Goal: Task Accomplishment & Management: Complete application form

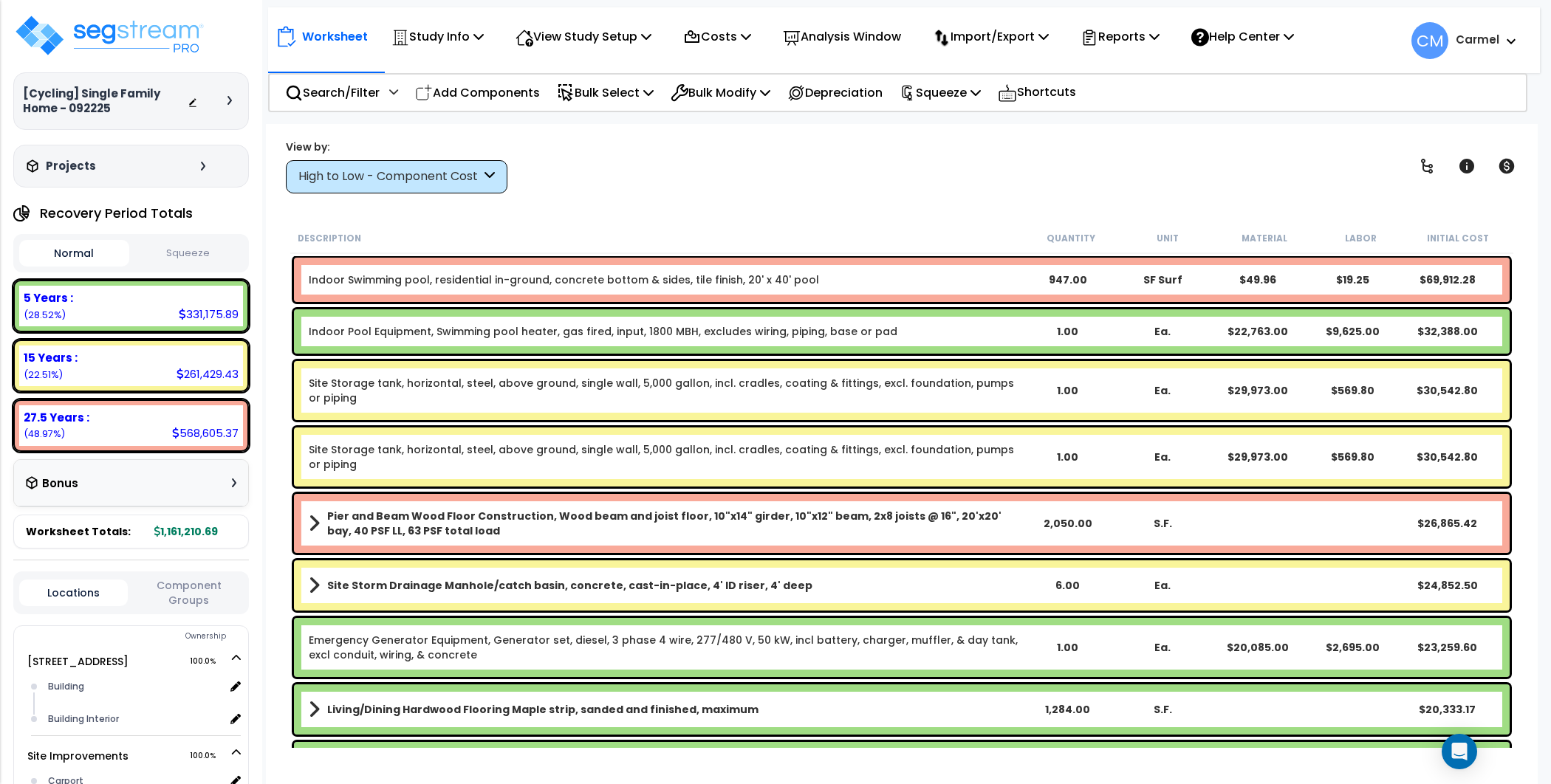
click at [405, 164] on div "High to Low - Component Cost" at bounding box center [396, 177] width 221 height 33
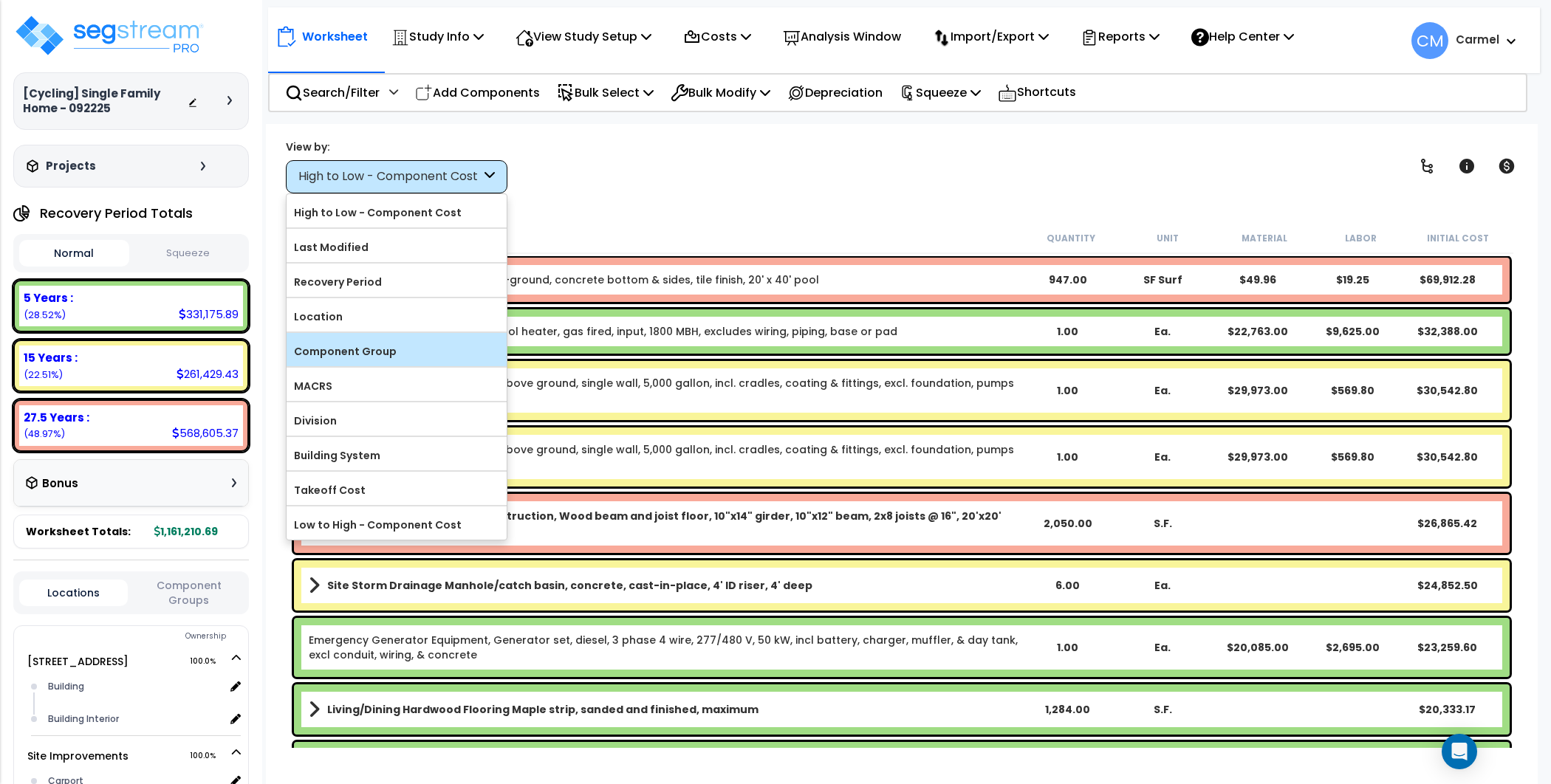
click at [420, 342] on label "Component Group" at bounding box center [396, 351] width 220 height 22
click at [0, 0] on input "Component Group" at bounding box center [0, 0] width 0 height 0
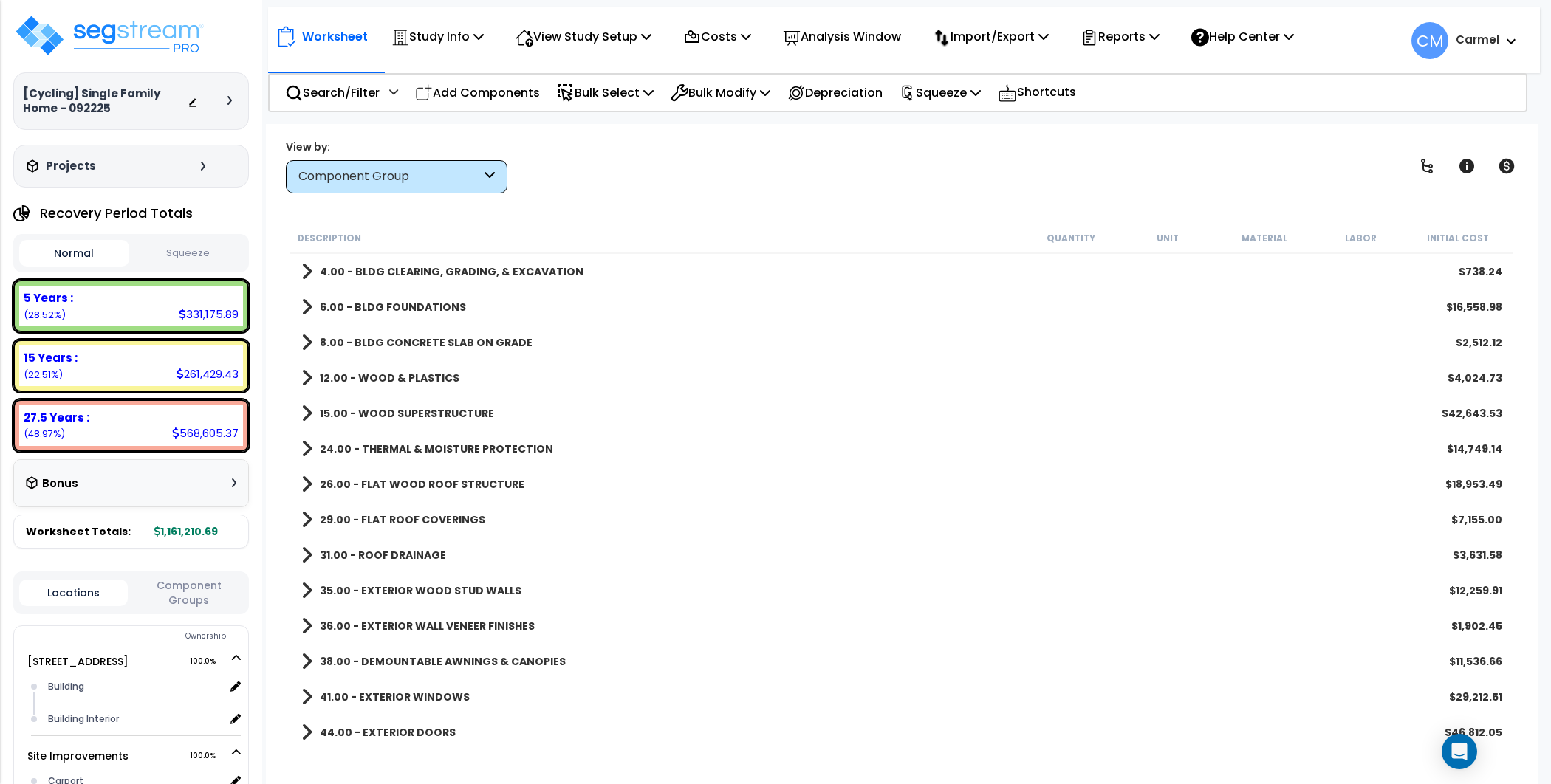
click at [447, 292] on div "6.00 - BLDG FOUNDATIONS $16,558.98" at bounding box center [902, 307] width 1215 height 35
click at [365, 302] on b "6.00 - BLDG FOUNDATIONS" at bounding box center [392, 307] width 146 height 14
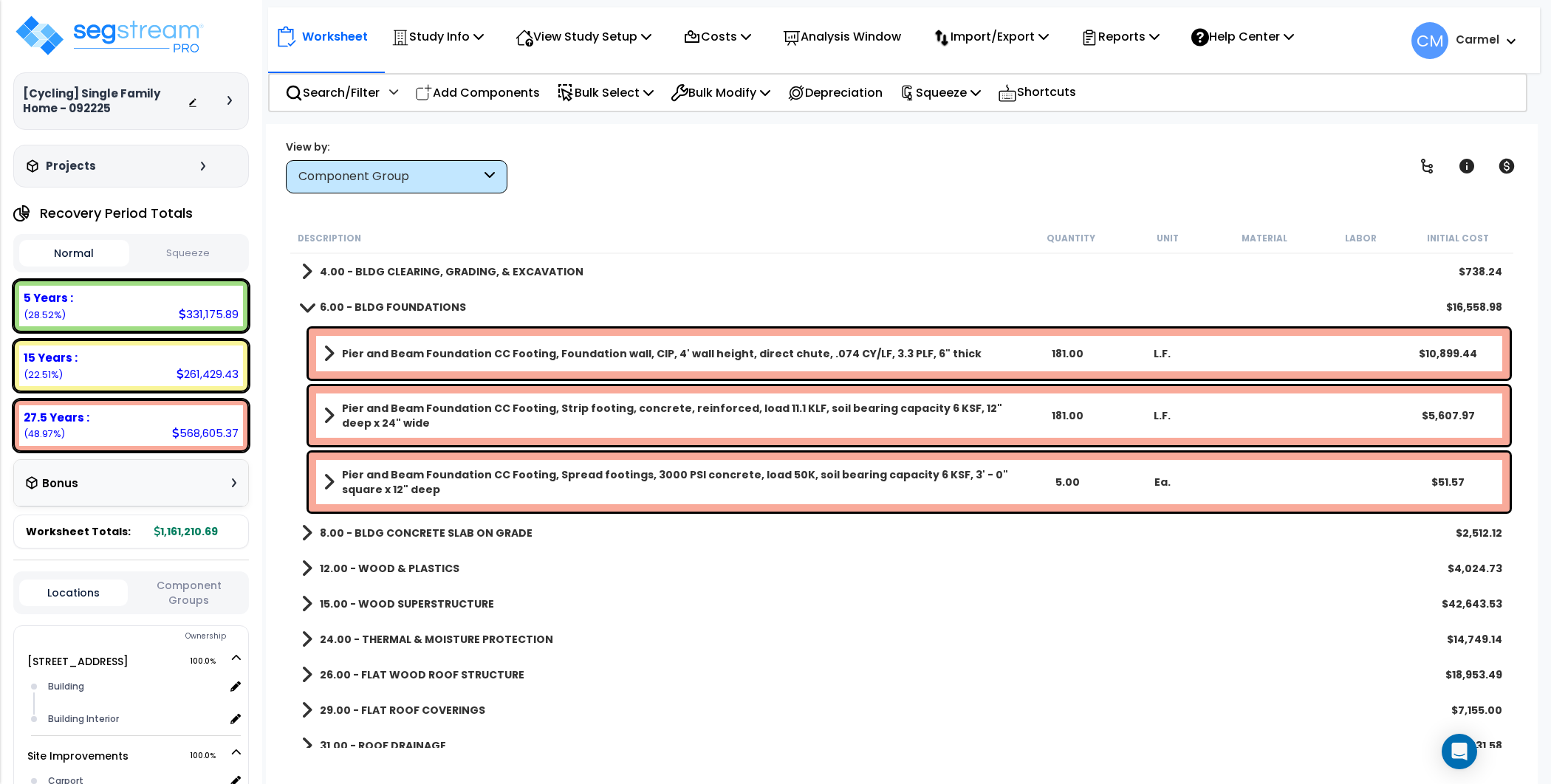
click at [378, 270] on b "4.00 - BLDG CLEARING, GRADING, & EXCAVATION" at bounding box center [451, 271] width 264 height 14
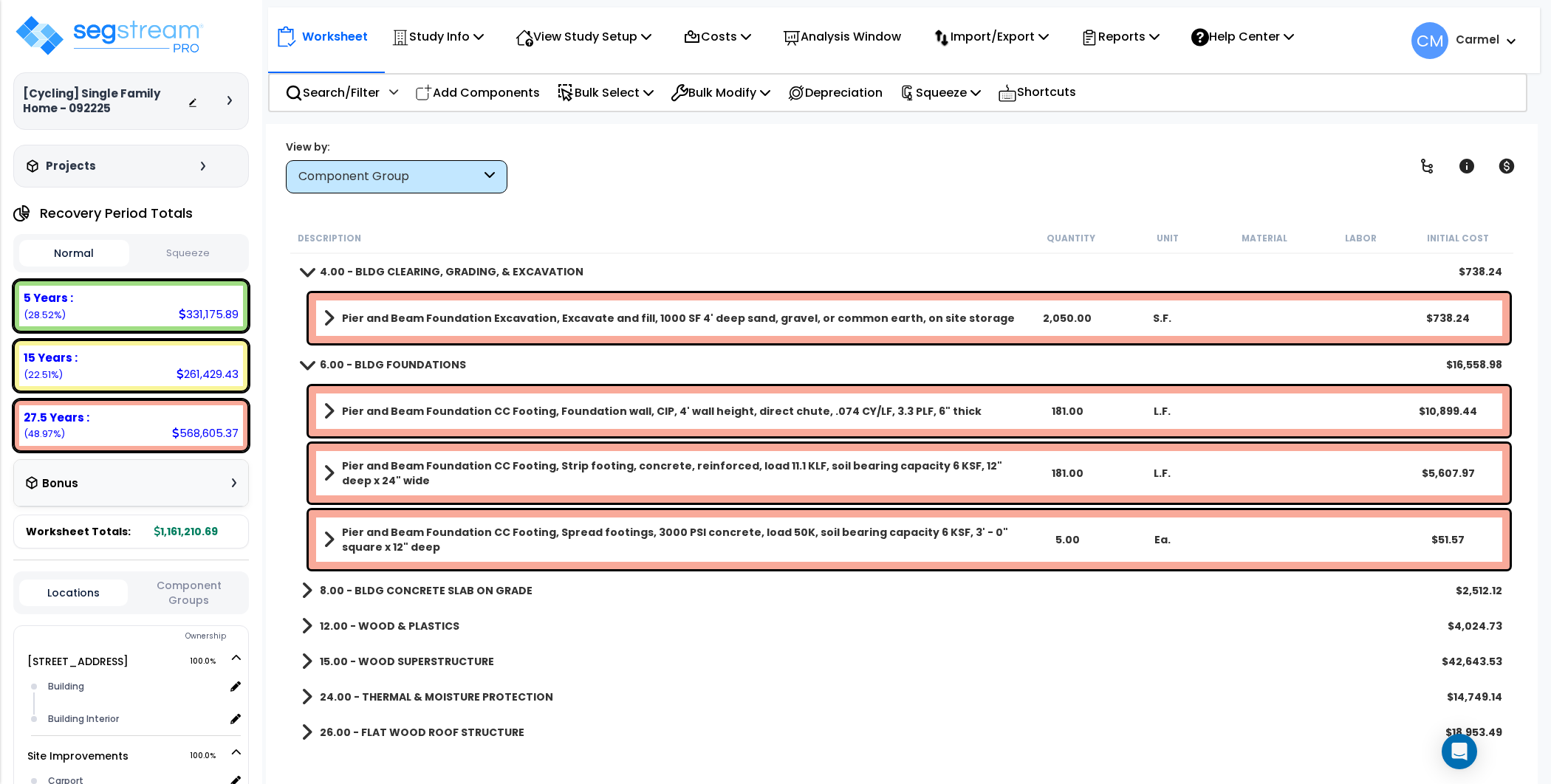
click at [409, 593] on b "8.00 - BLDG CONCRETE SLAB ON GRADE" at bounding box center [426, 590] width 213 height 14
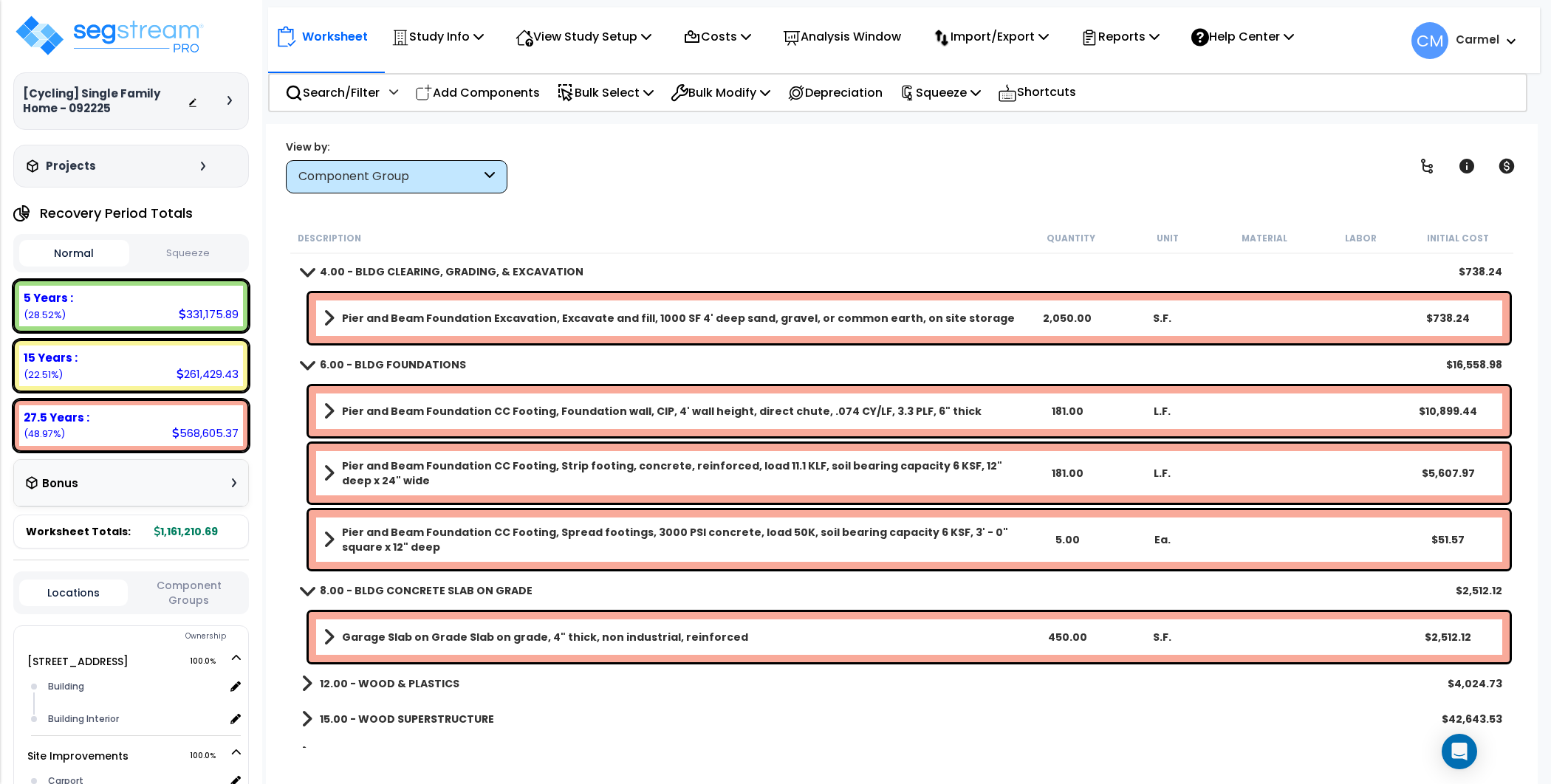
click at [412, 677] on b "12.00 - WOOD & PLASTICS" at bounding box center [389, 683] width 139 height 14
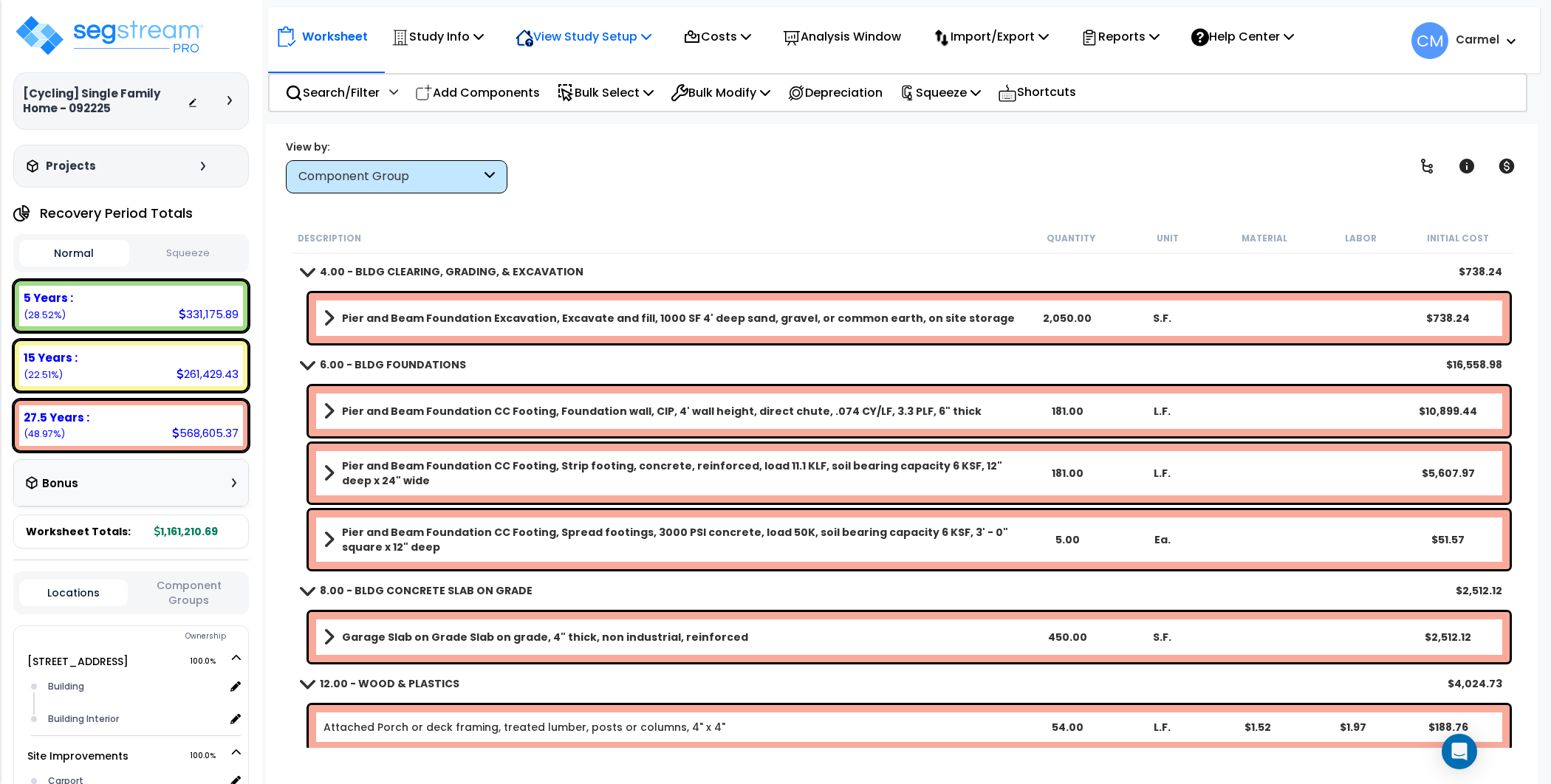
click at [594, 37] on p "View Study Setup" at bounding box center [583, 36] width 136 height 20
click at [587, 101] on link "View Questionnaire" at bounding box center [581, 101] width 146 height 30
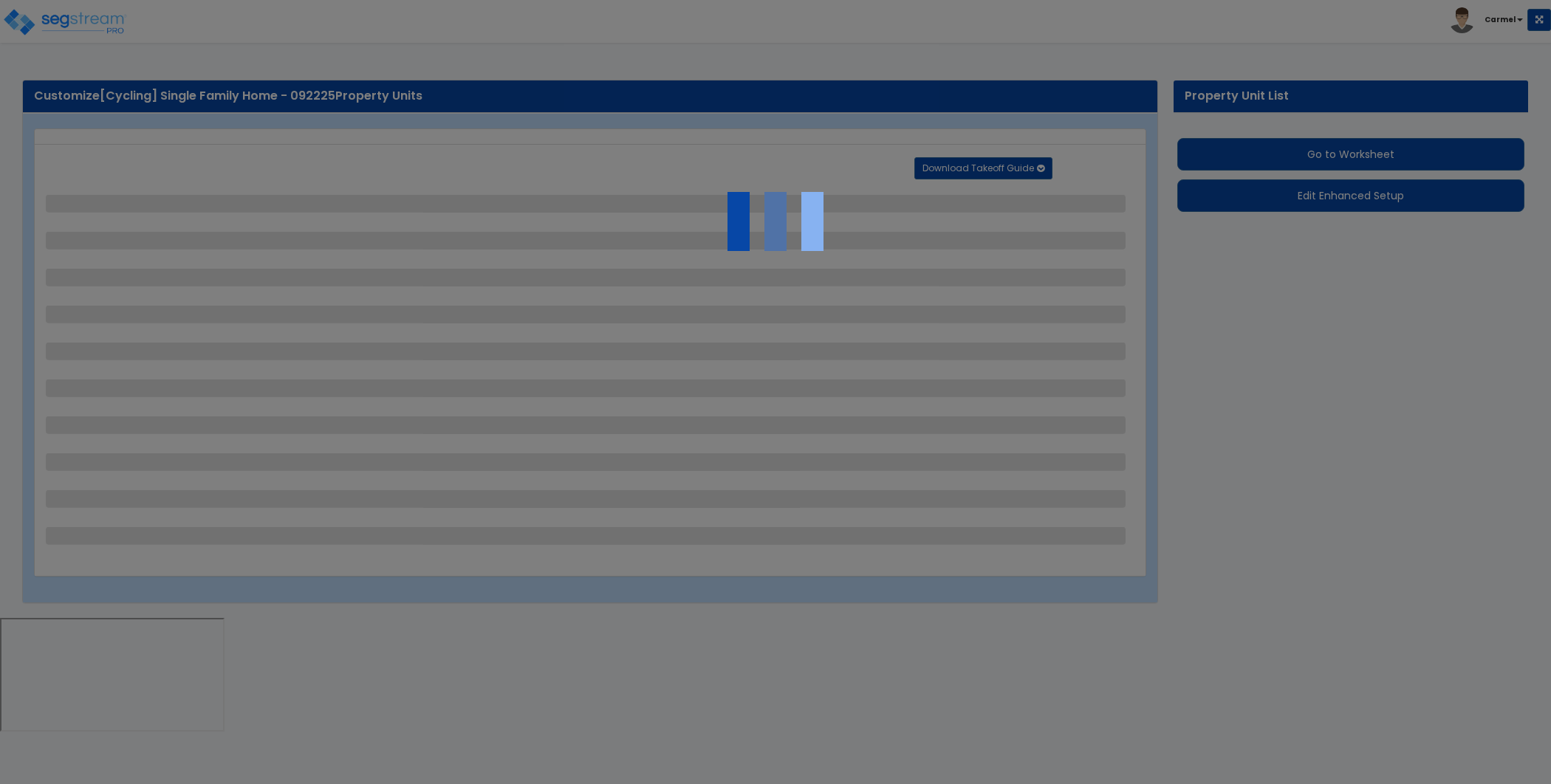
select select "2"
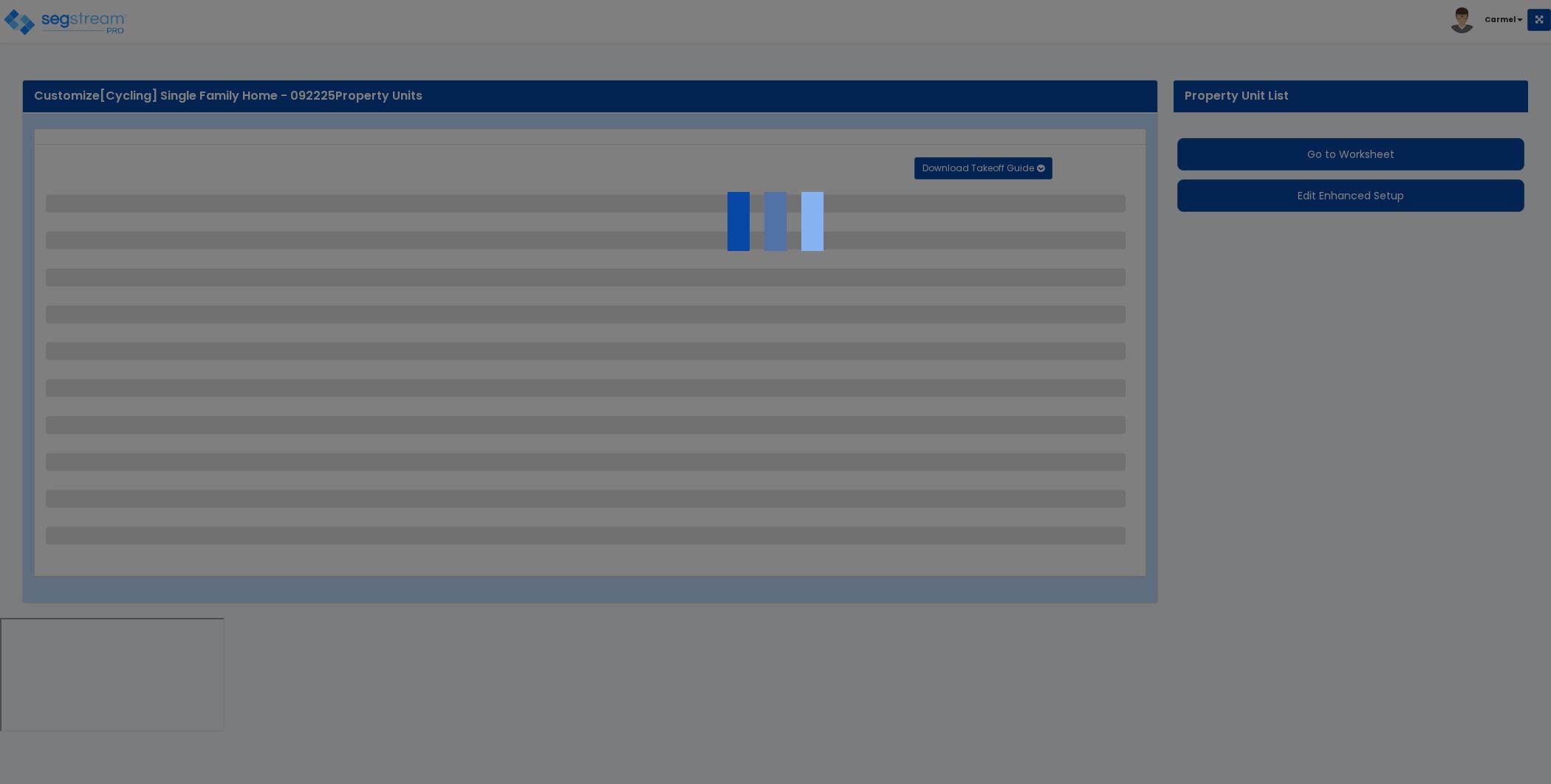
select select "2"
select select "3"
select select "1"
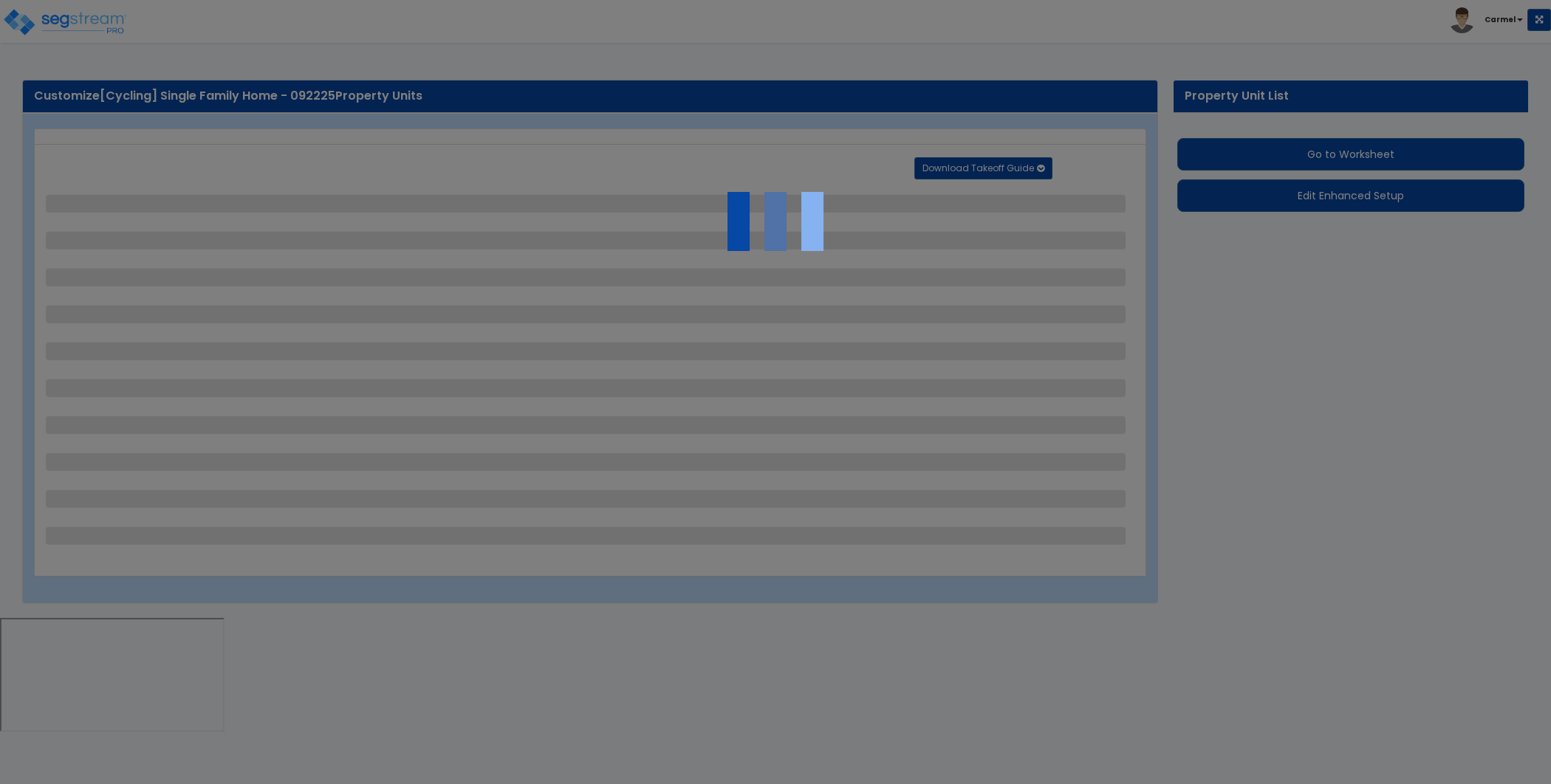
select select "3"
select select "2"
select select "1"
select select "10"
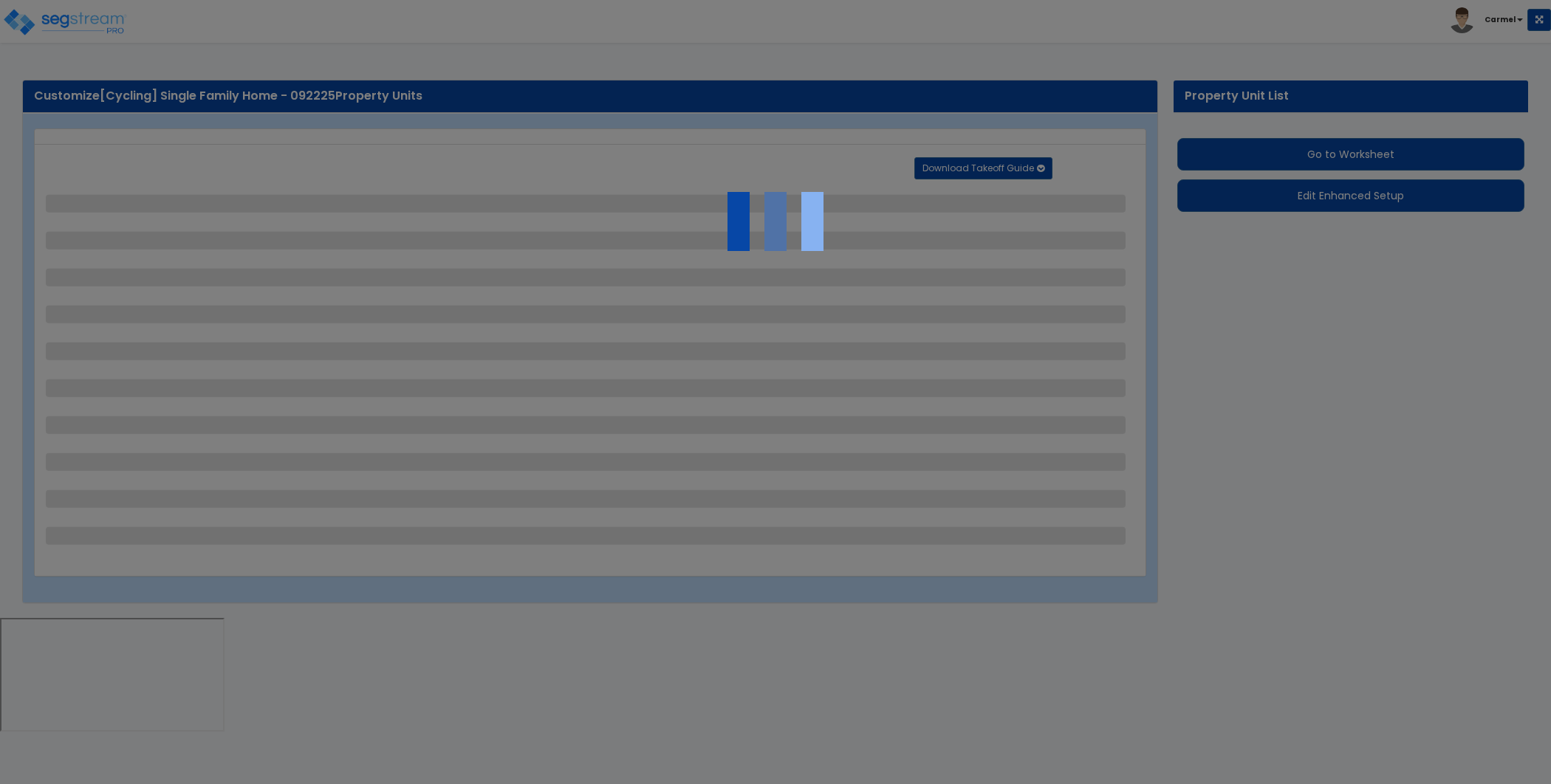
select select "2"
select select "1"
select select "2"
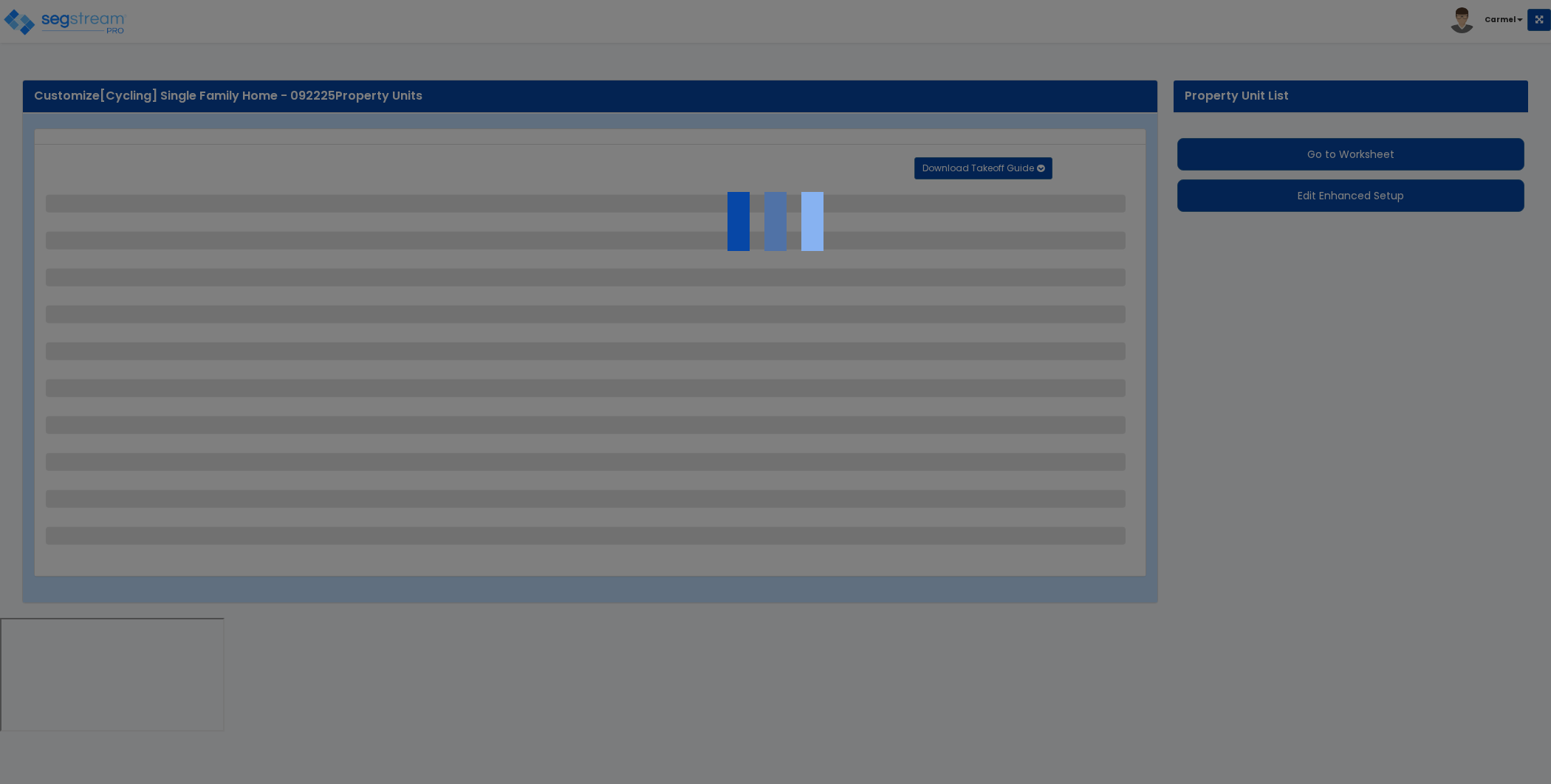
select select "1"
select select "2"
select select "4"
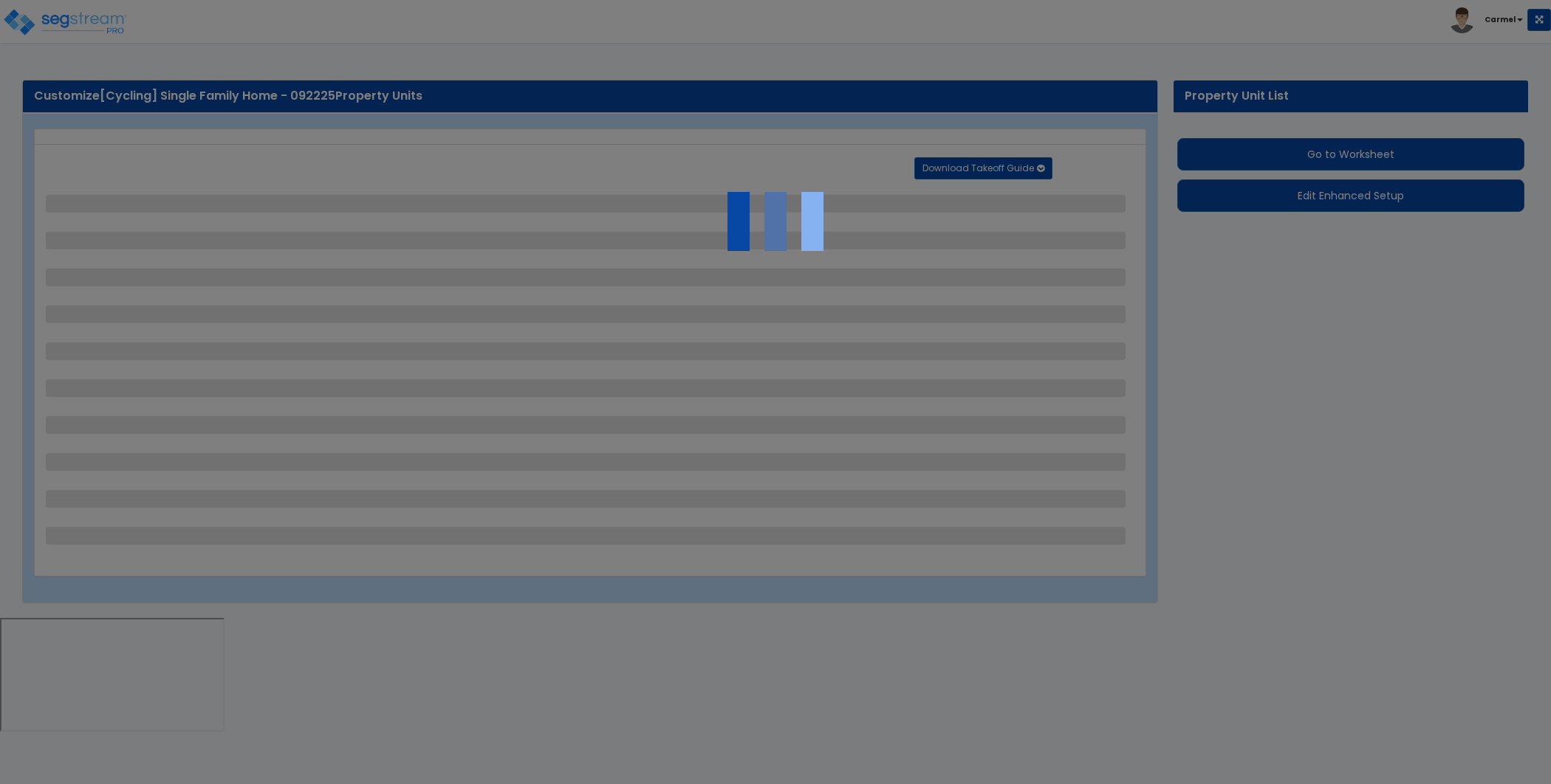
select select "1"
select select "6"
select select "1"
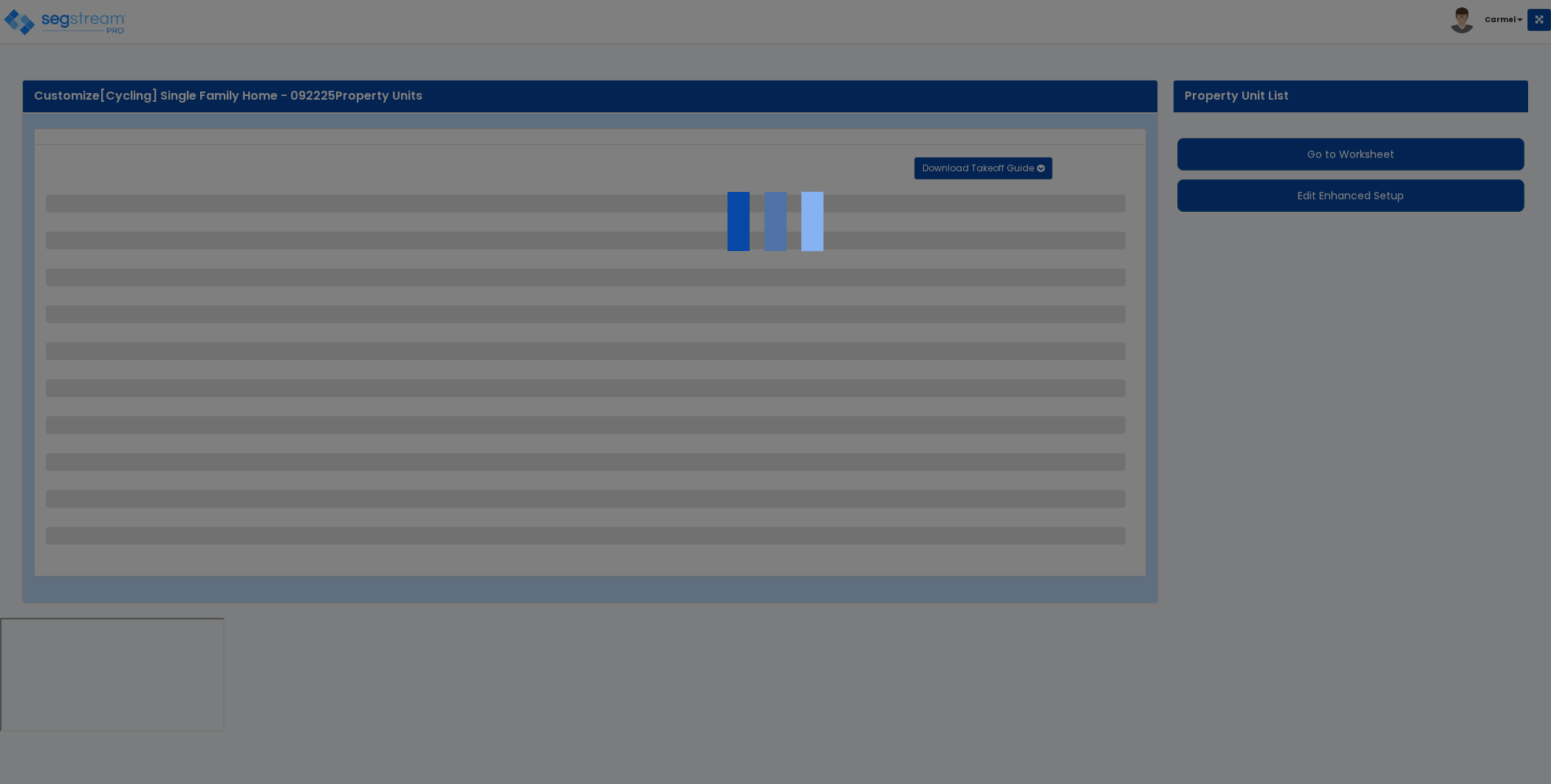
select select "4"
select select "2"
select select "1"
select select "2"
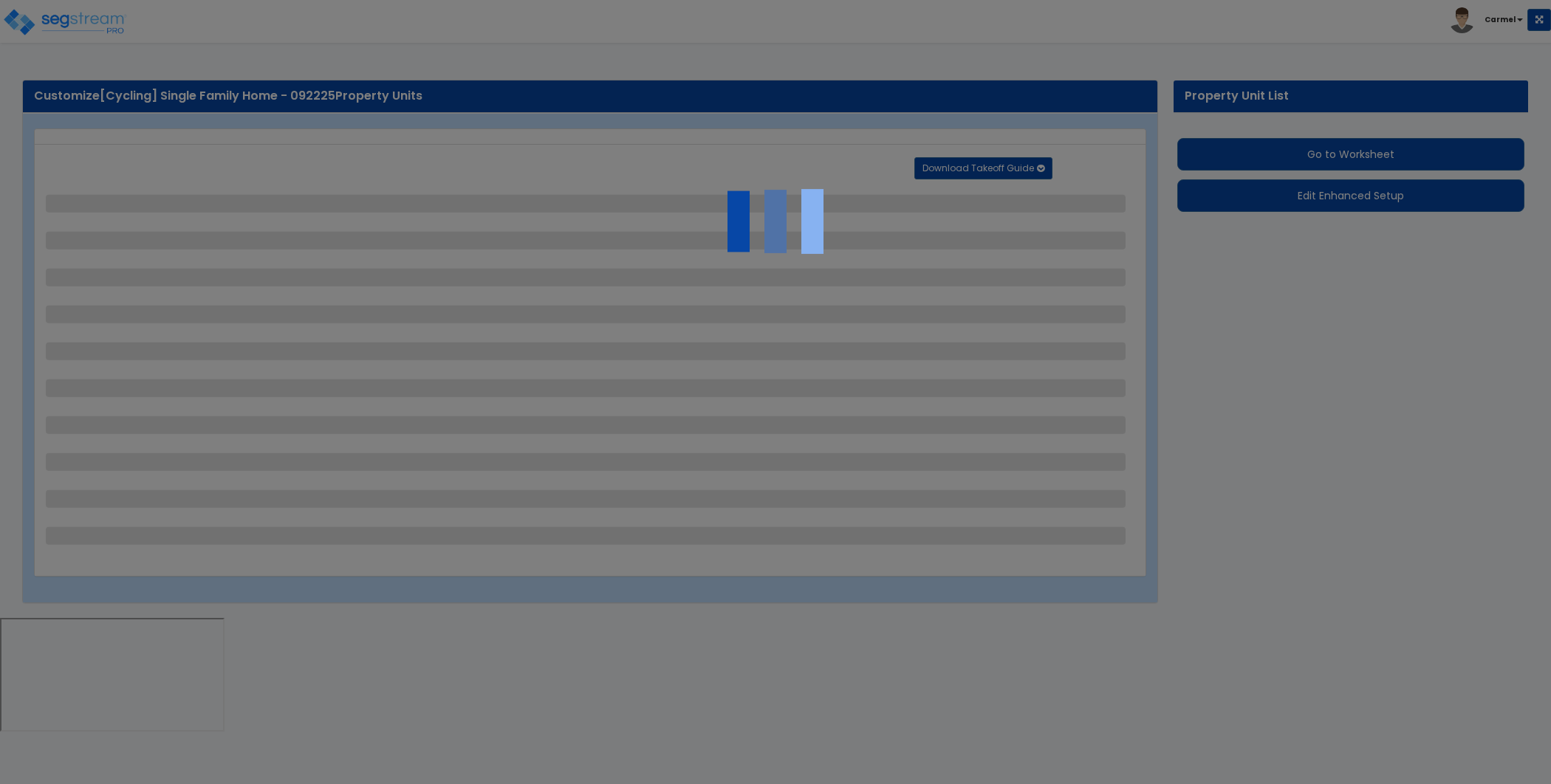
select select "1"
select select "2"
select select "6"
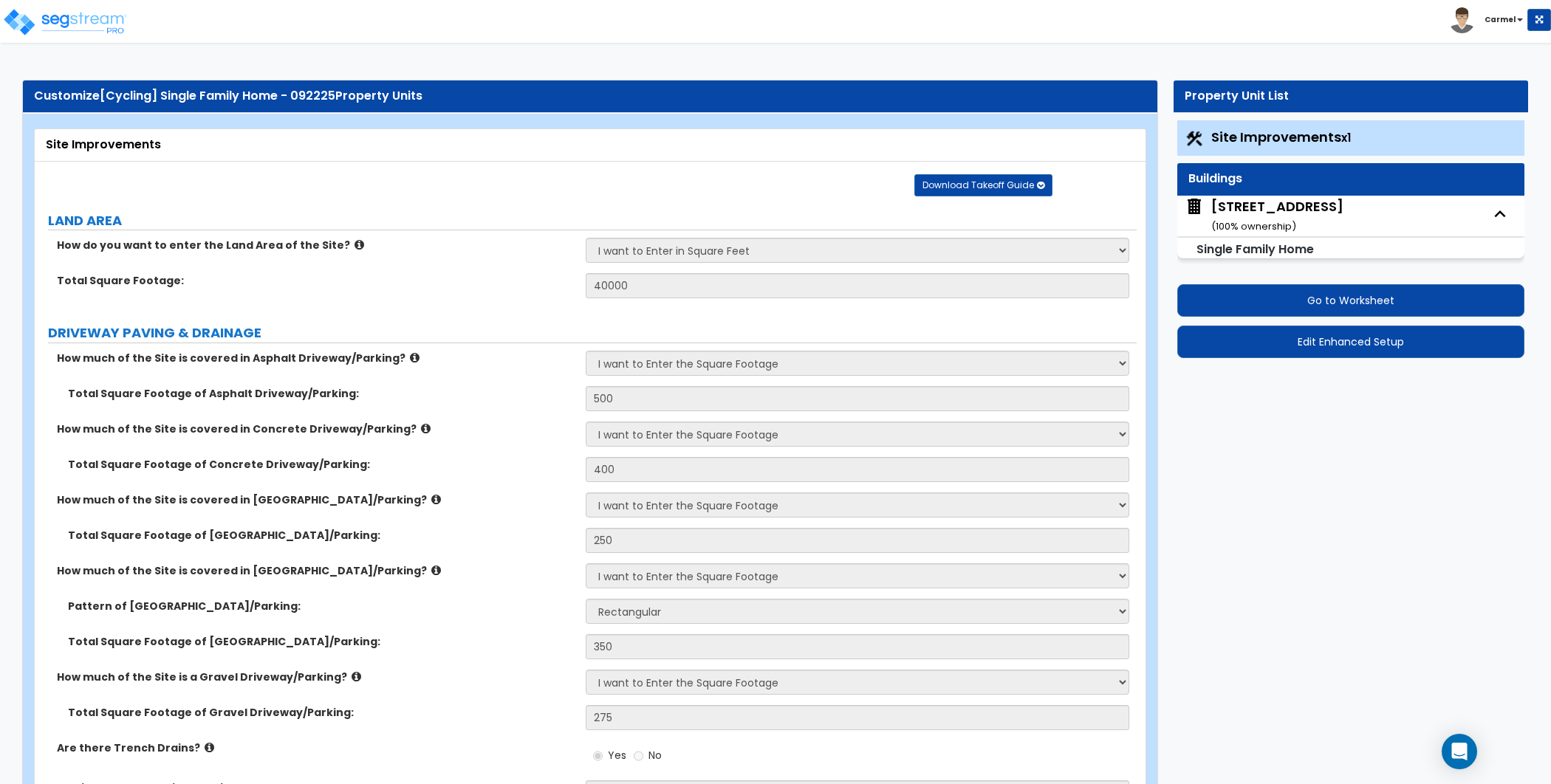
click at [1249, 208] on div "25 Nighthawk Dr, Aspen, CO 81611 ( 100 % ownership)" at bounding box center [1277, 215] width 132 height 38
select select "2"
select select "7"
select select "1"
select select "3"
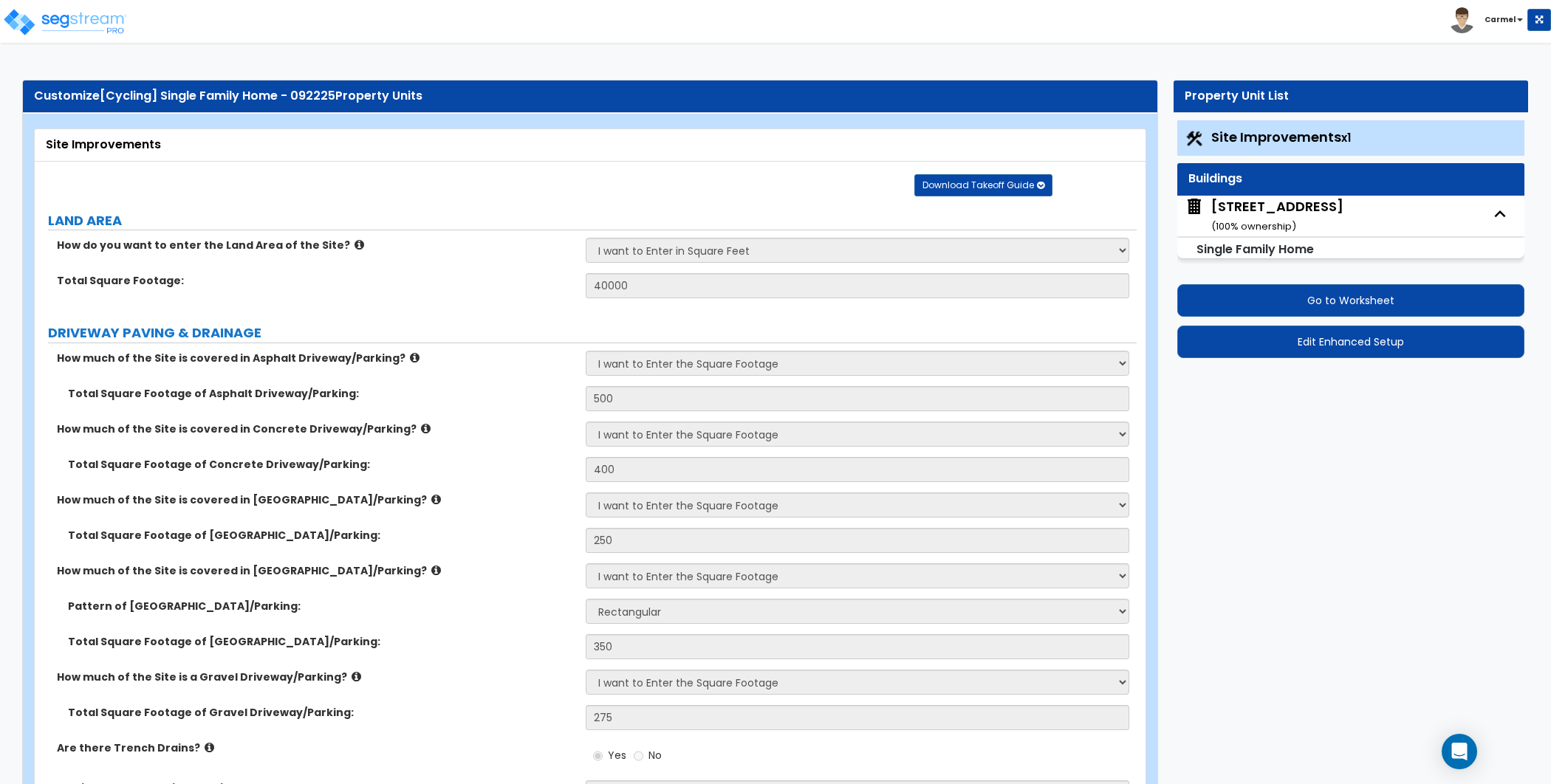
select select "1"
select select "2"
select select "10"
select select "4"
select select "2"
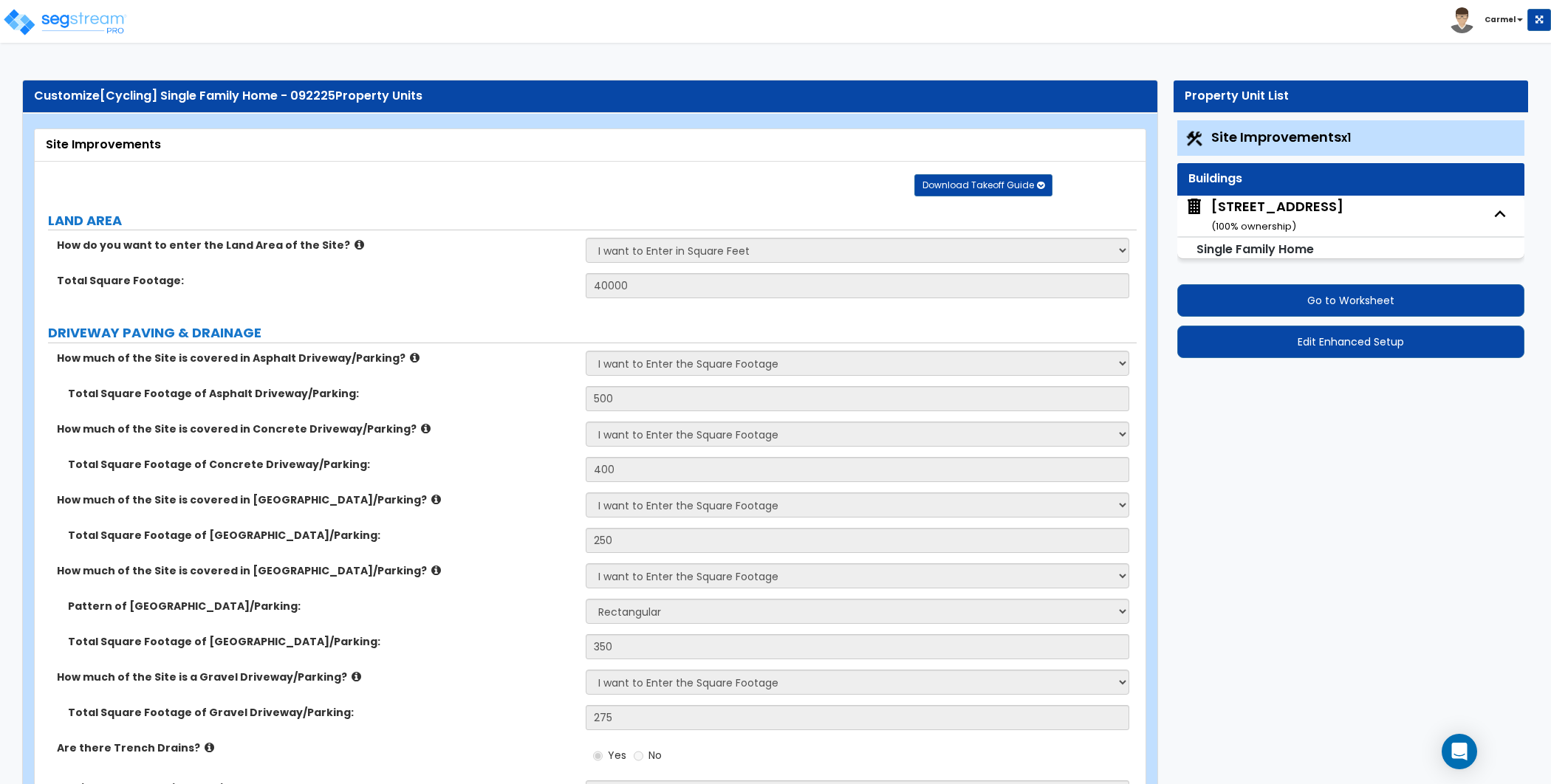
select select "1"
select select "3"
select select "2"
select select "1"
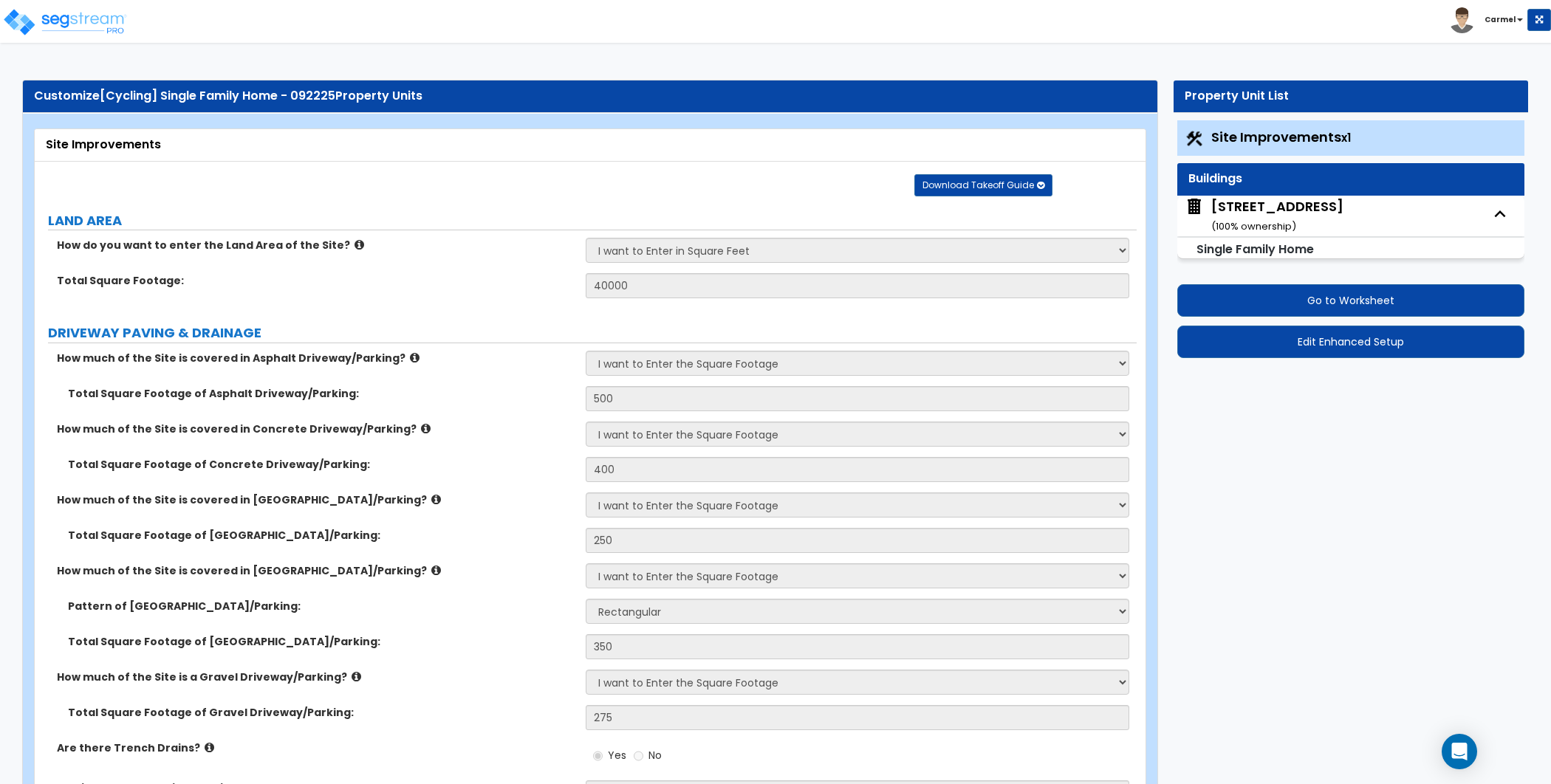
select select "1"
select select "2"
select select "1"
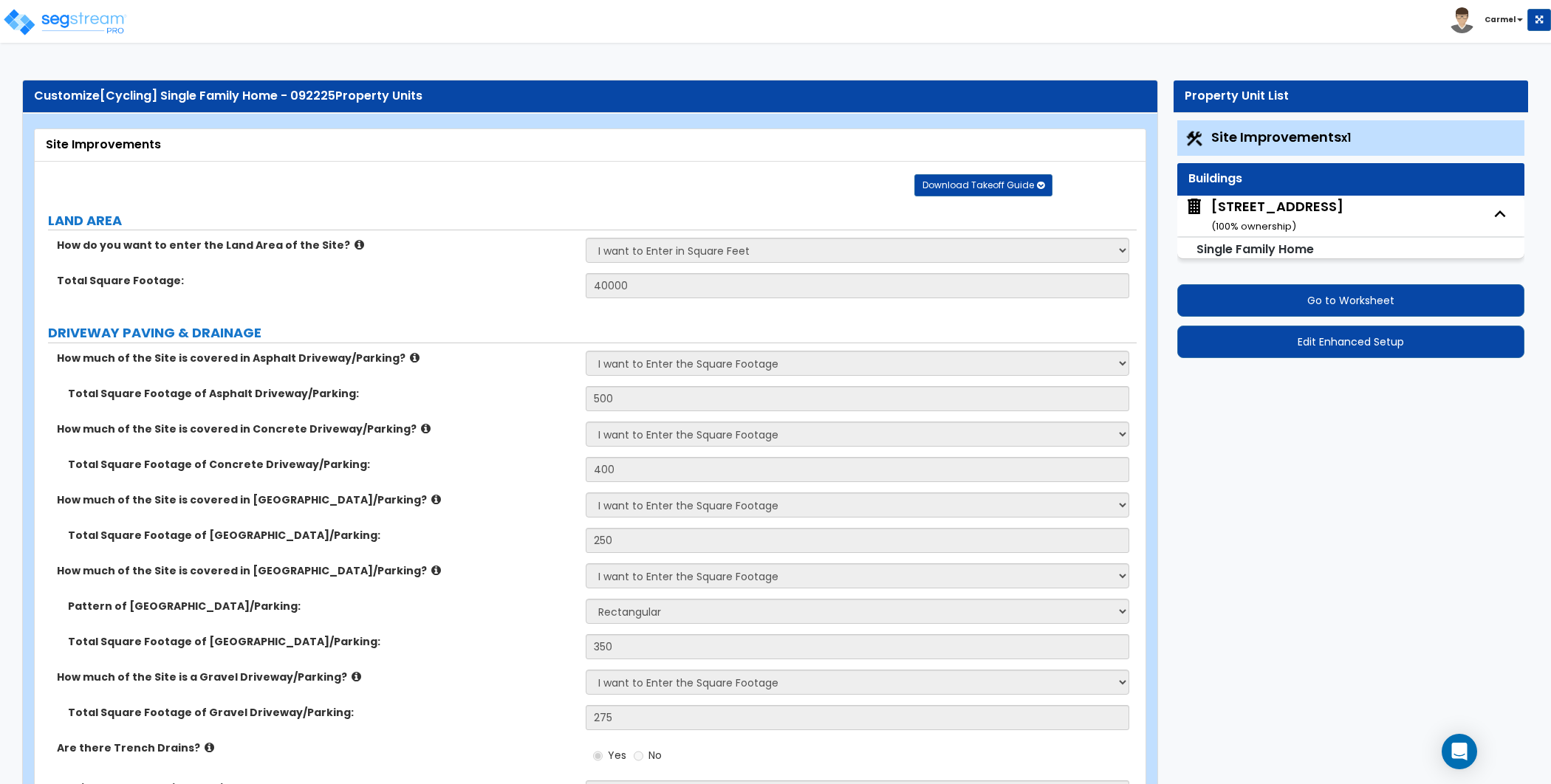
select select "2"
select select "5"
select select "3"
select select "1"
select select "2"
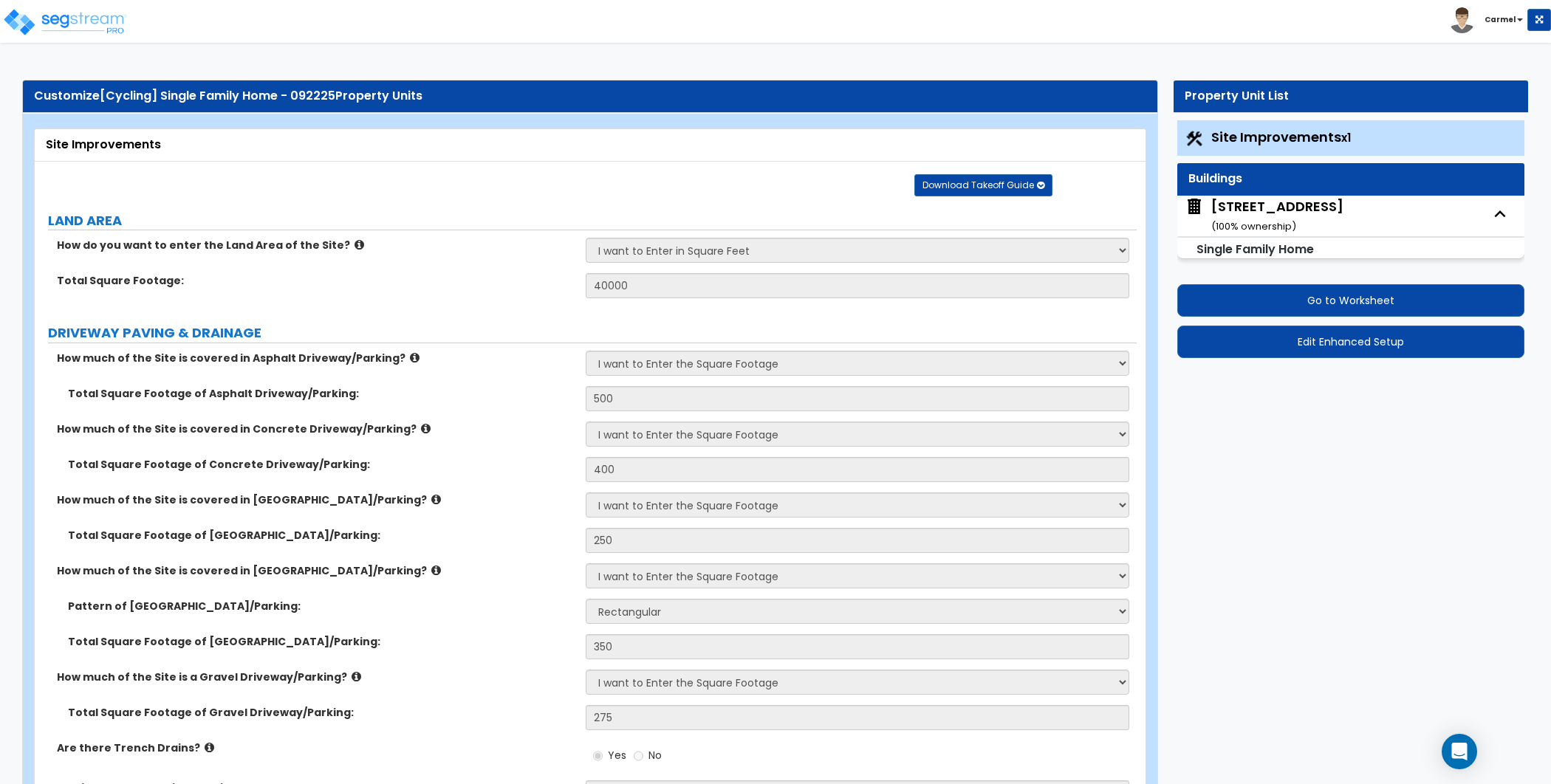
select select "1"
select select "5"
select select "6"
select select "2"
select select "1"
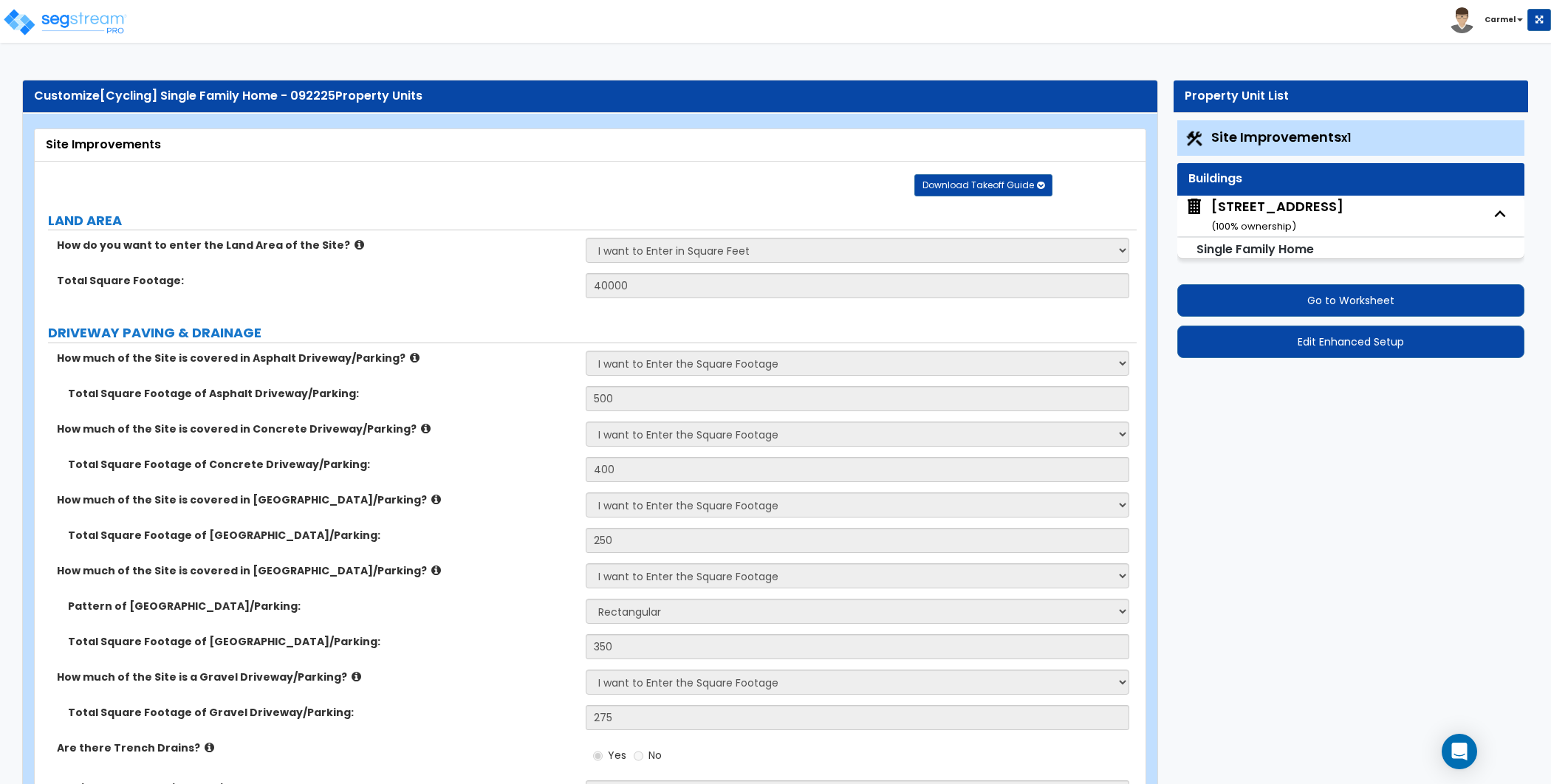
select select "1"
select select "2"
select select "5"
select select "2"
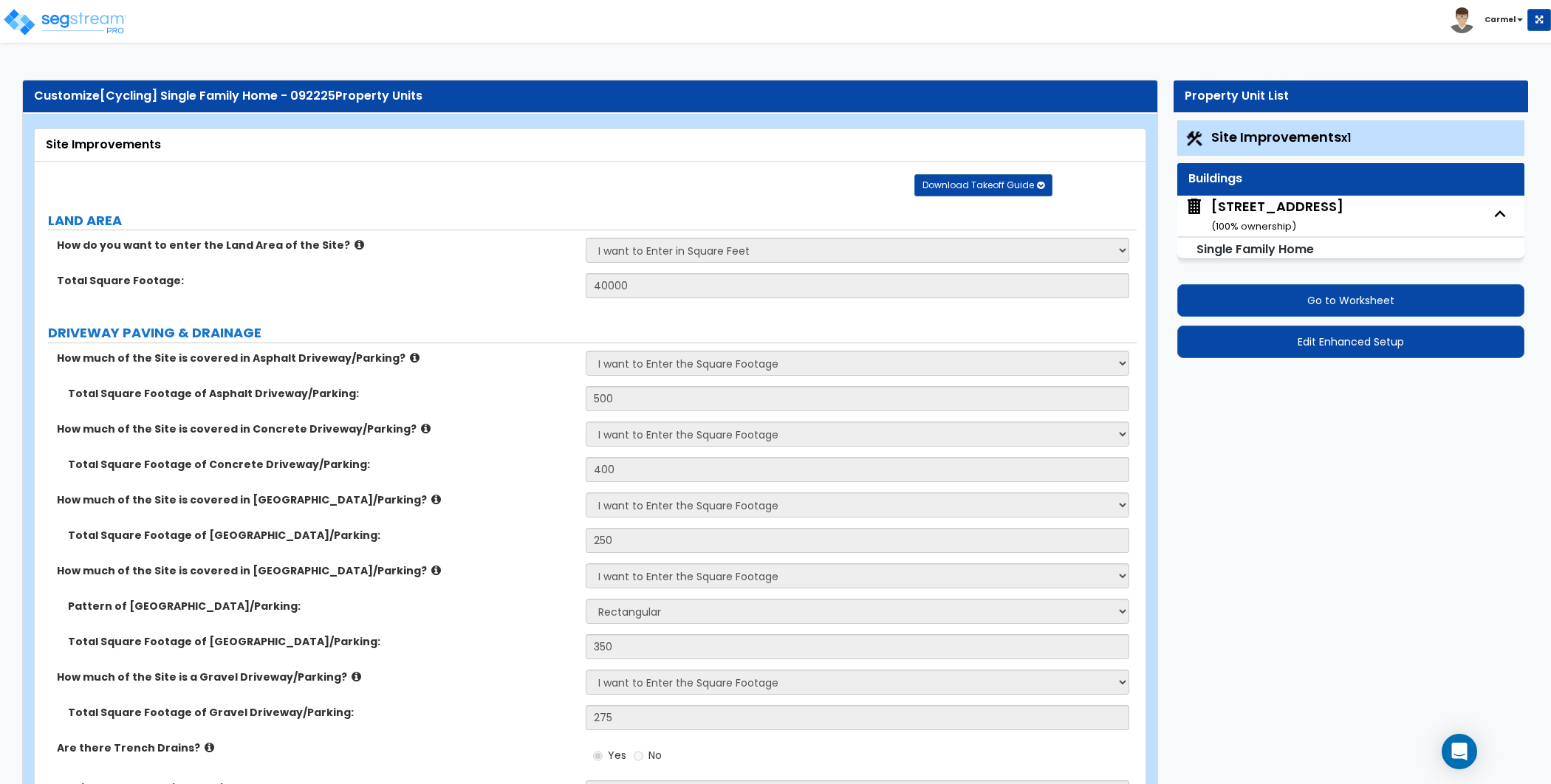
select select "2"
select select "4"
select select "2"
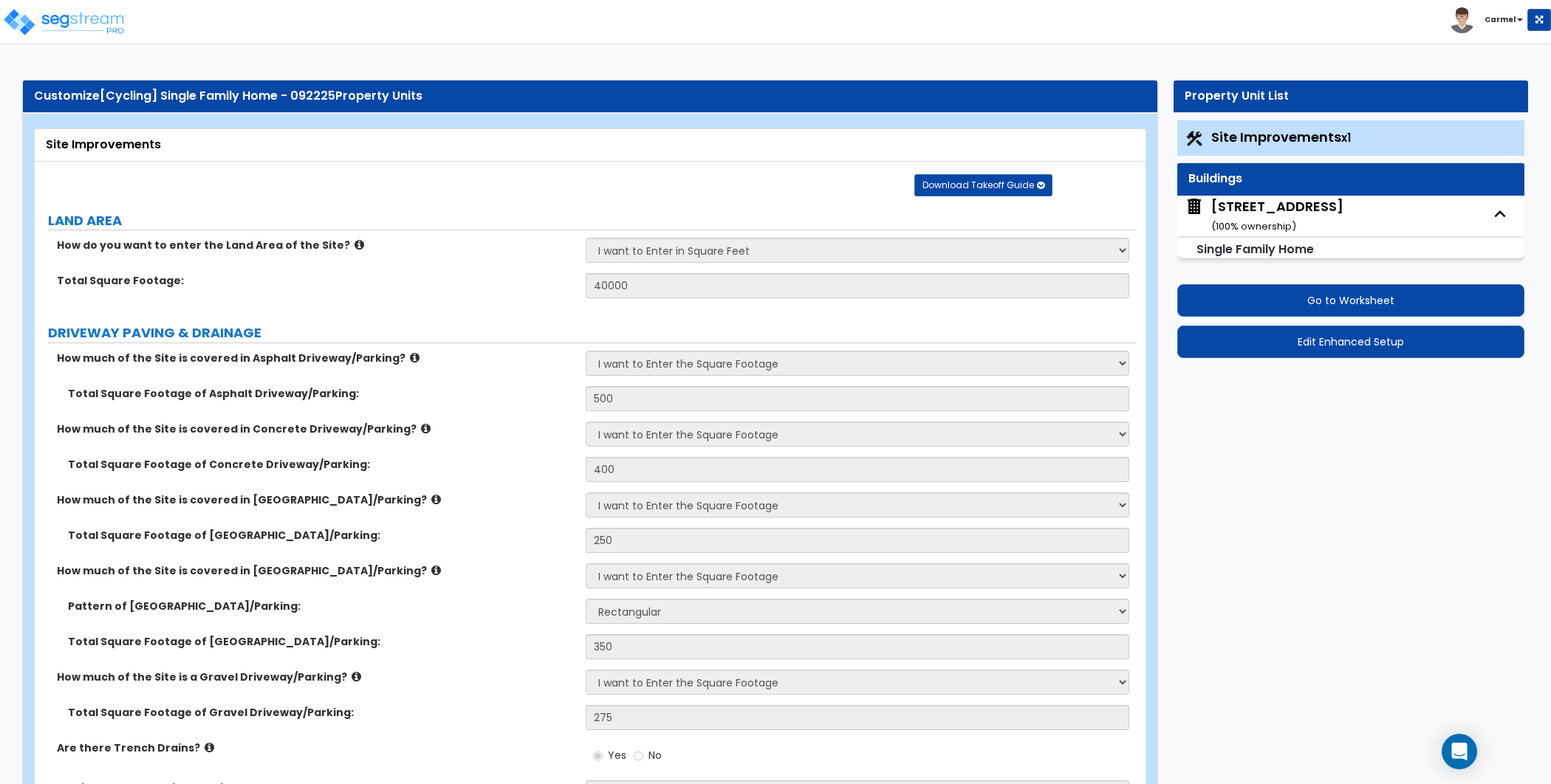
select select "1"
select select "4"
select select "1"
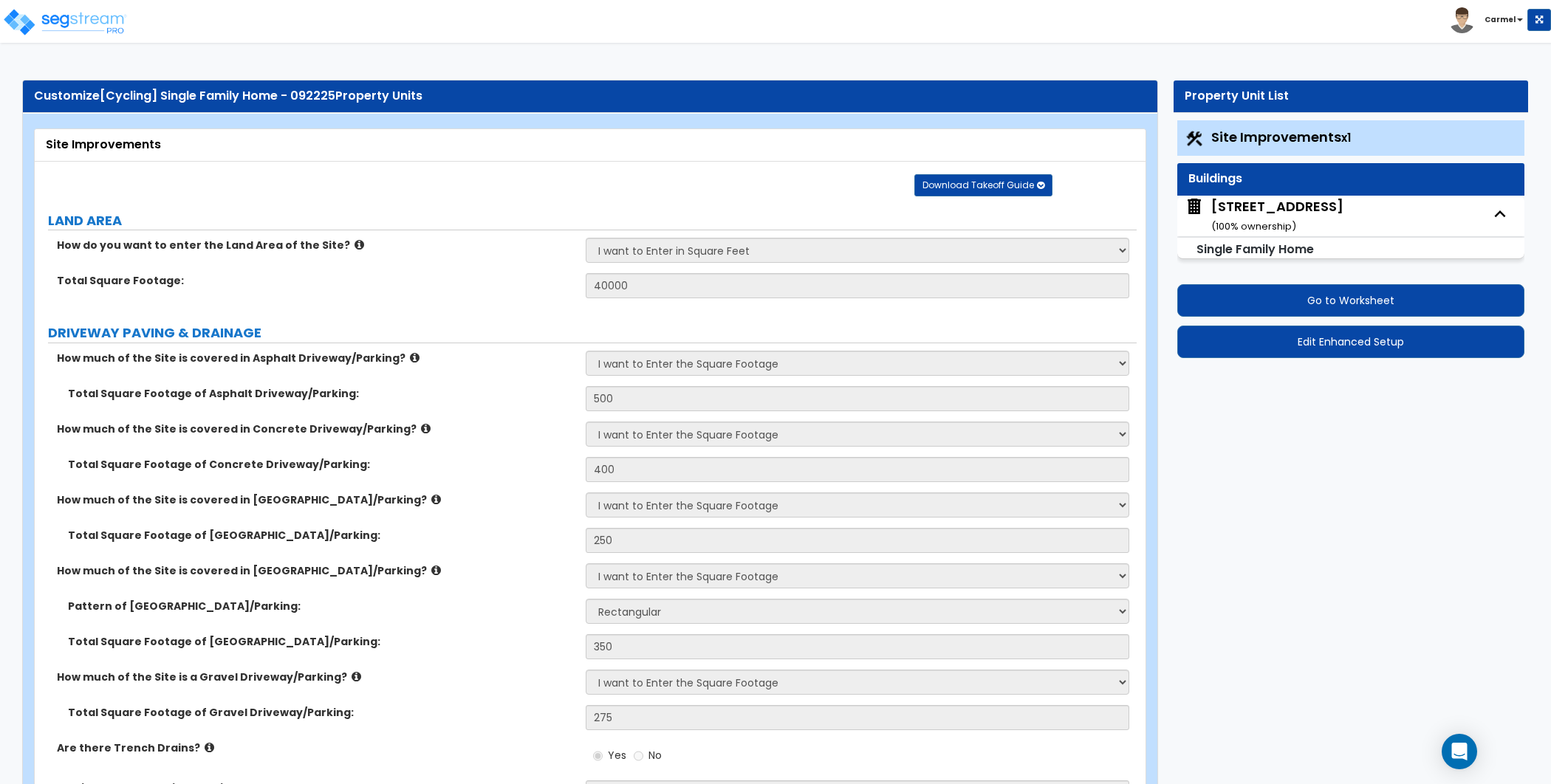
select select "1"
select select "3"
select select "1"
select select "3"
select select "4"
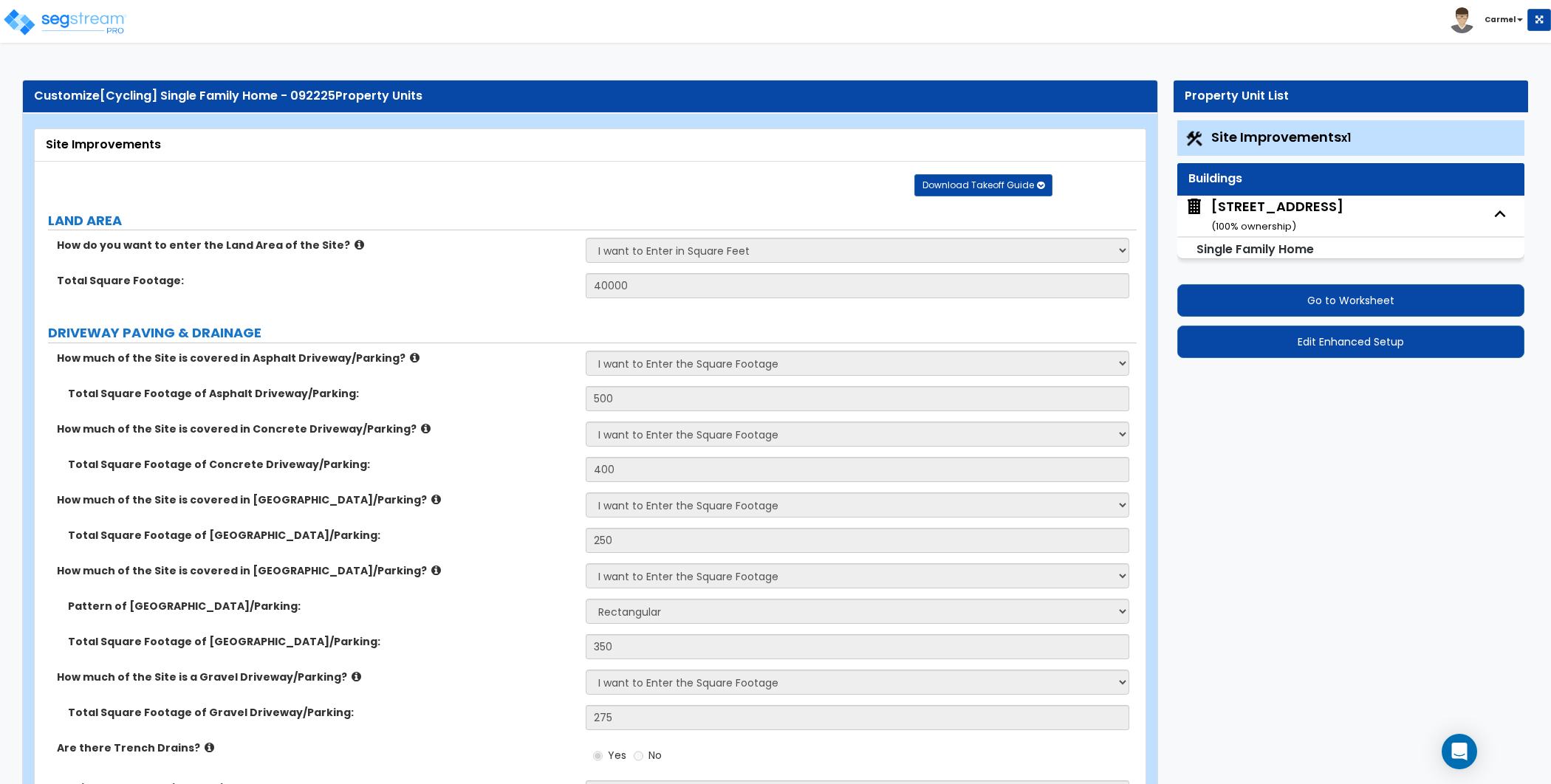
select select "1"
select select "2"
select select "3"
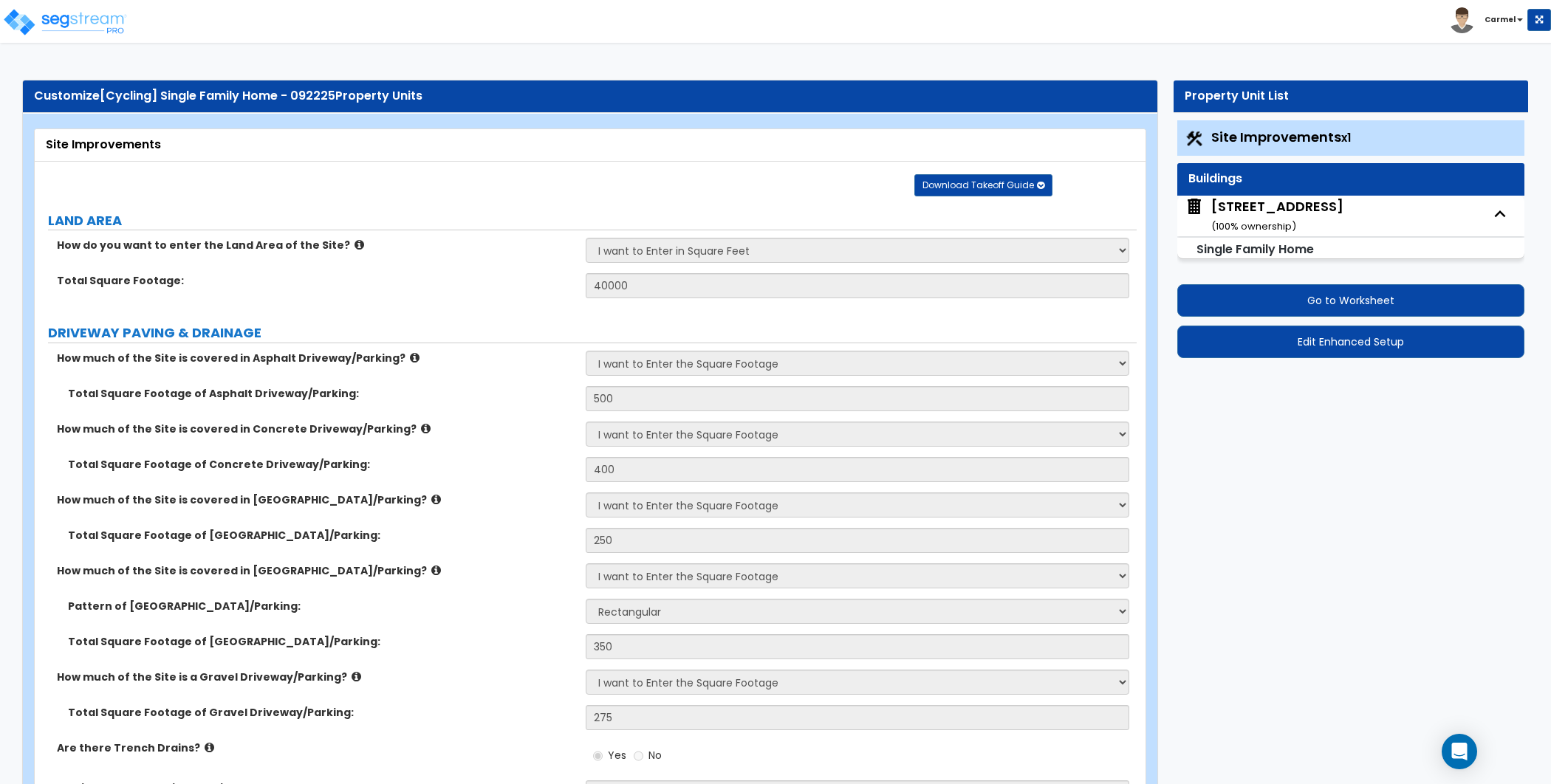
select select "3"
select select "4"
select select "2"
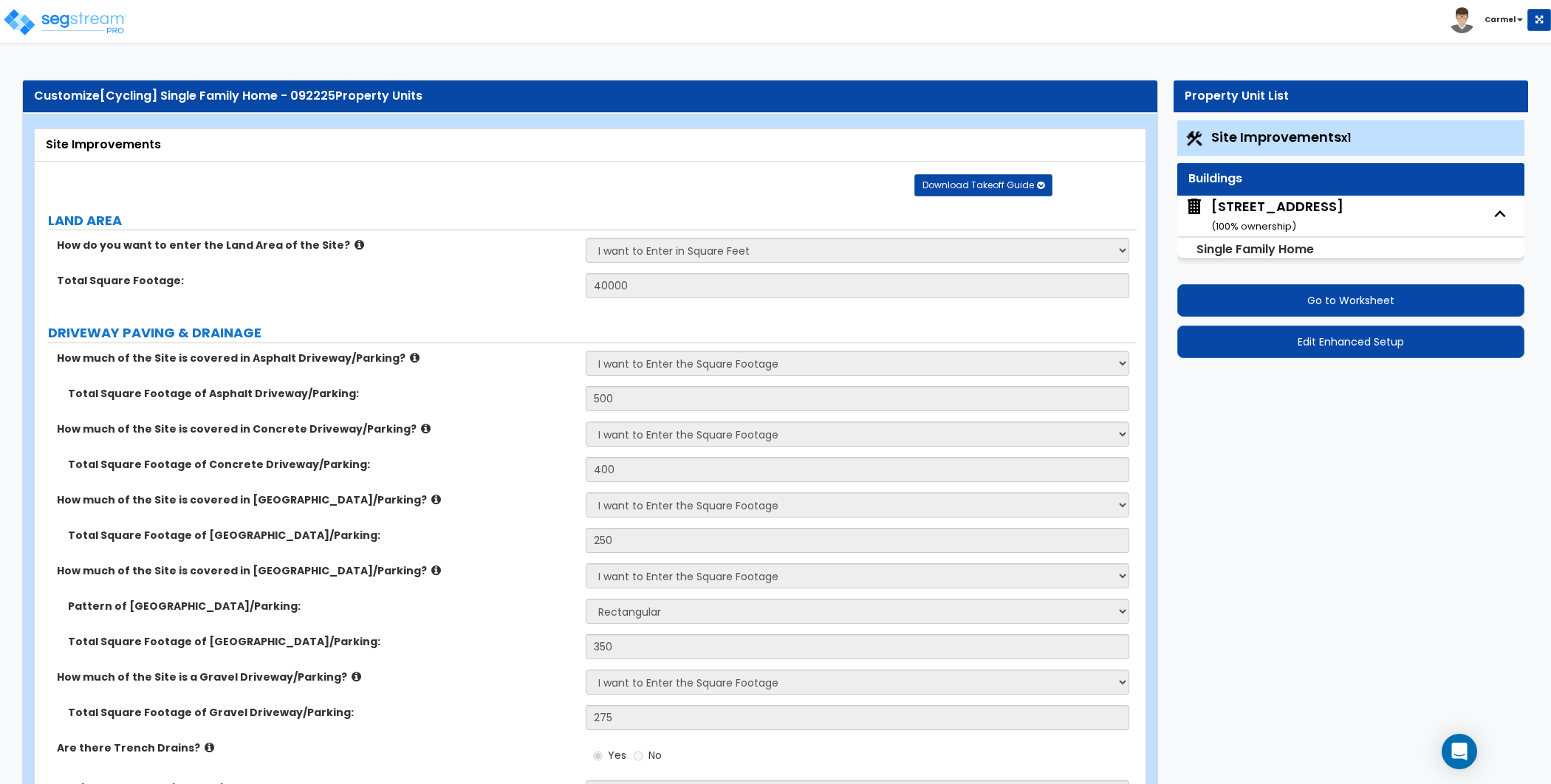
select select "1"
select select "2"
select select "1"
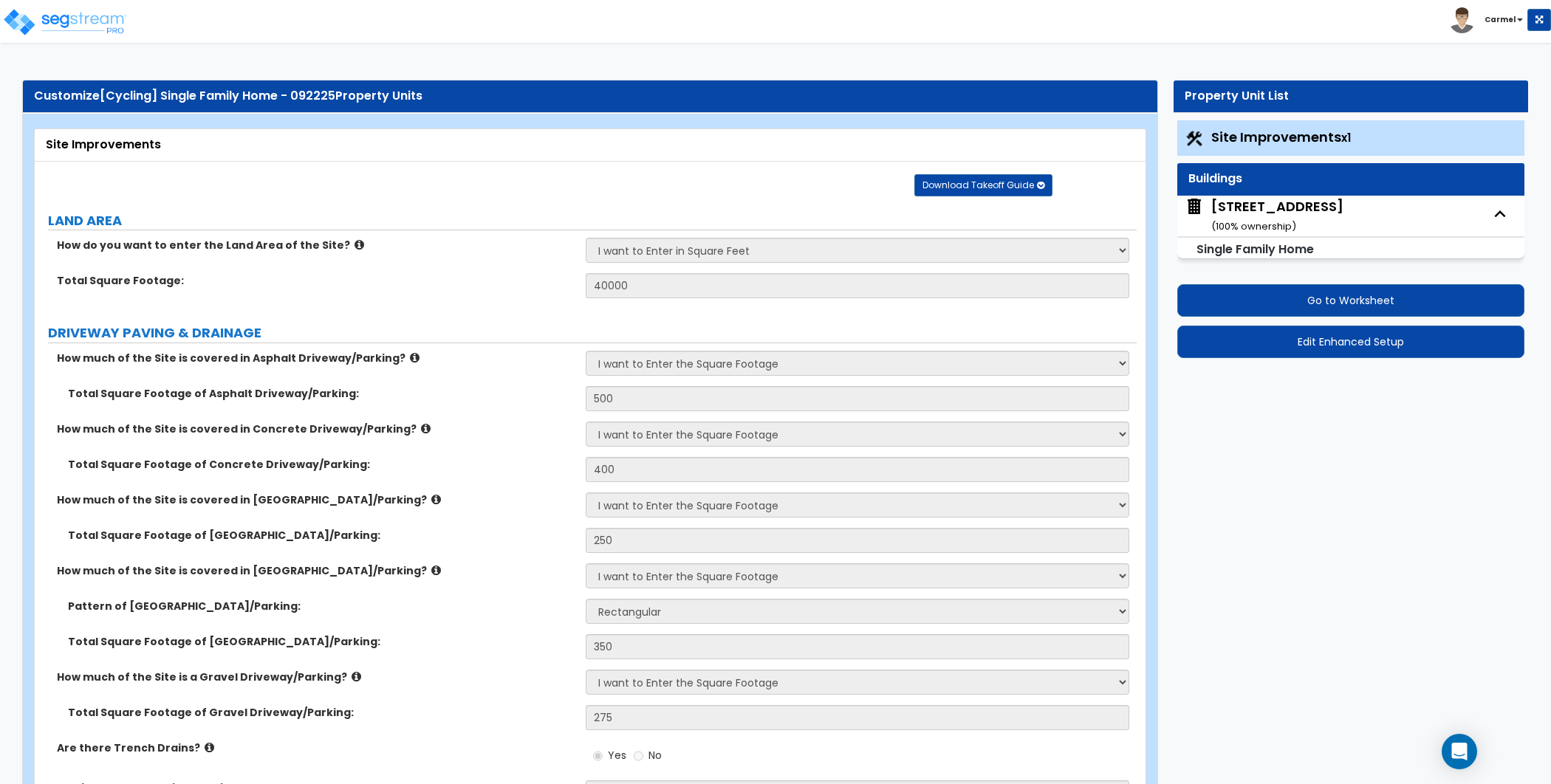
select select "1"
select select "7"
select select "1"
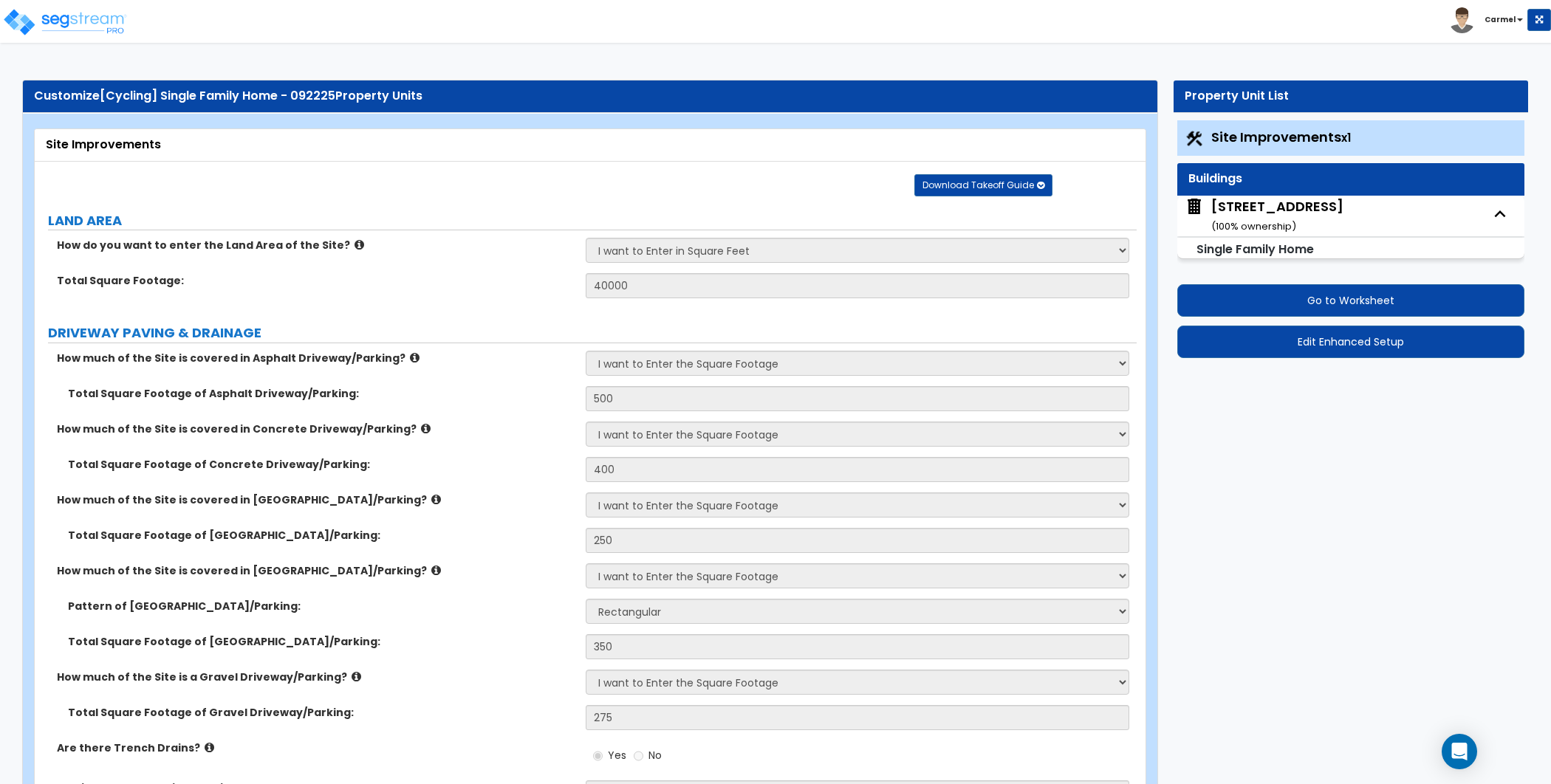
select select "1"
select select "2"
select select "1"
select select "2"
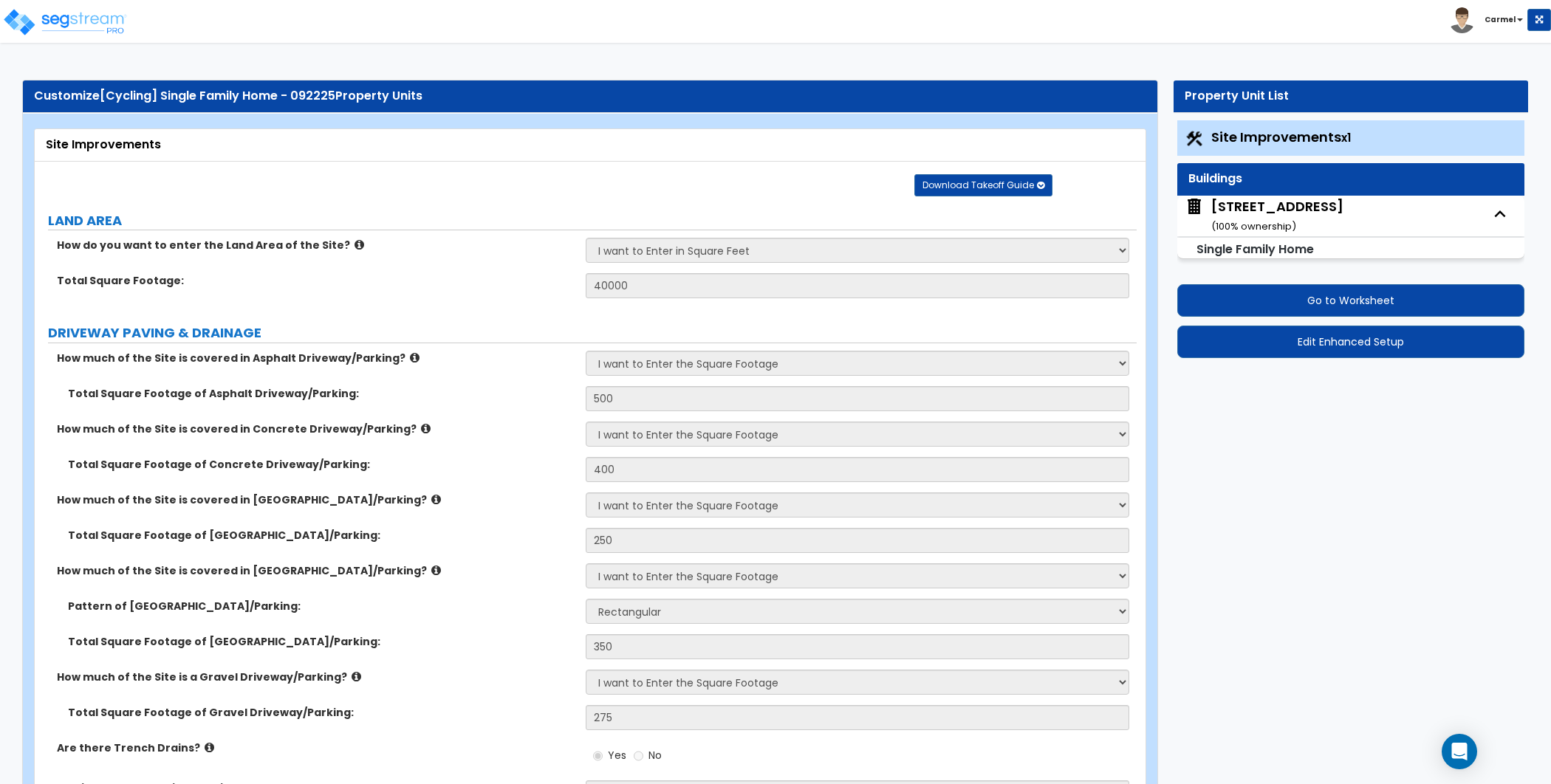
select select "1"
select select "2"
select select "1"
select select "2"
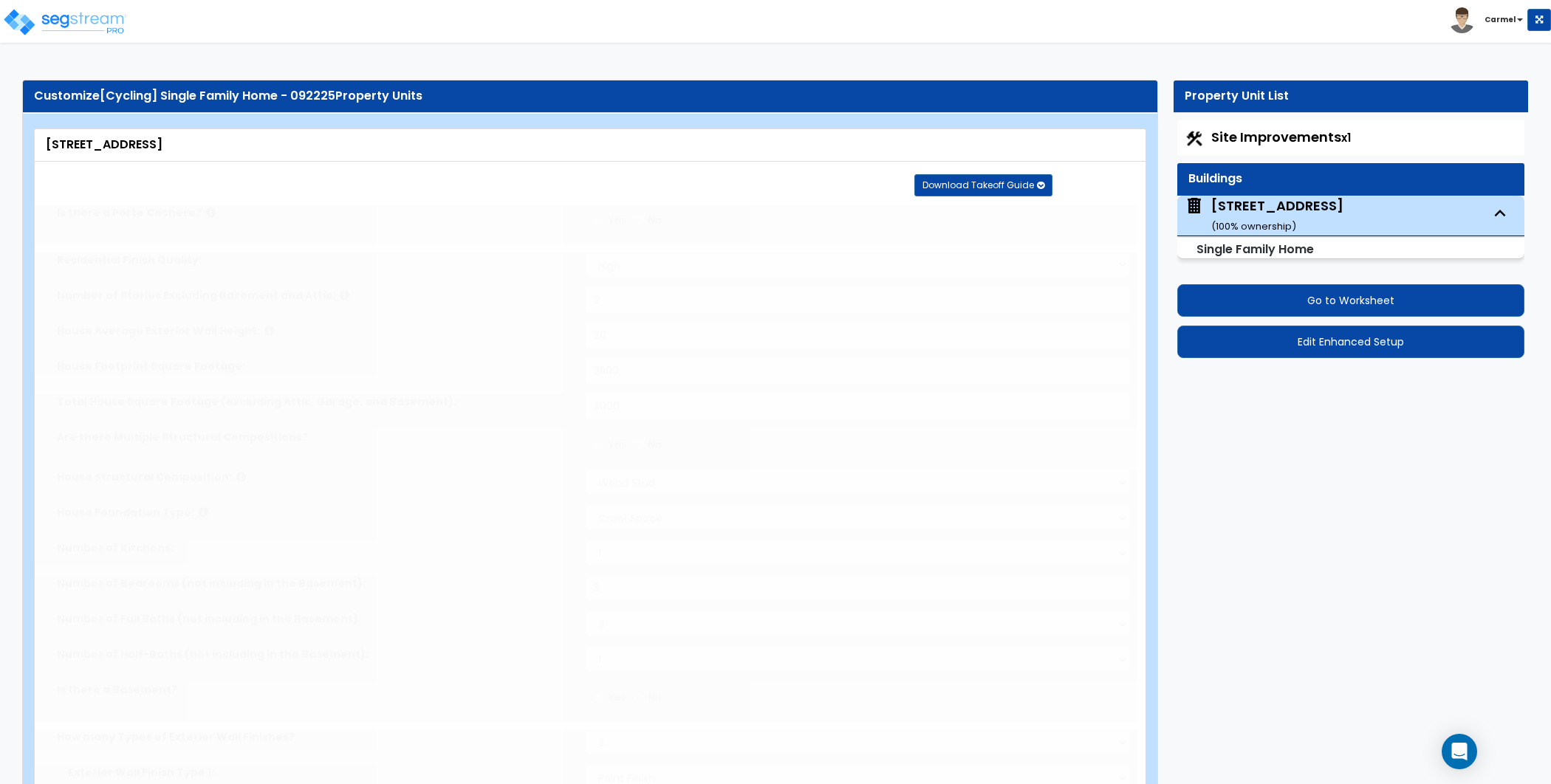
type input "2"
type input "4"
type input "2"
radio input "true"
select select "1"
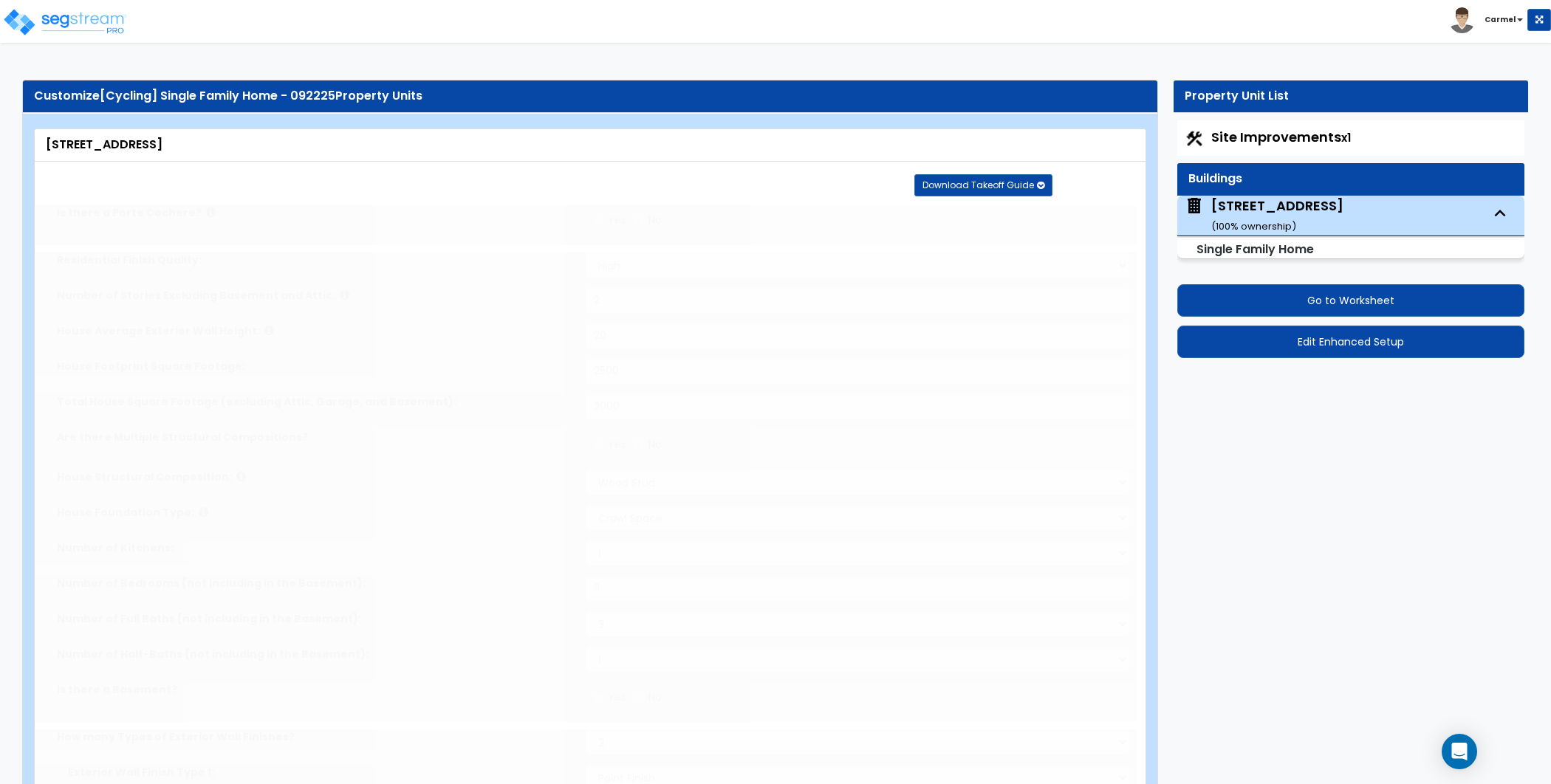
select select "2"
type input "1"
select select "2"
type input "3"
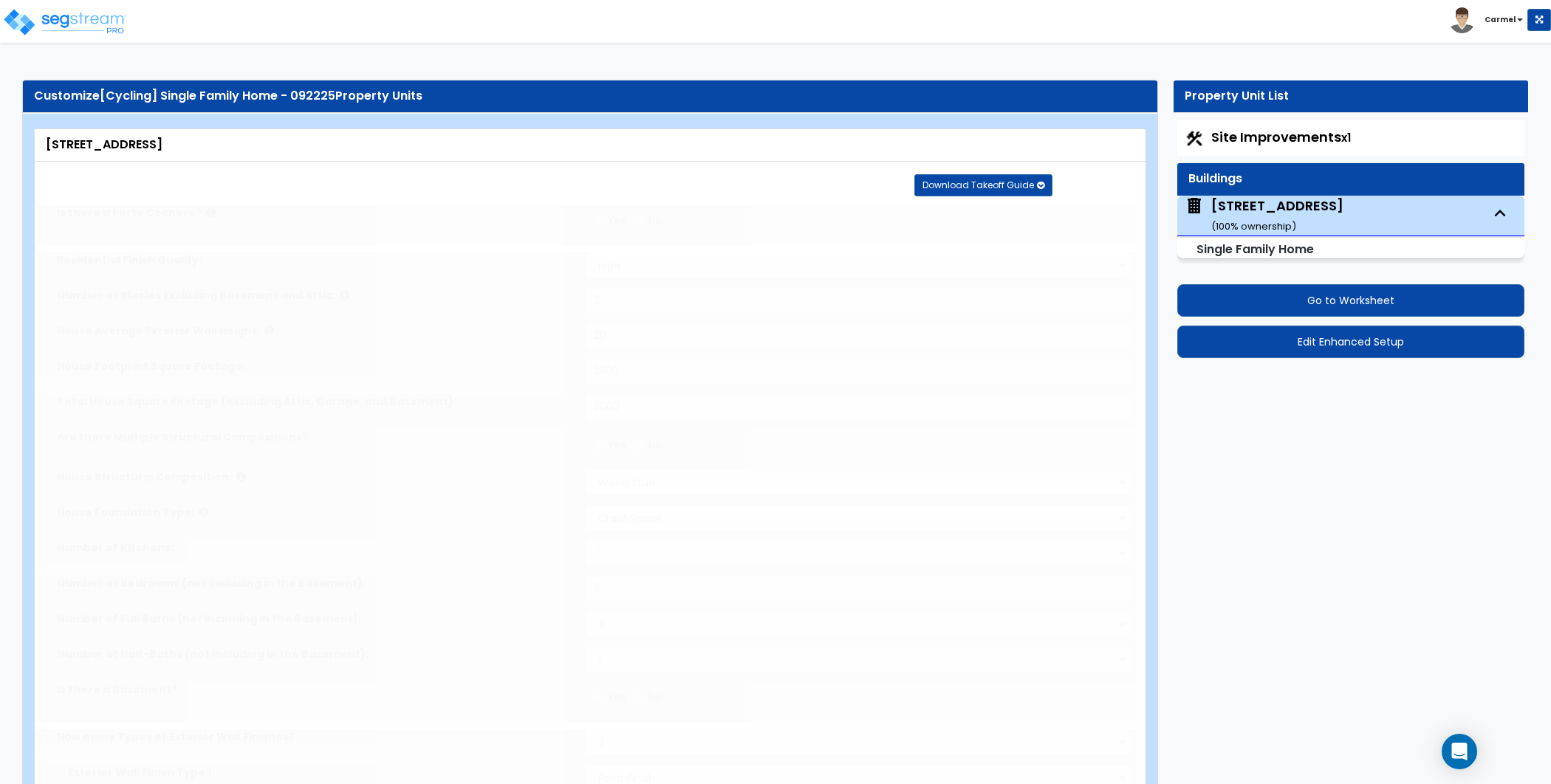
type input "3"
select select "1"
radio input "true"
type input "2"
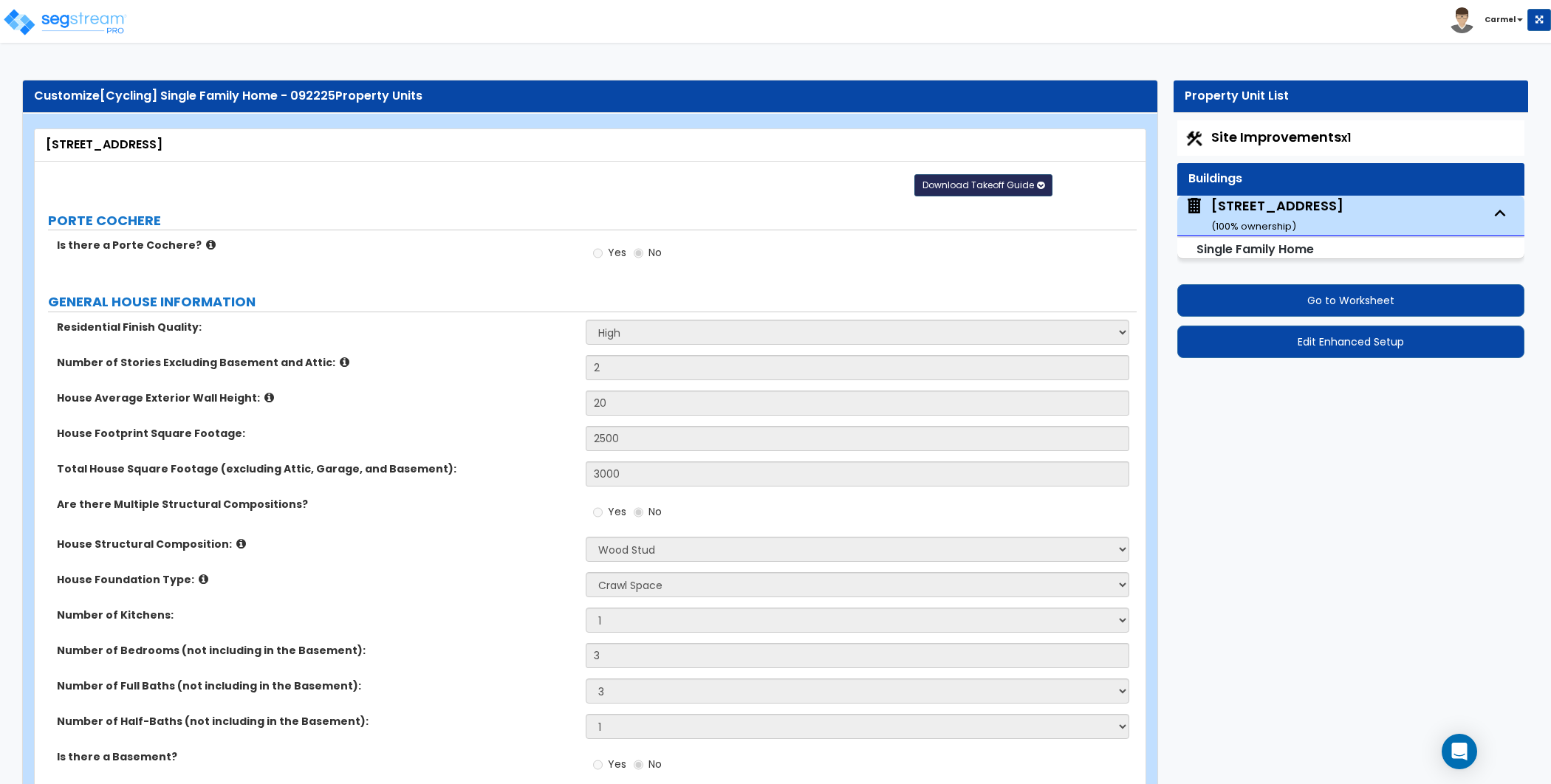
click at [1003, 176] on button "Download Takeoff Guide" at bounding box center [983, 185] width 138 height 22
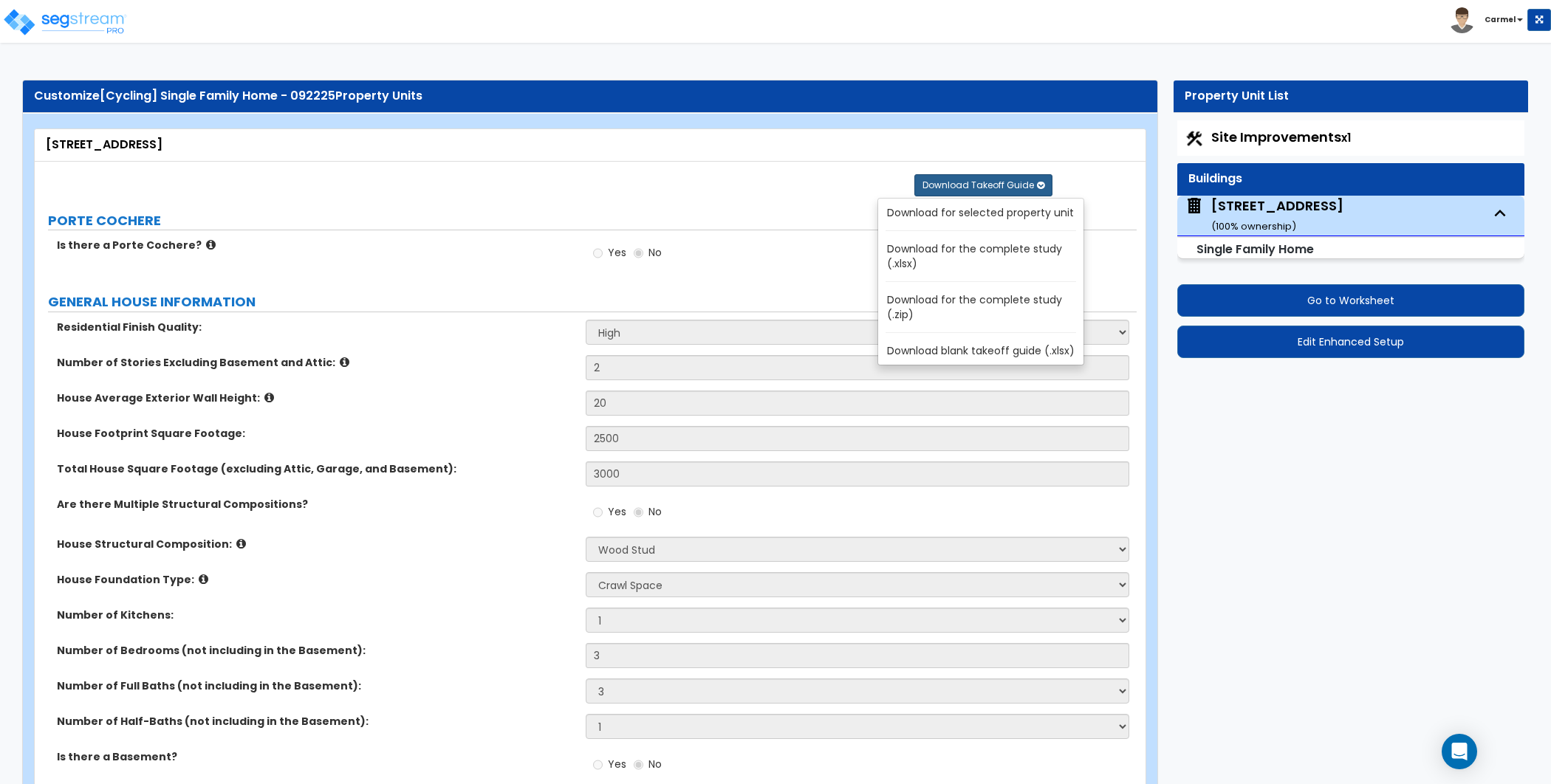
click at [991, 260] on link "Download for the complete study (.xlsx)" at bounding box center [984, 256] width 199 height 35
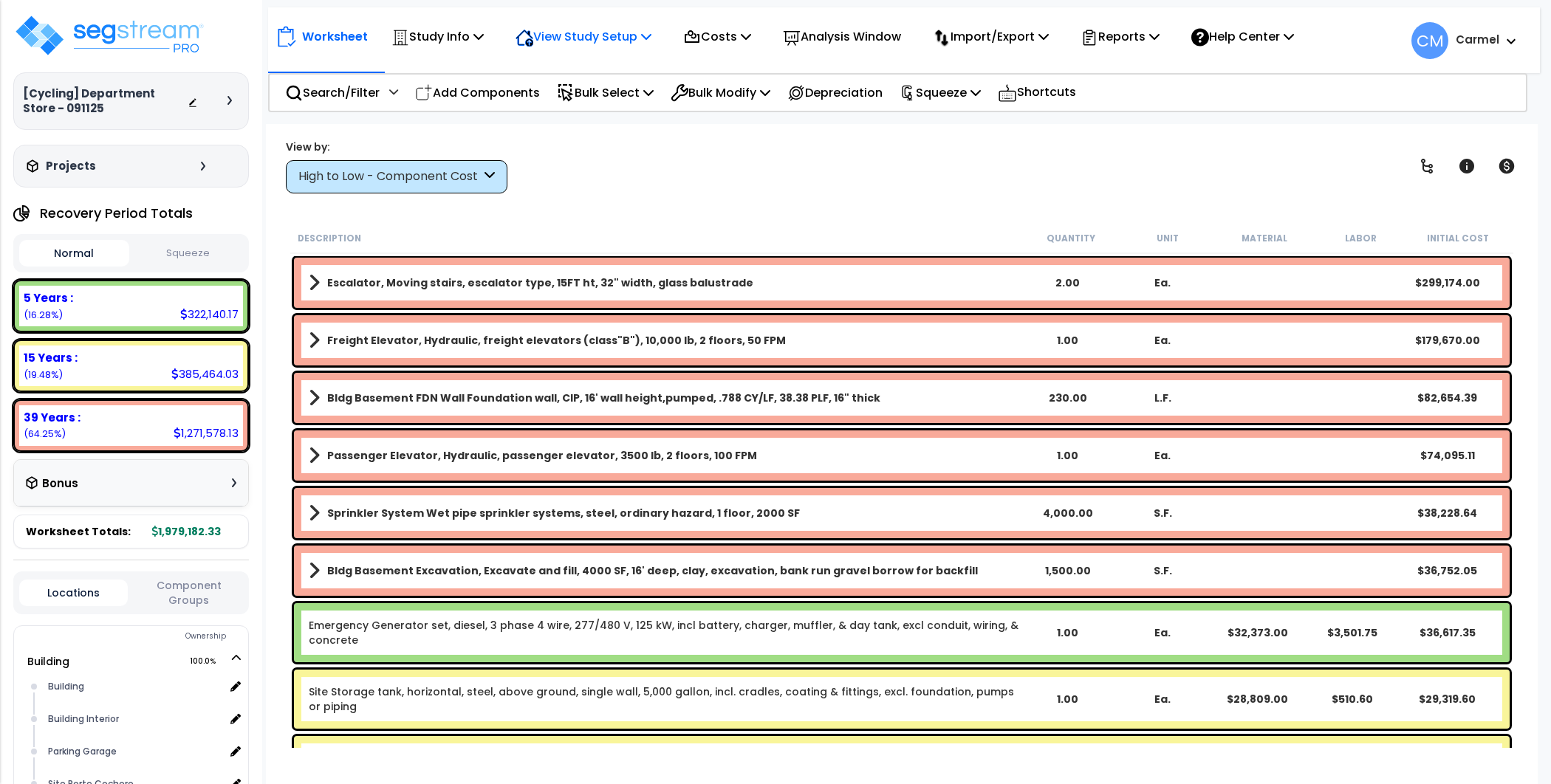
click at [628, 28] on p "View Study Setup" at bounding box center [583, 36] width 136 height 20
click at [600, 96] on link "View Questionnaire" at bounding box center [581, 101] width 146 height 30
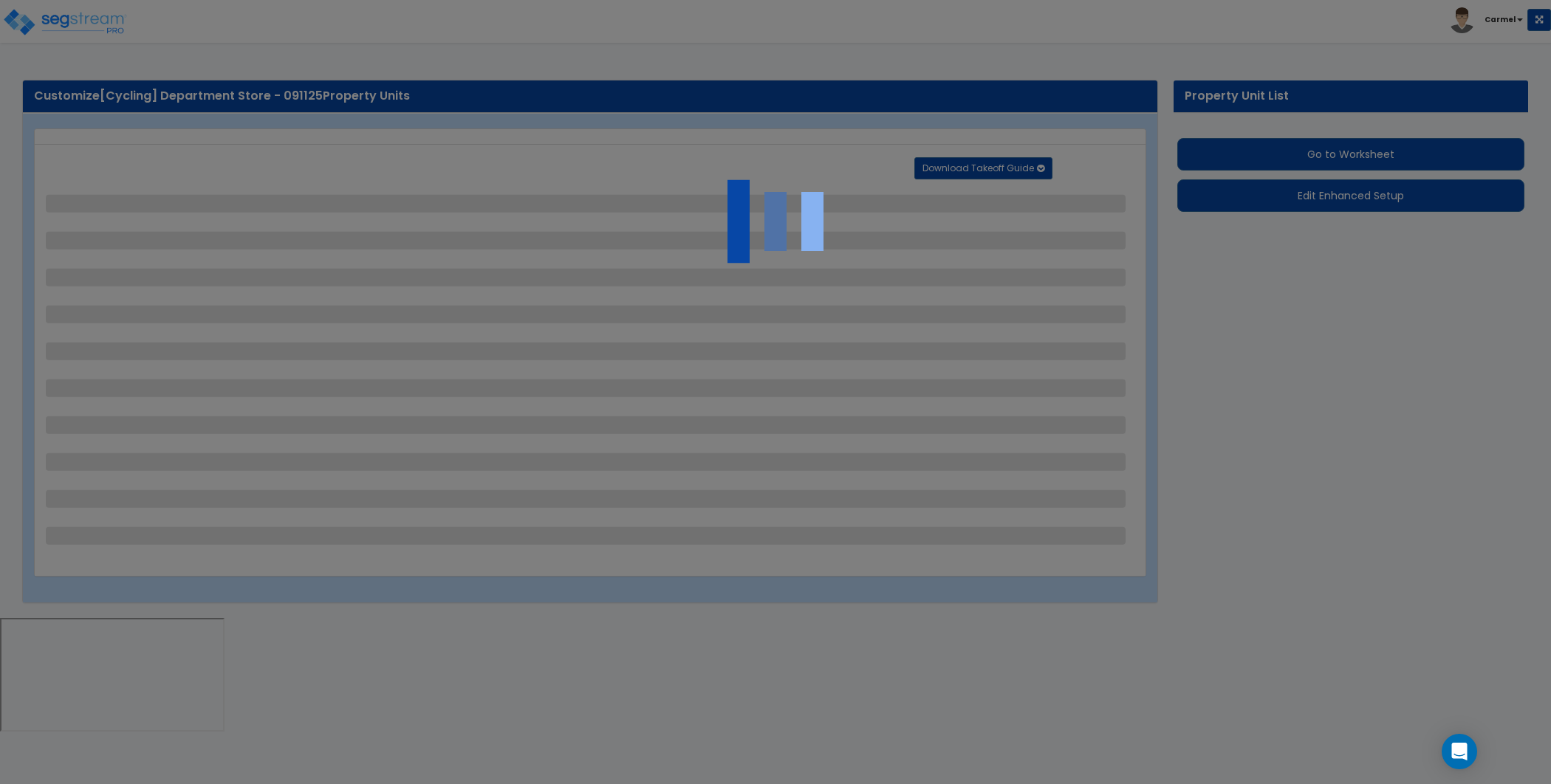
select select "2"
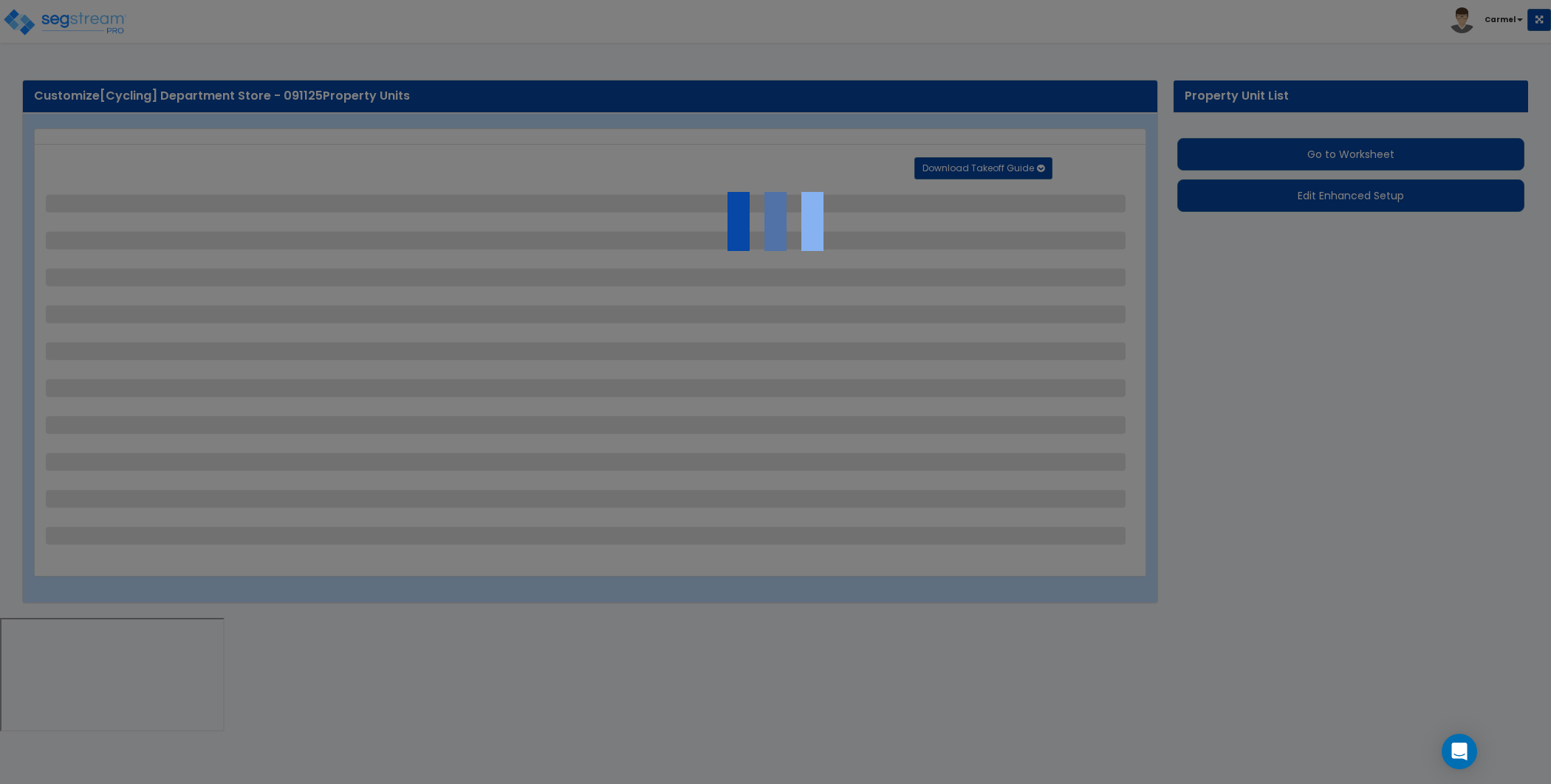
select select "2"
select select "1"
select select "2"
select select "1"
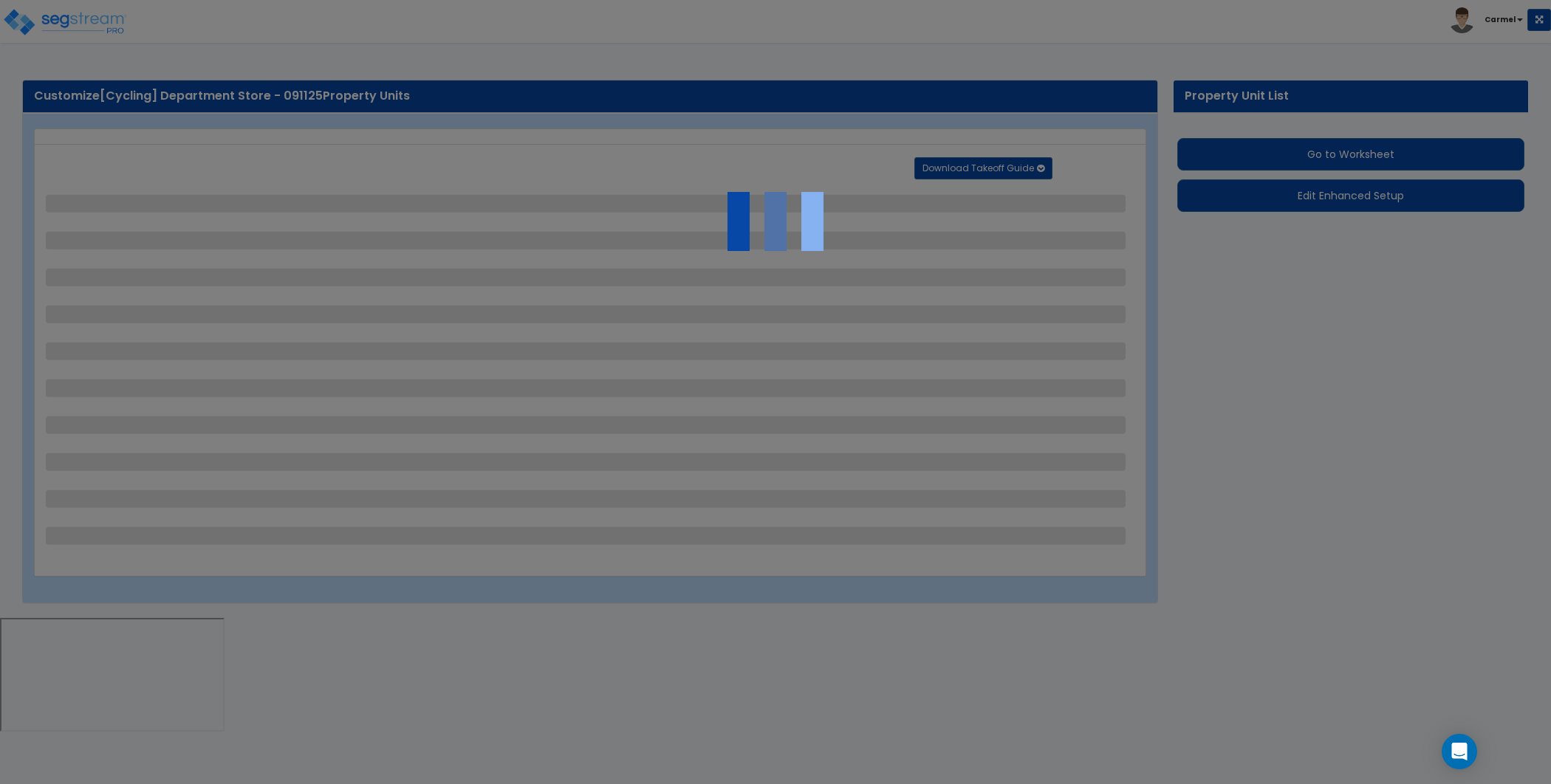
select select "1"
select select "2"
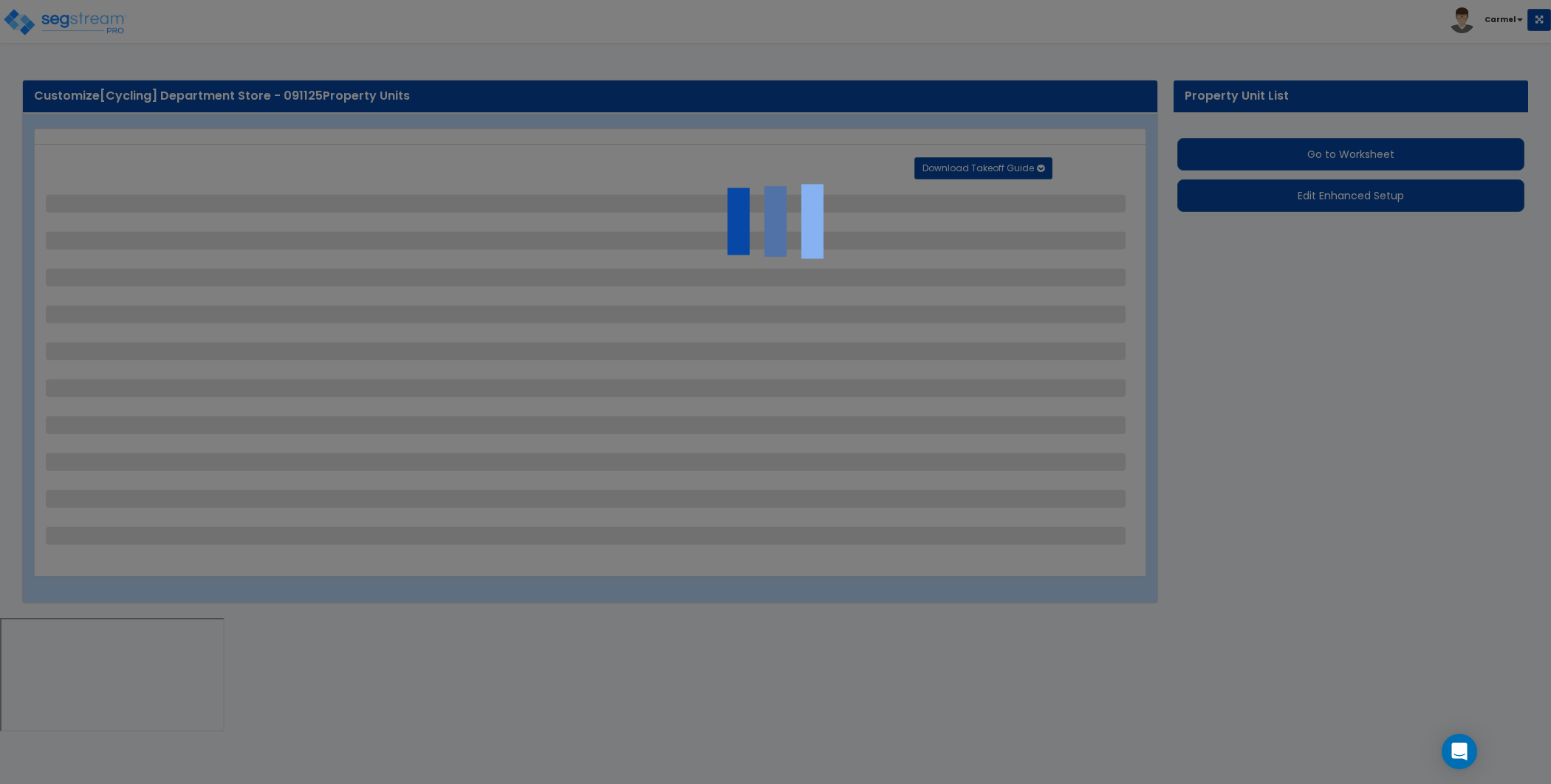
select select "2"
select select "1"
select select "10"
select select "1"
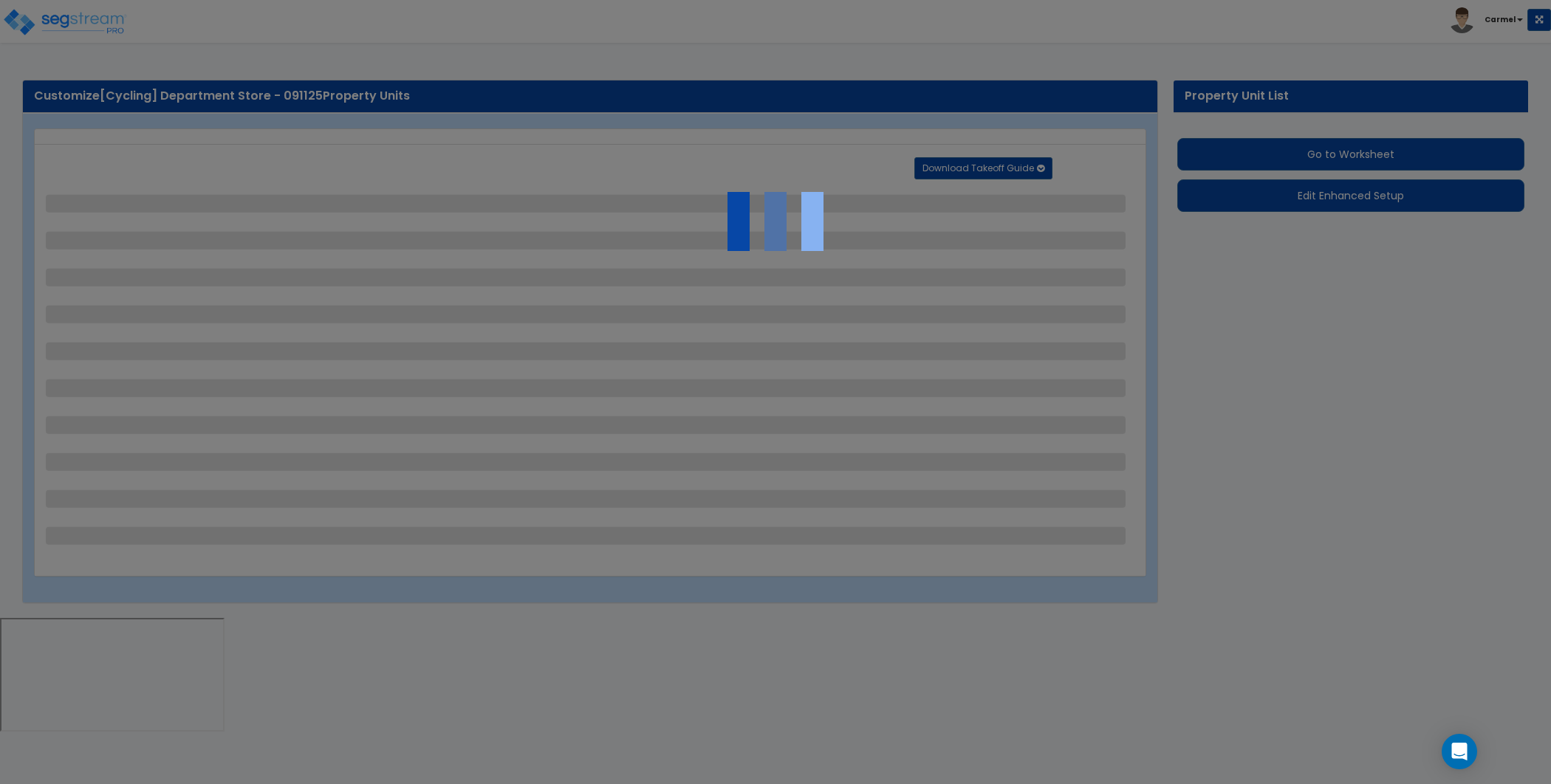
select select "1"
select select "3"
select select "2"
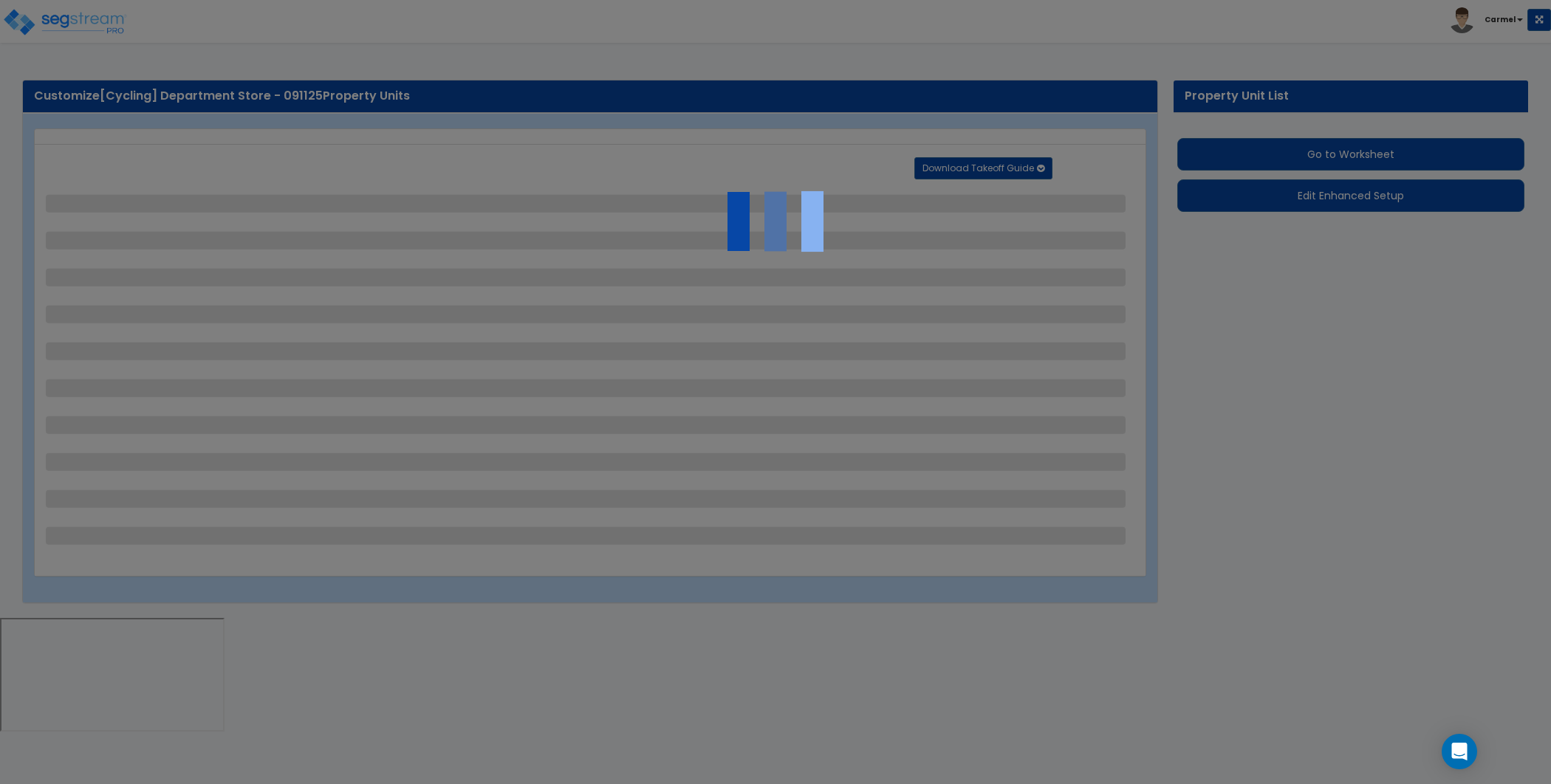
select select "4"
select select "1"
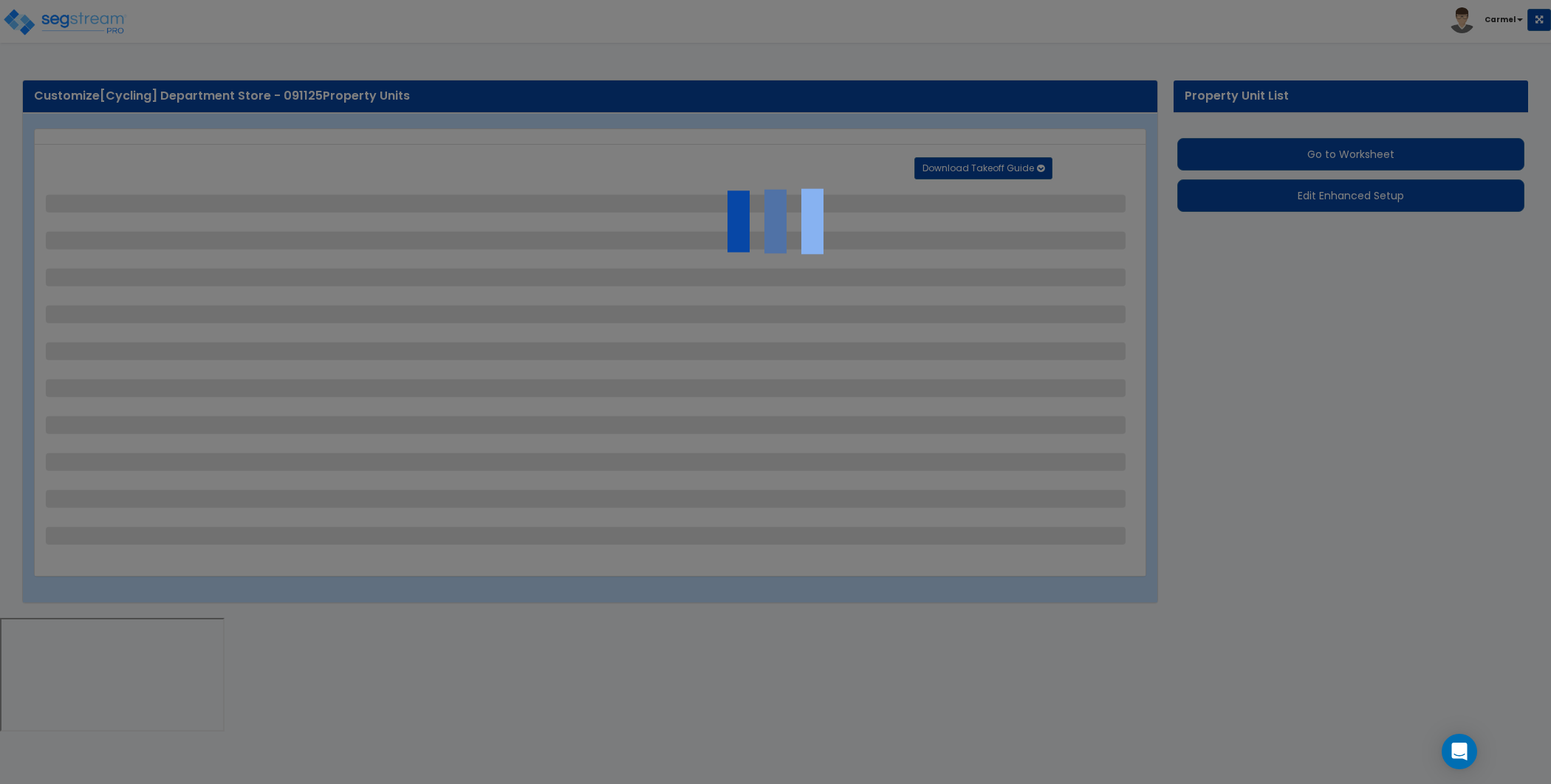
select select "6"
select select "2"
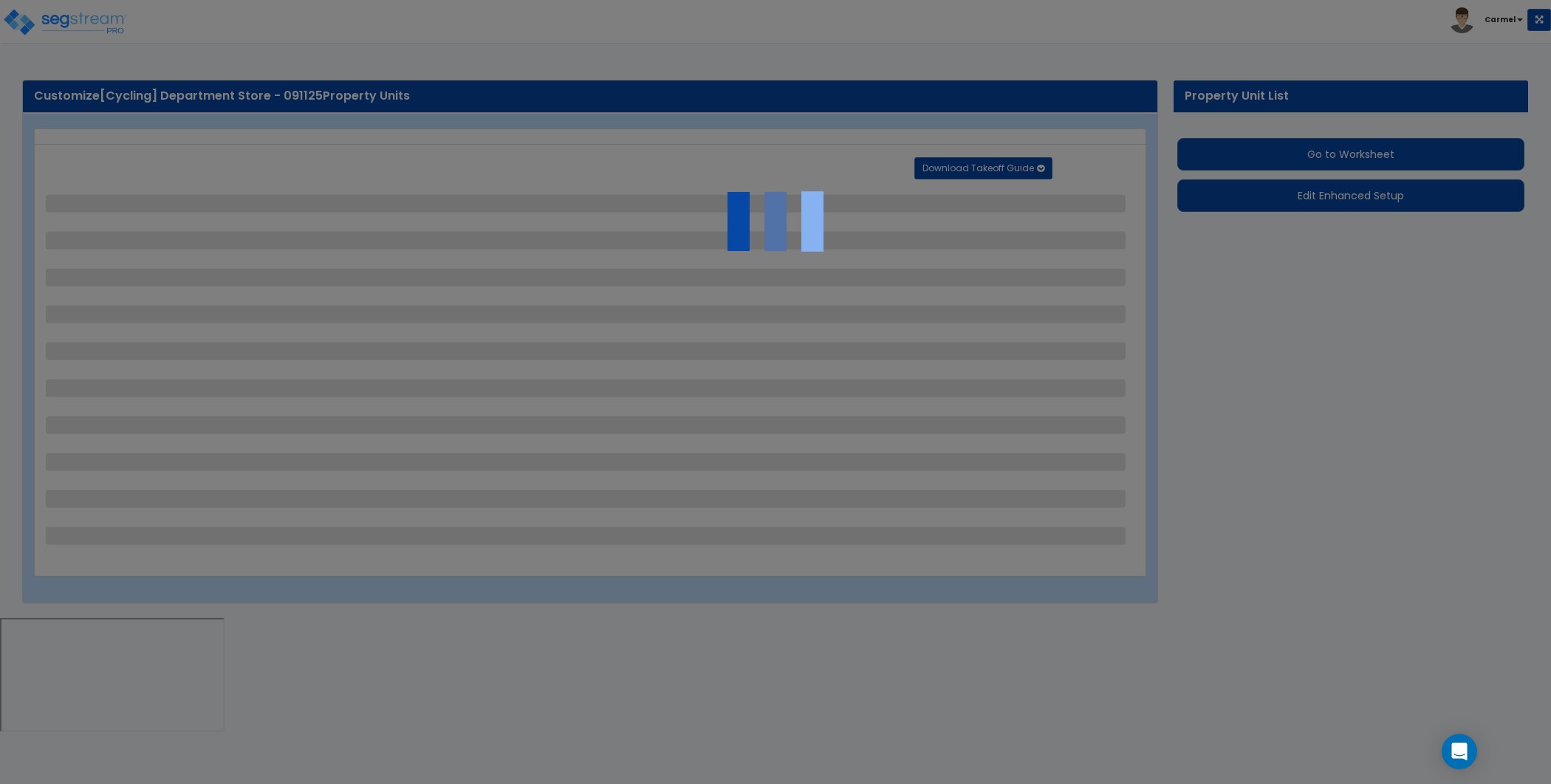
select select "2"
select select "1"
select select "2"
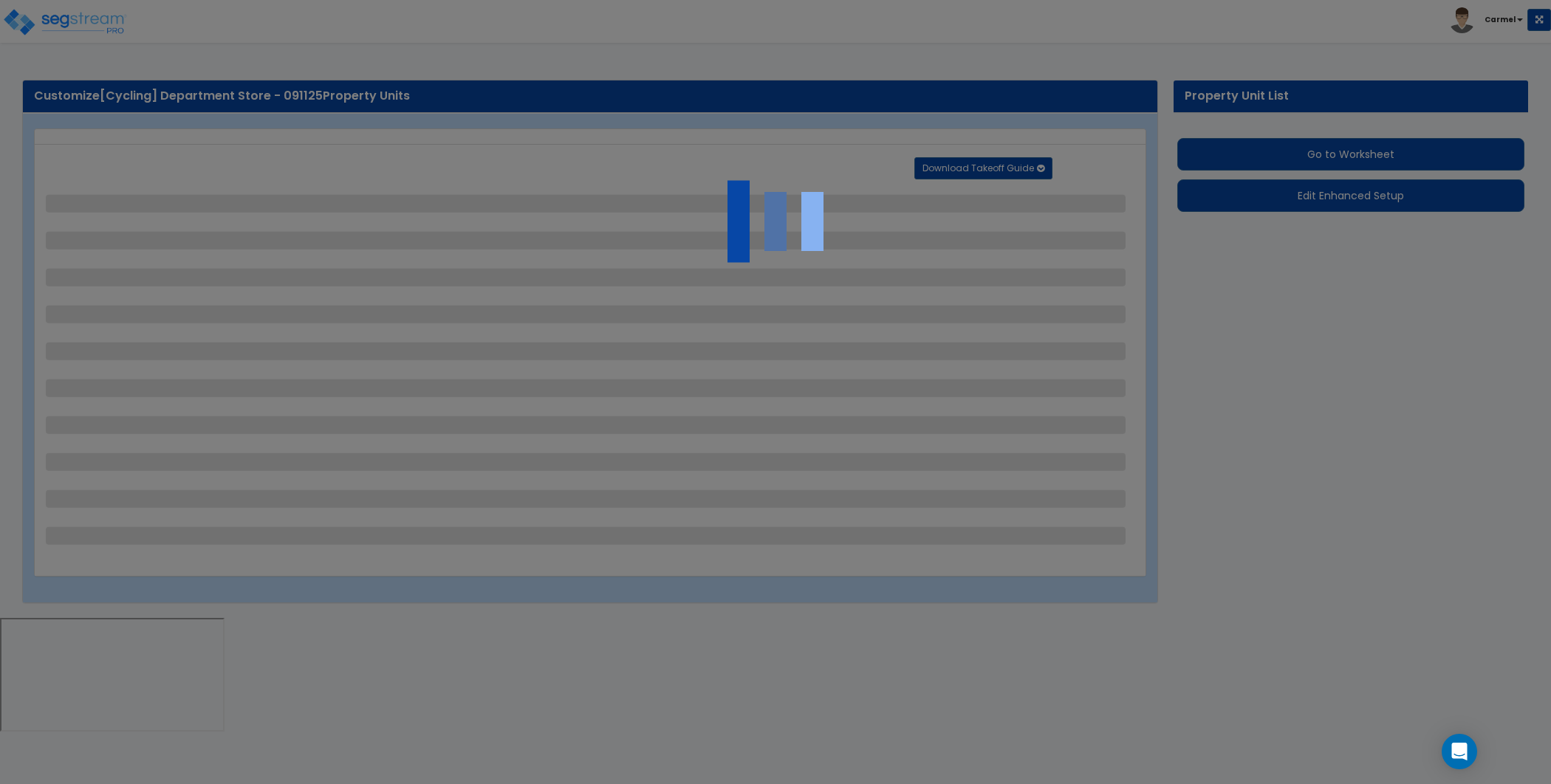
select select "1"
select select "8"
select select "2"
select select "4"
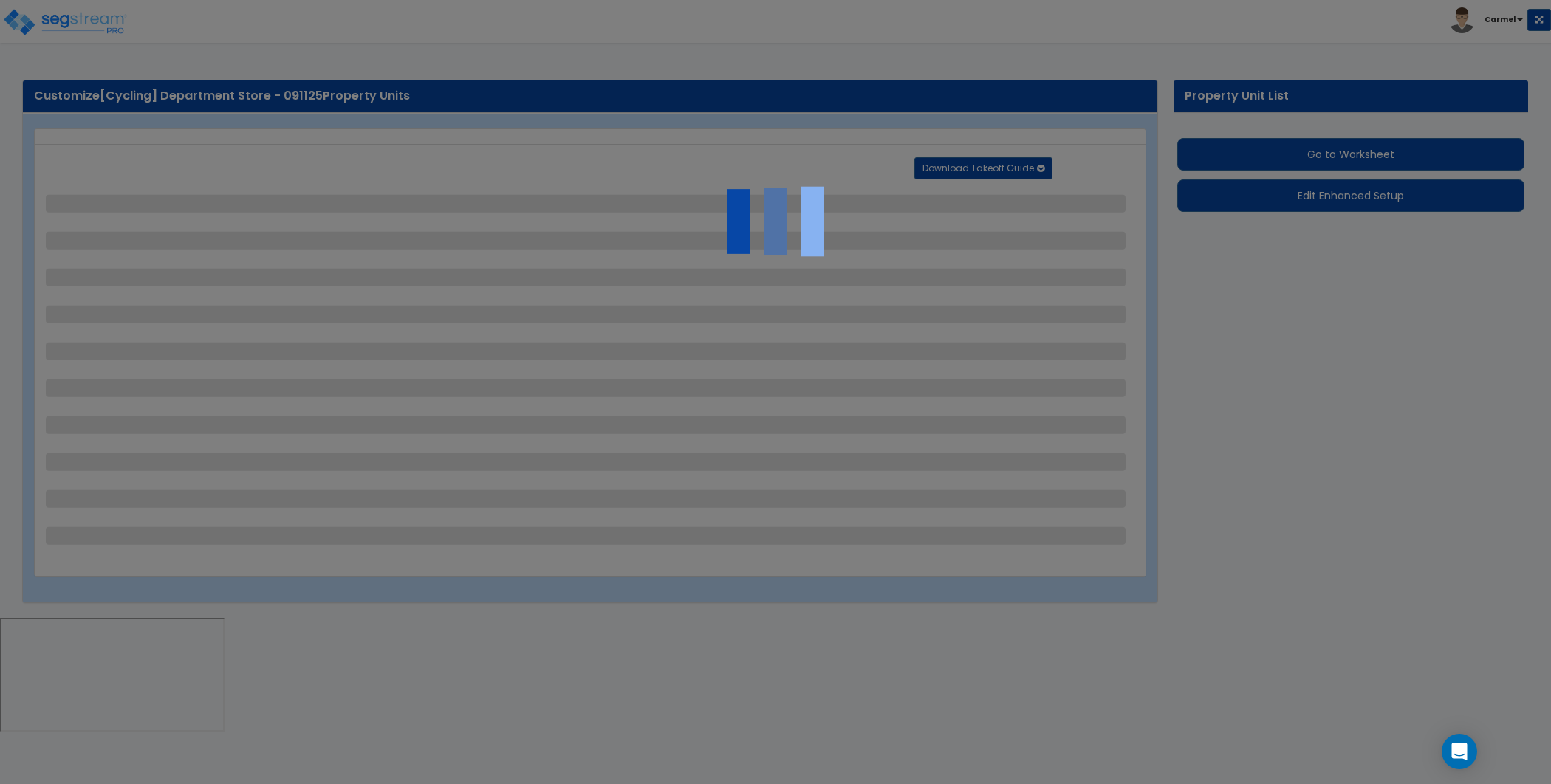
select select "1"
select select "20"
select select "2"
select select "5"
select select "3"
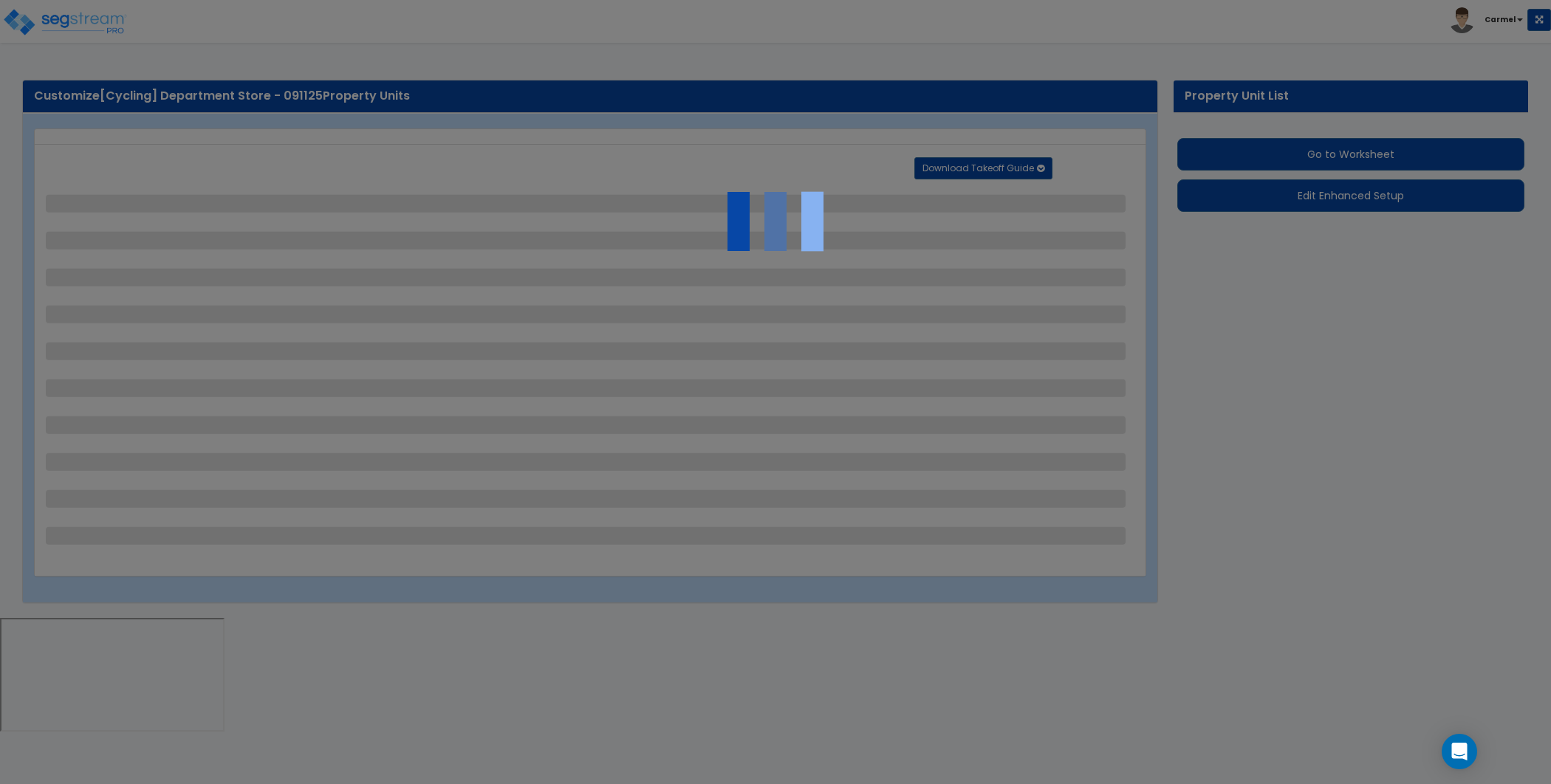
select select "1"
select select "2"
select select "1"
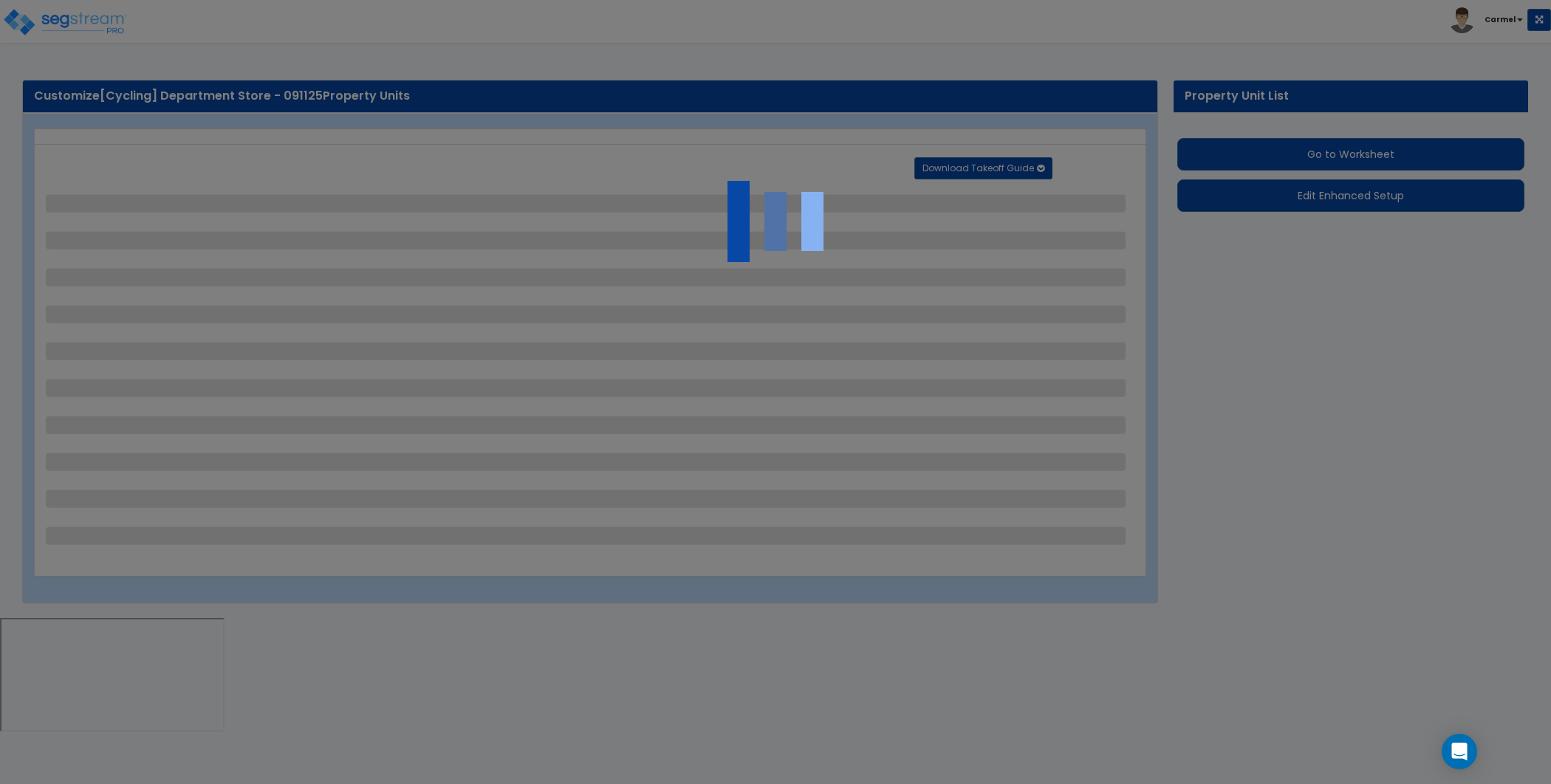
select select "4"
select select "2"
select select "1"
select select "2"
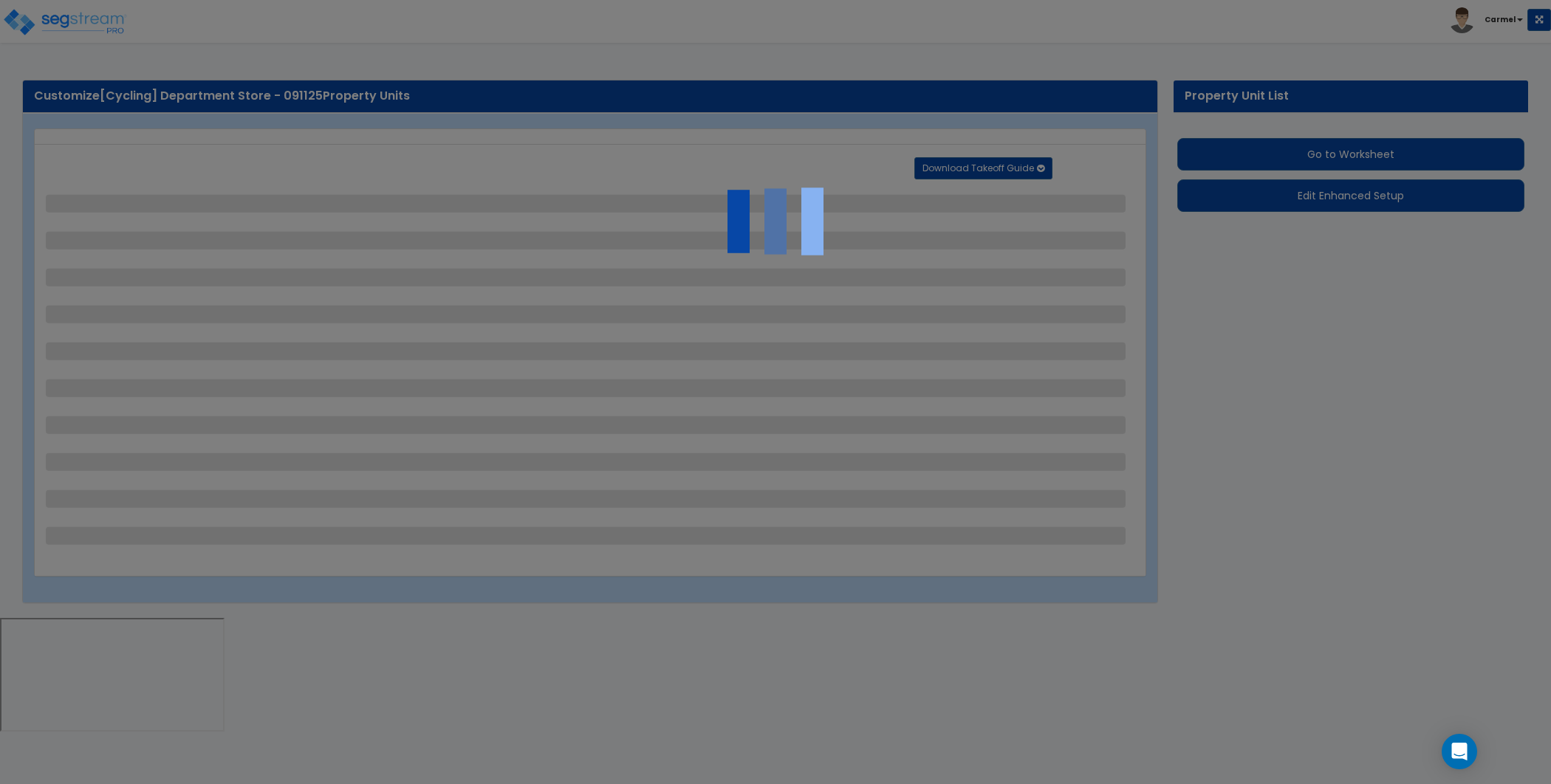
select select "1"
select select "2"
select select "6"
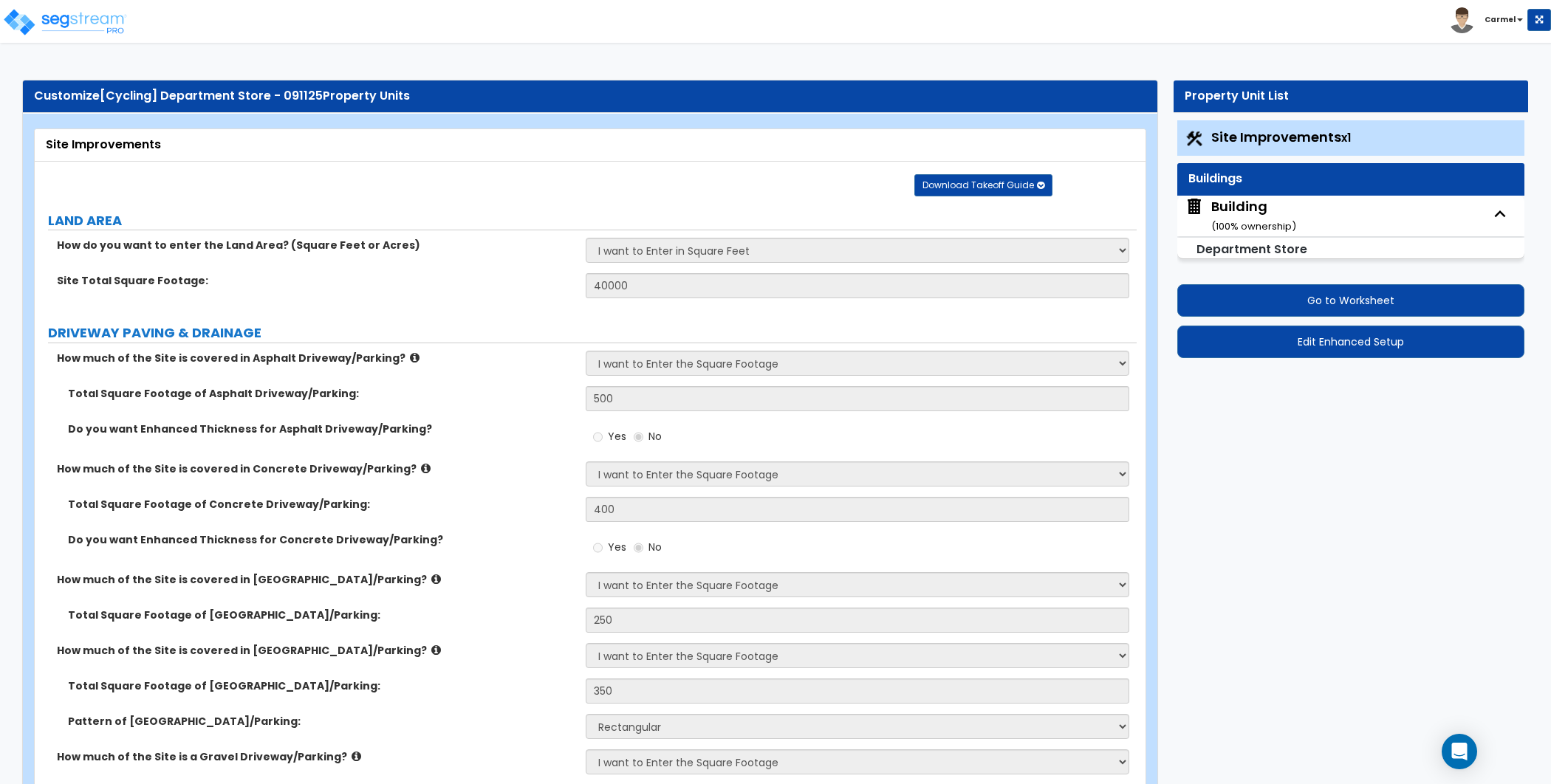
click at [1242, 202] on div "Building ( 100 % ownership)" at bounding box center [1253, 215] width 85 height 38
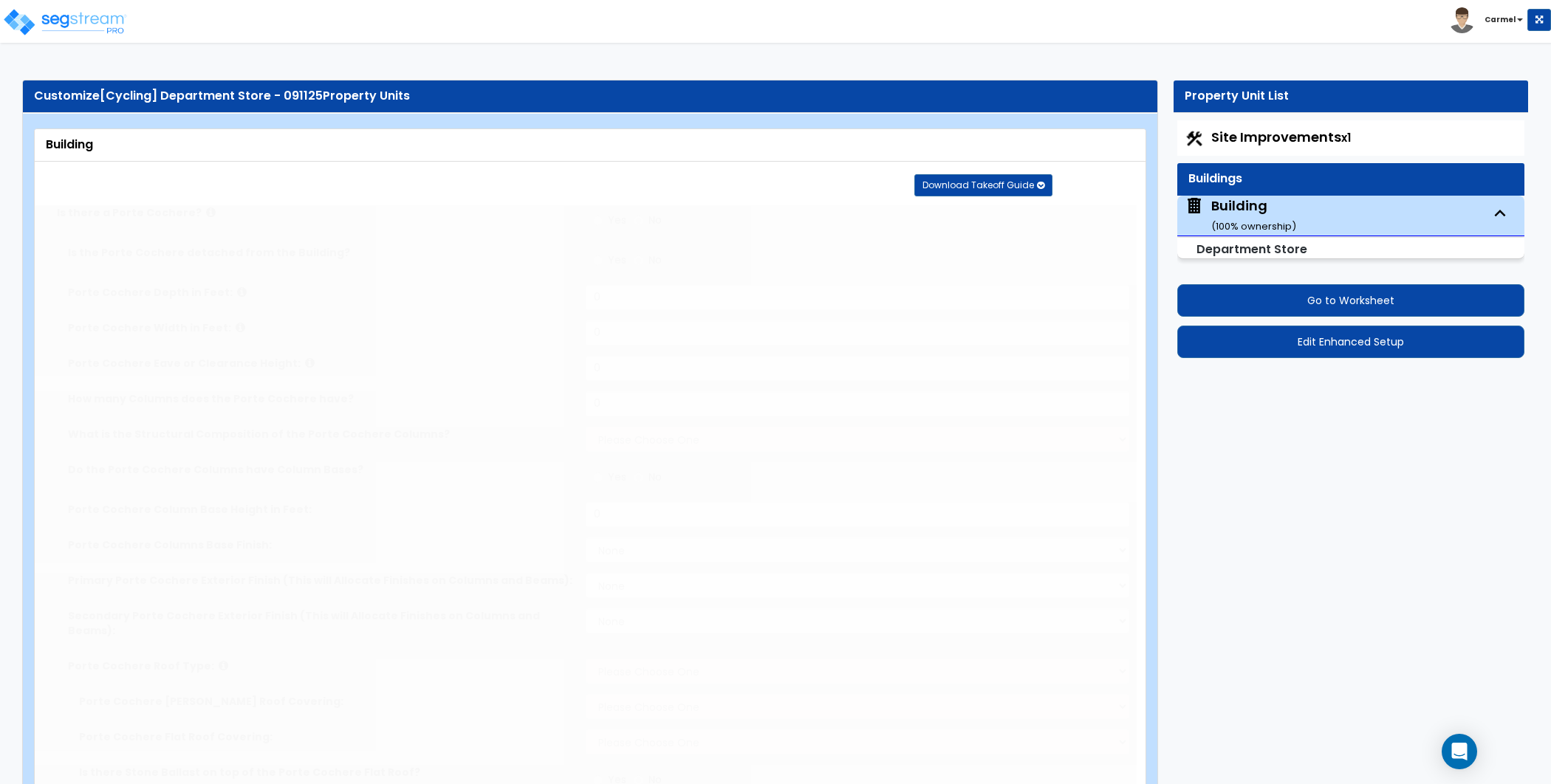
radio input "true"
type input "10"
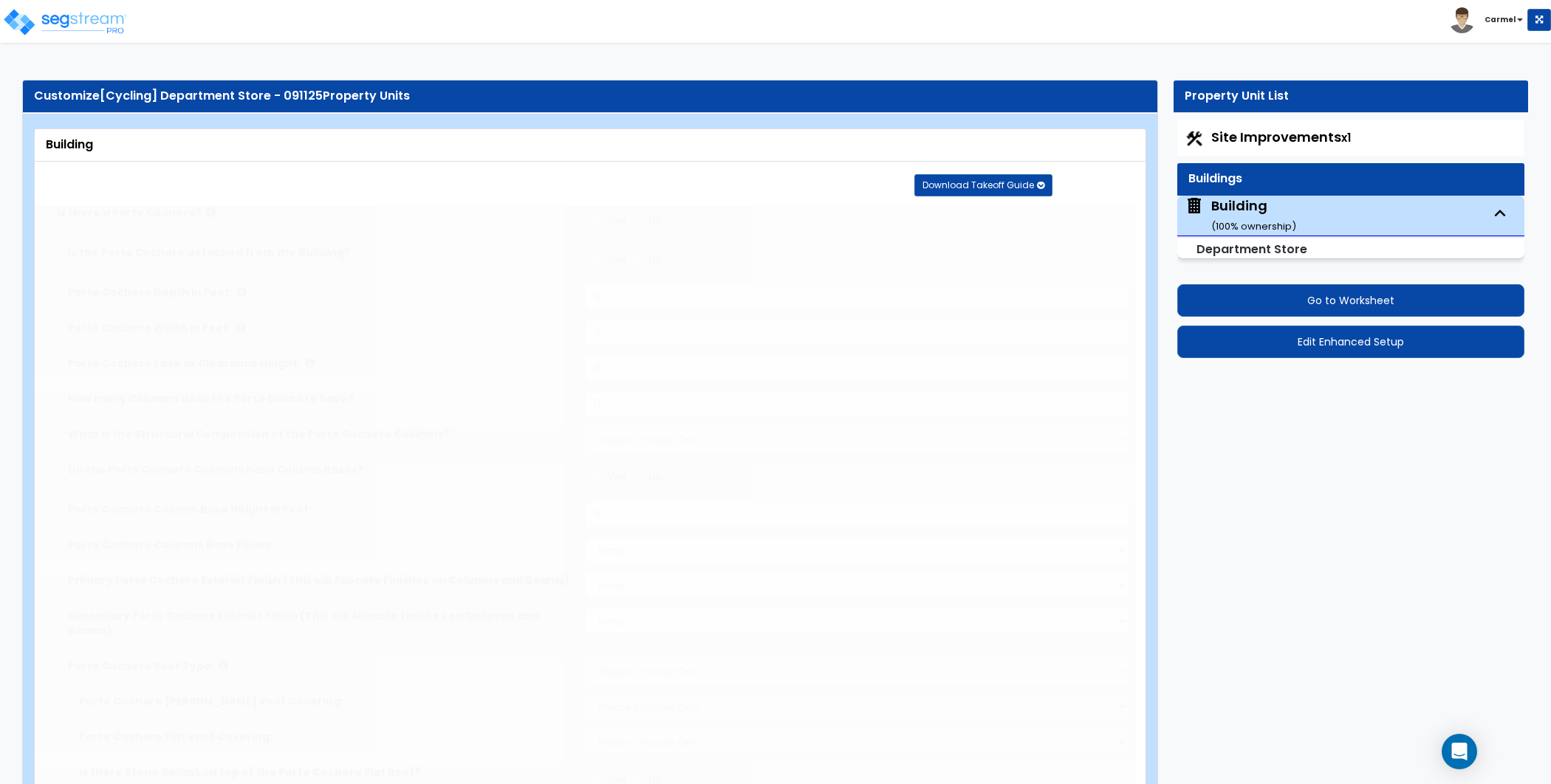
type input "2"
select select "3"
radio input "true"
type input "3"
select select "5"
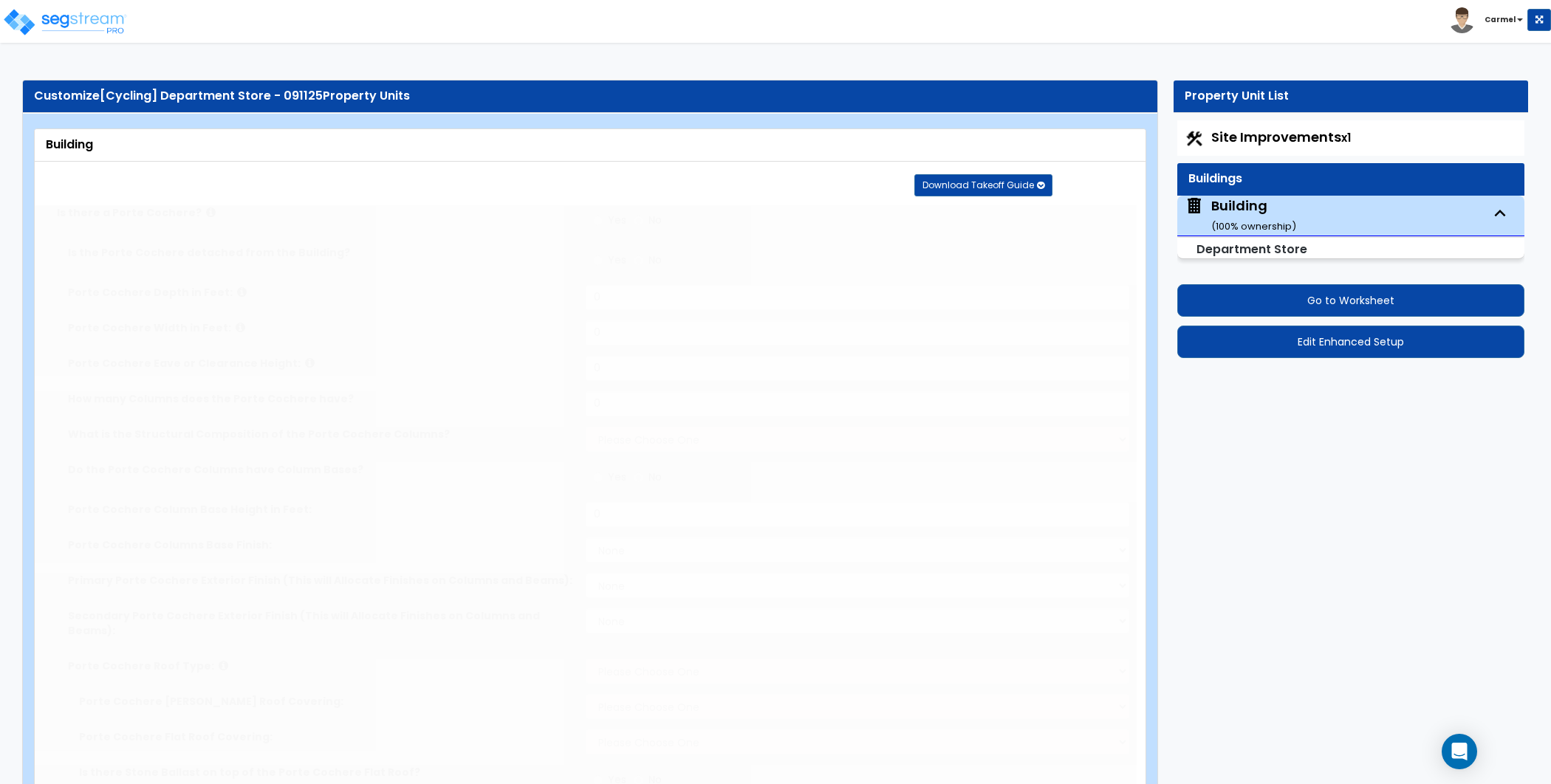
select select "1"
select select "2"
select select "1"
type input "15"
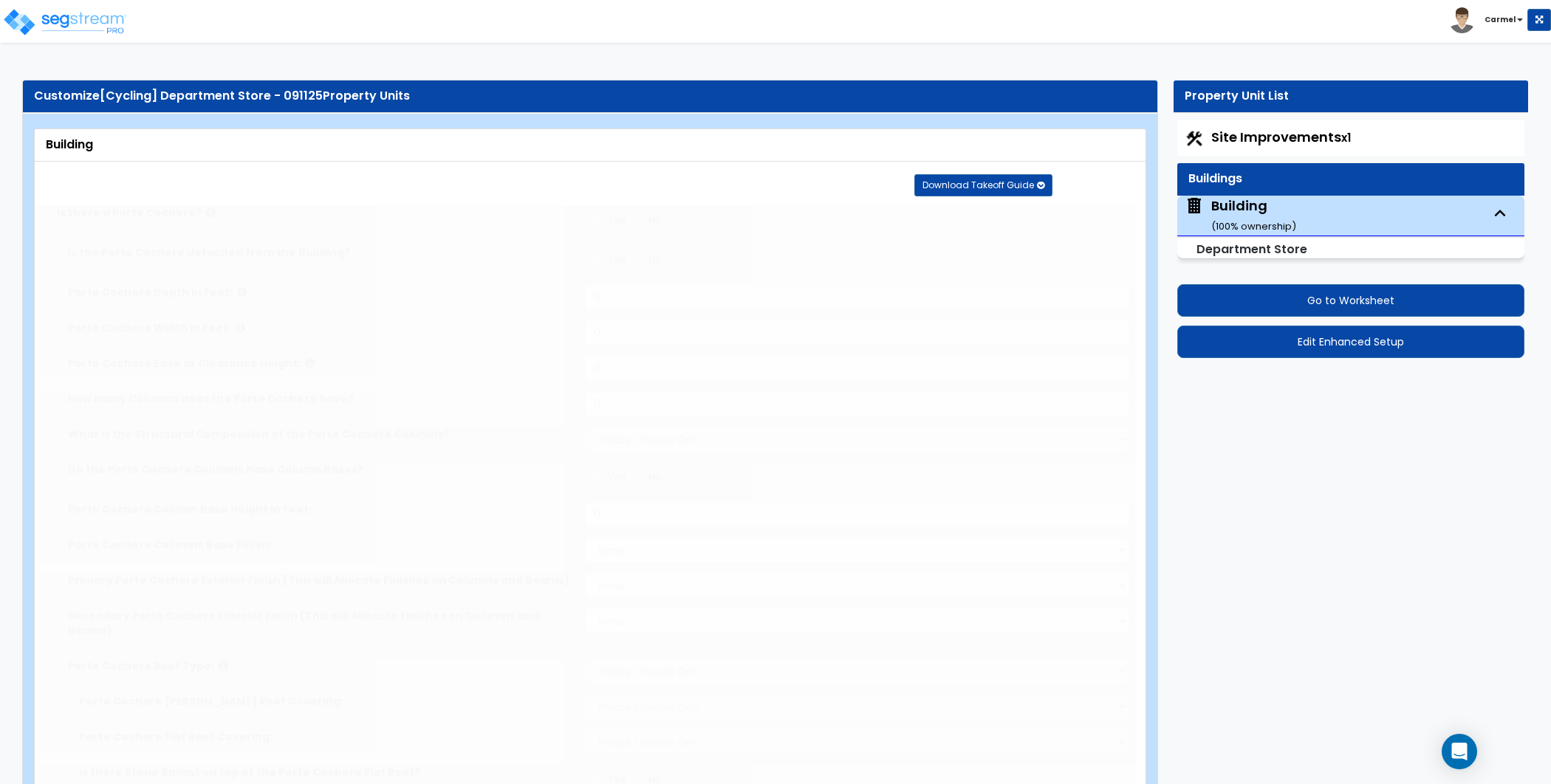
type input "100"
type input "1"
type input "4000"
radio input "true"
type input "1500"
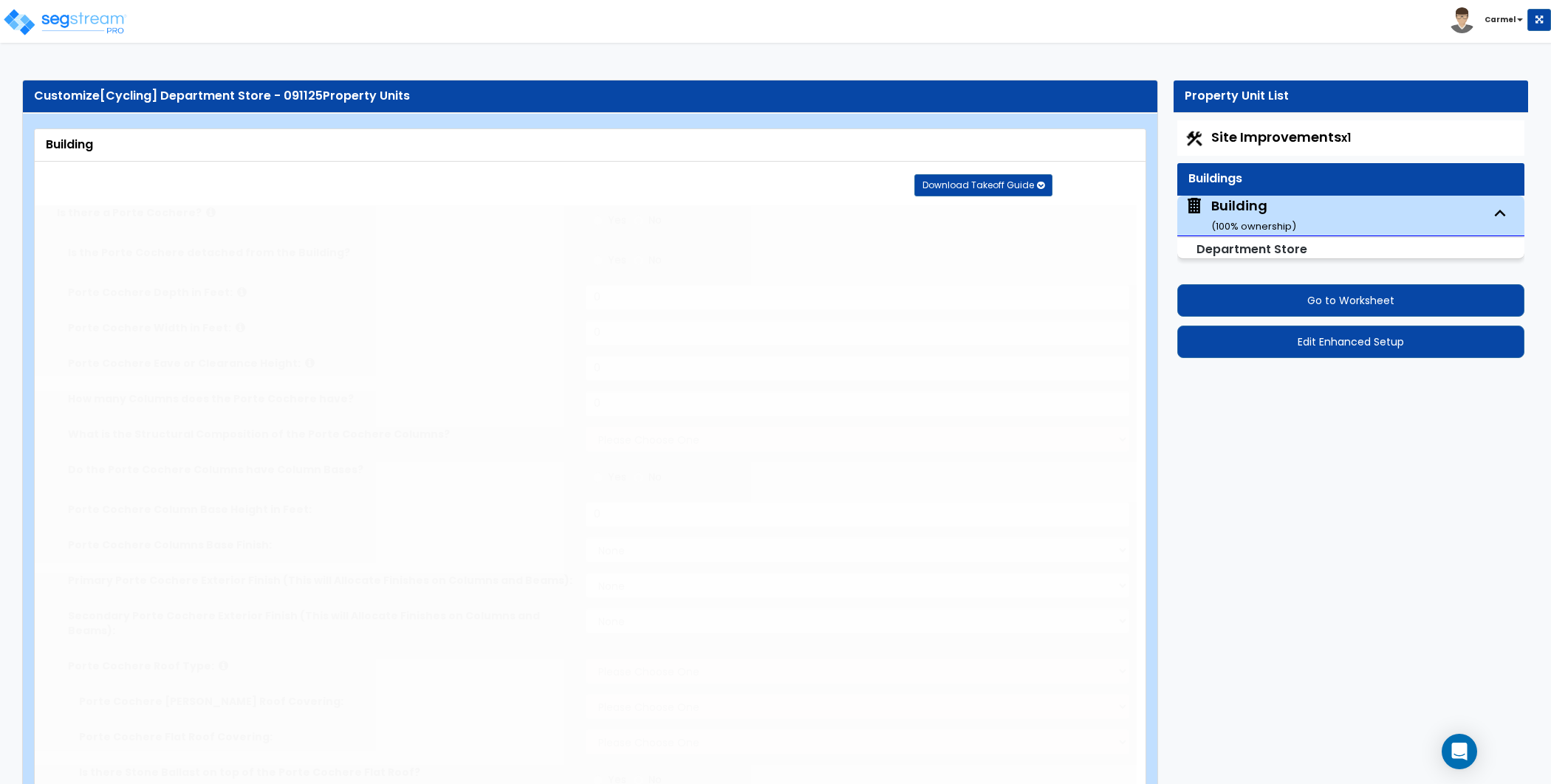
type input "15"
type input "1"
radio input "true"
type input "1"
select select "1"
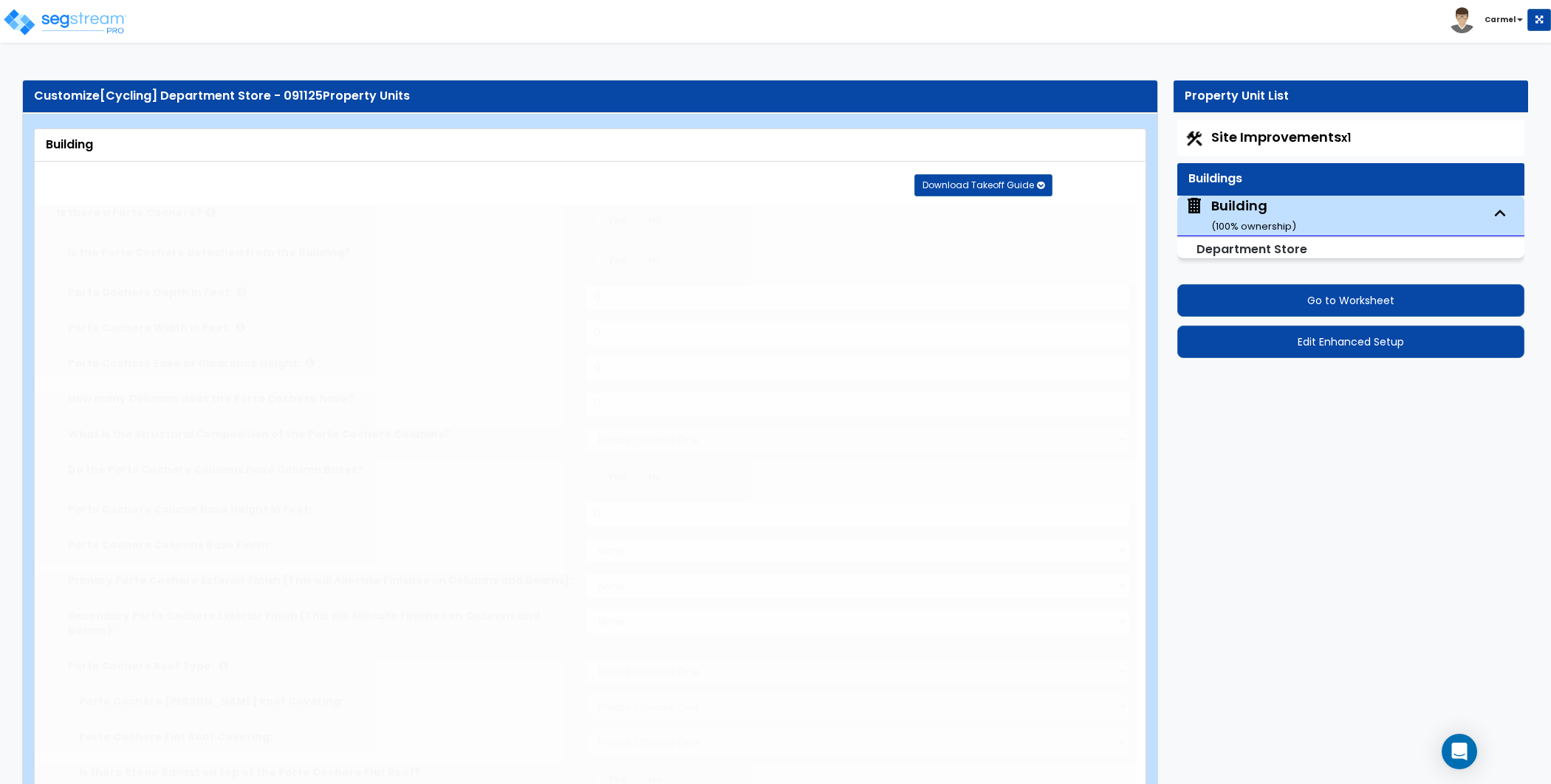
select select "1"
type input "10"
radio input "true"
select select "1"
radio input "true"
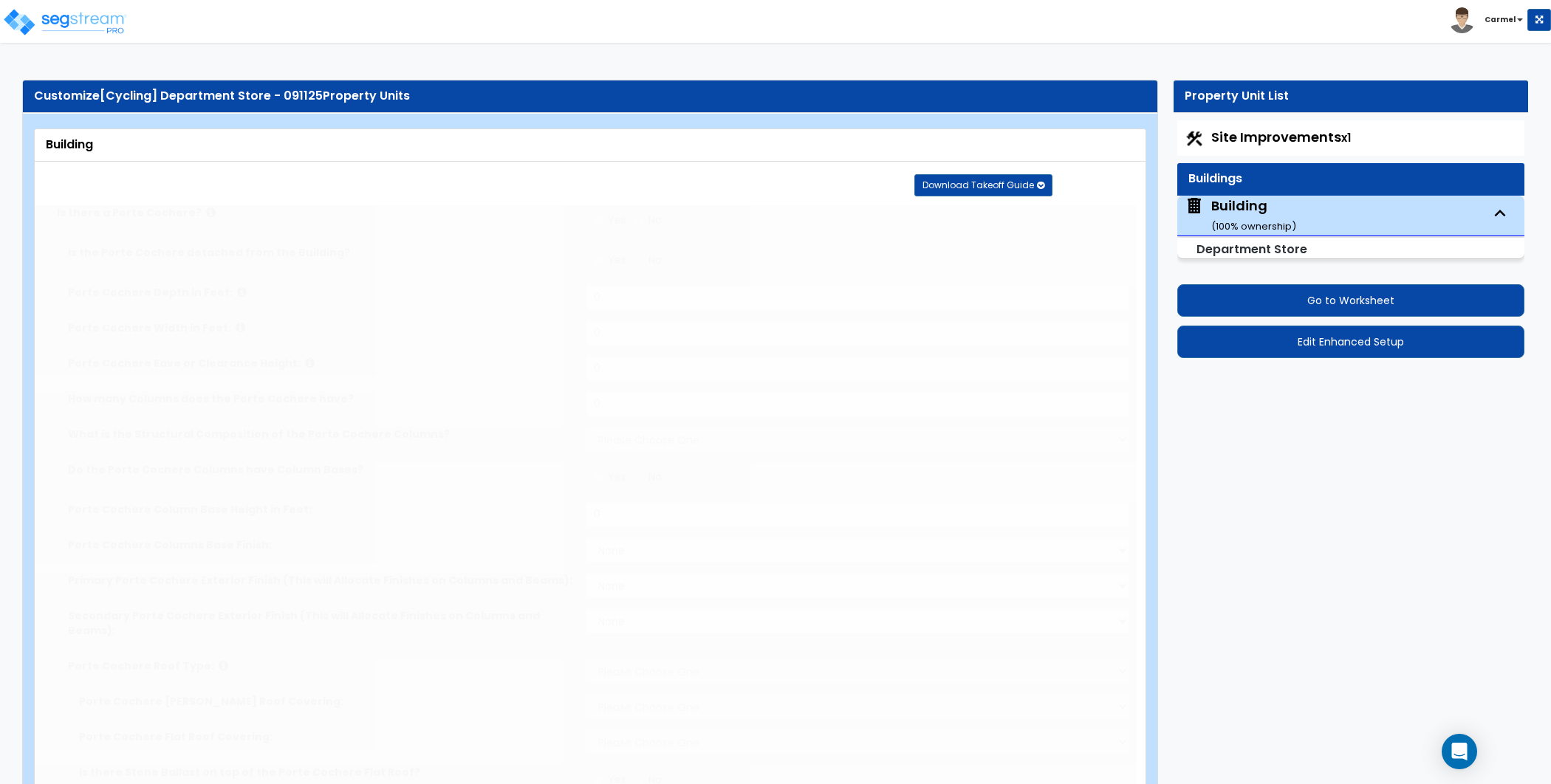
select select "1"
select select "3"
select select "2"
select select "1"
select select "10"
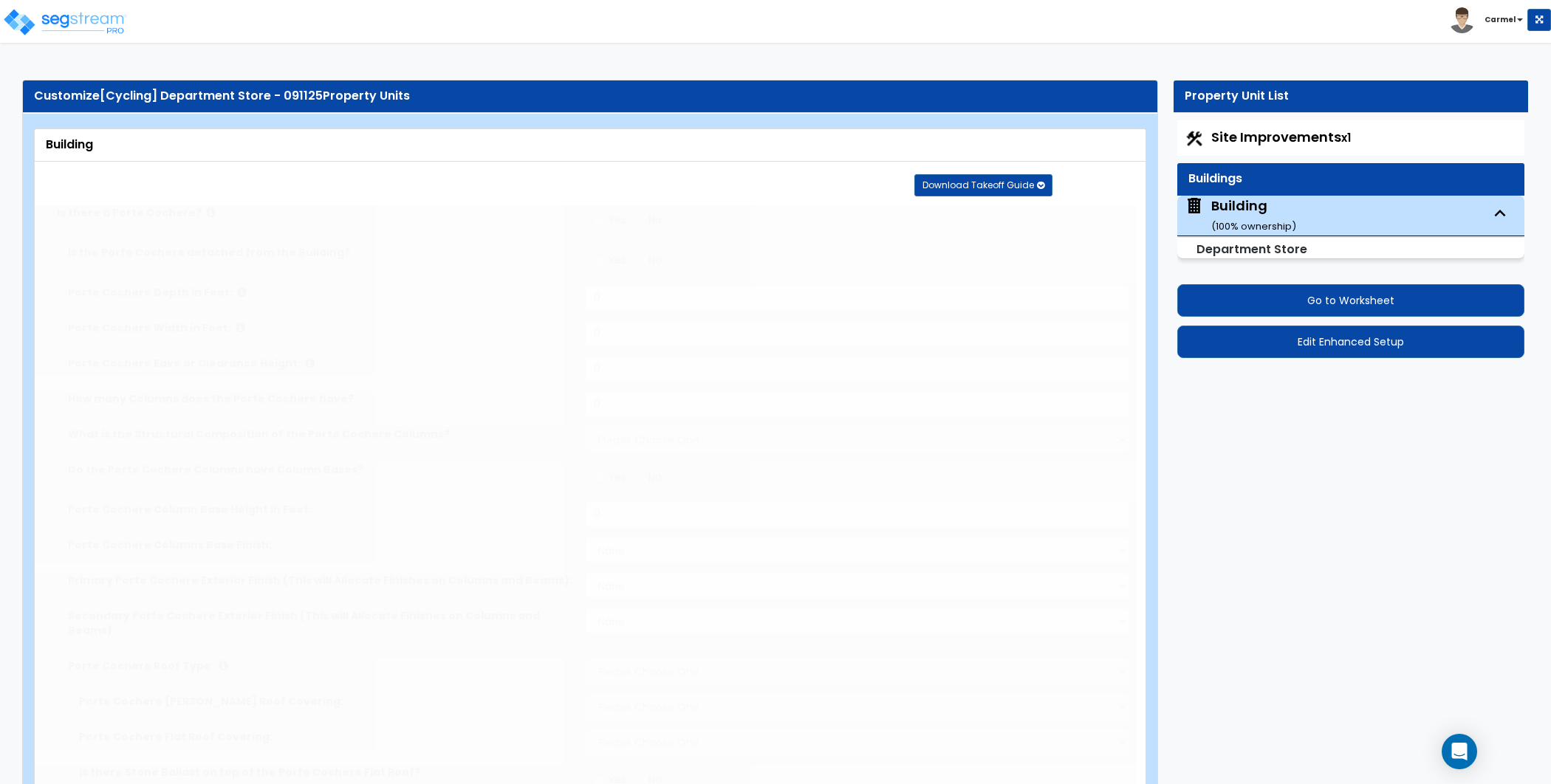
type input "50"
select select "5"
select select "2"
select select "1"
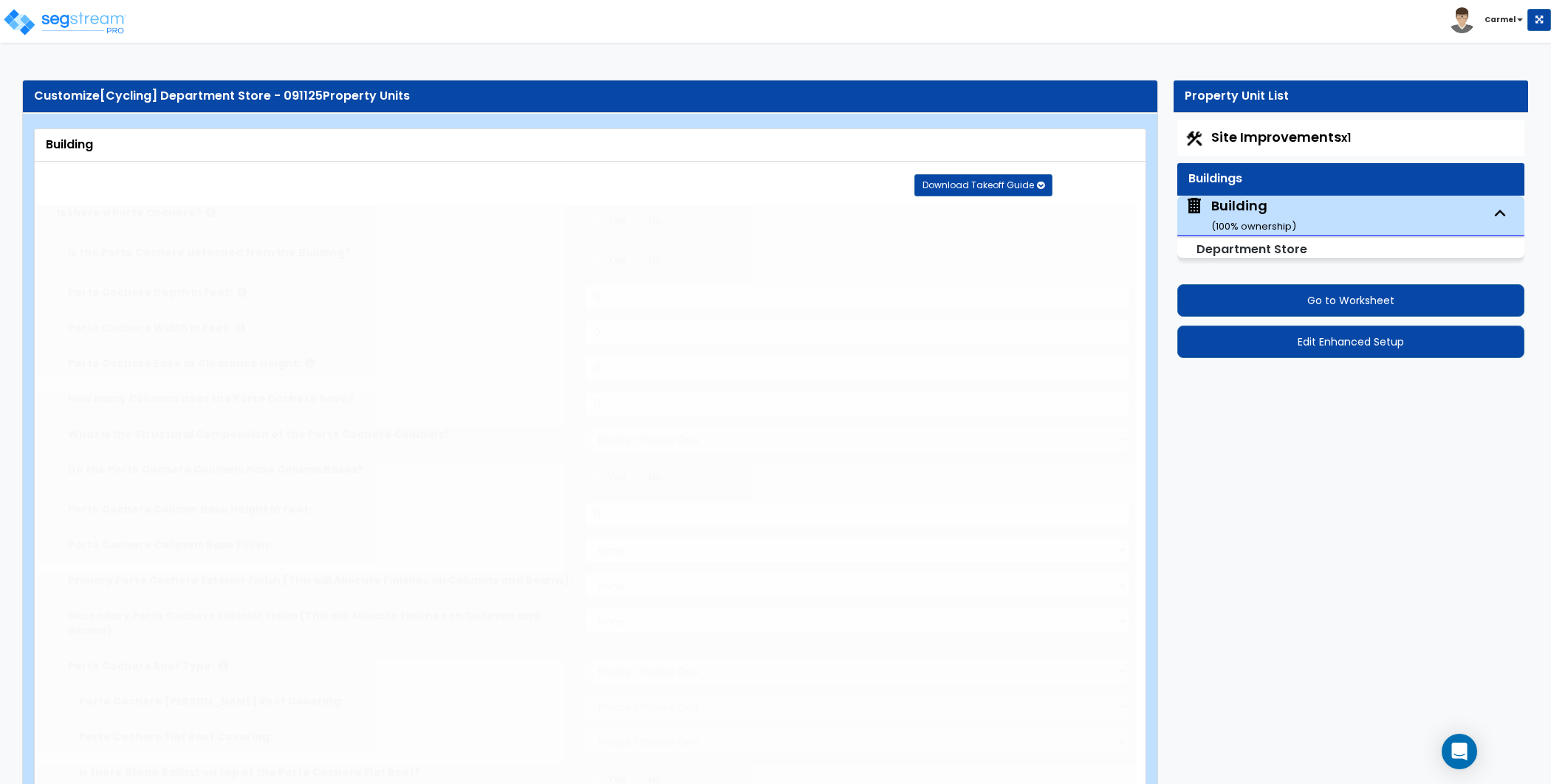
radio input "true"
select select "2"
type input "250"
radio input "true"
select select "1"
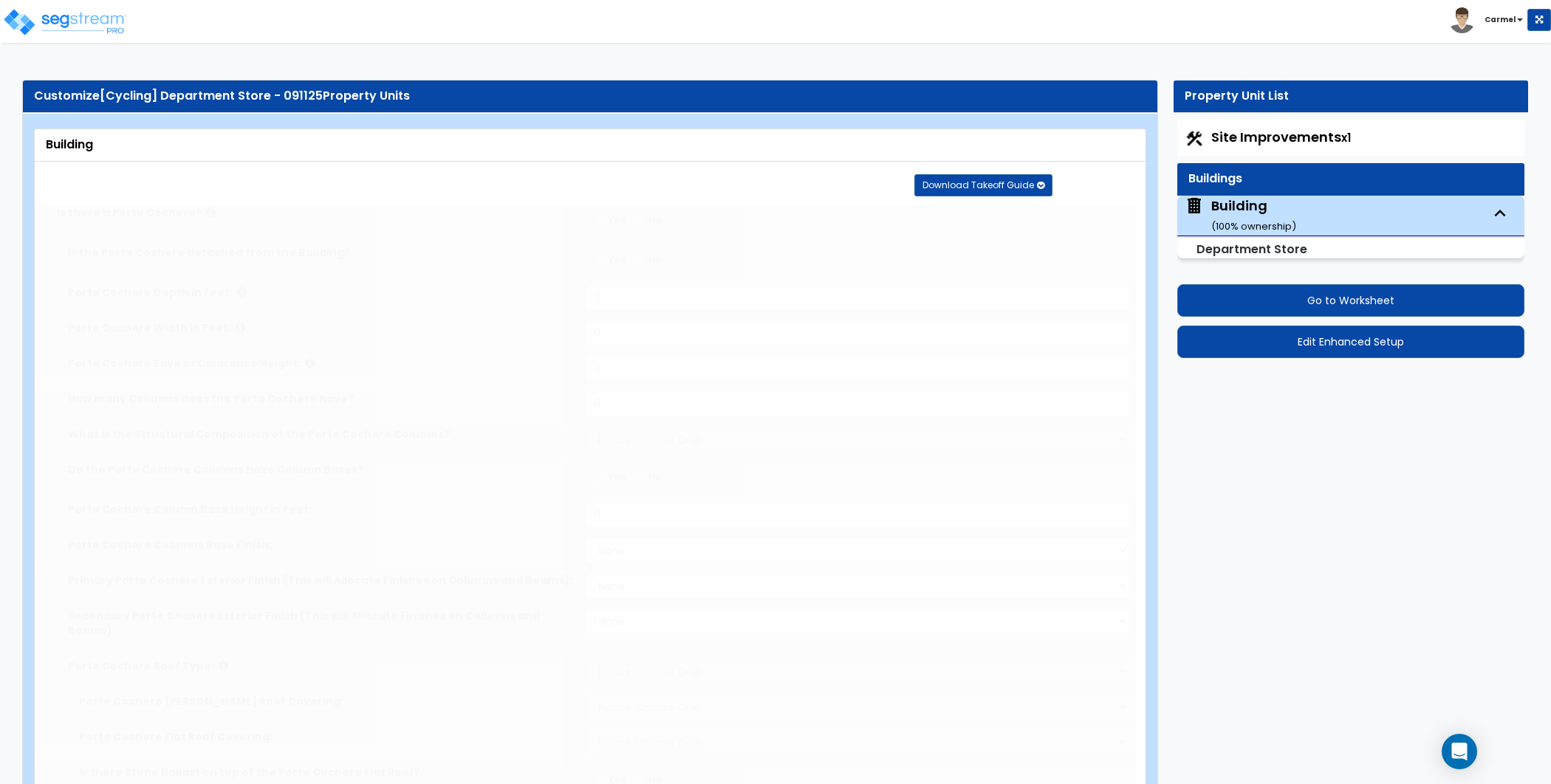
type input "40"
radio input "true"
select select "2"
type input "50"
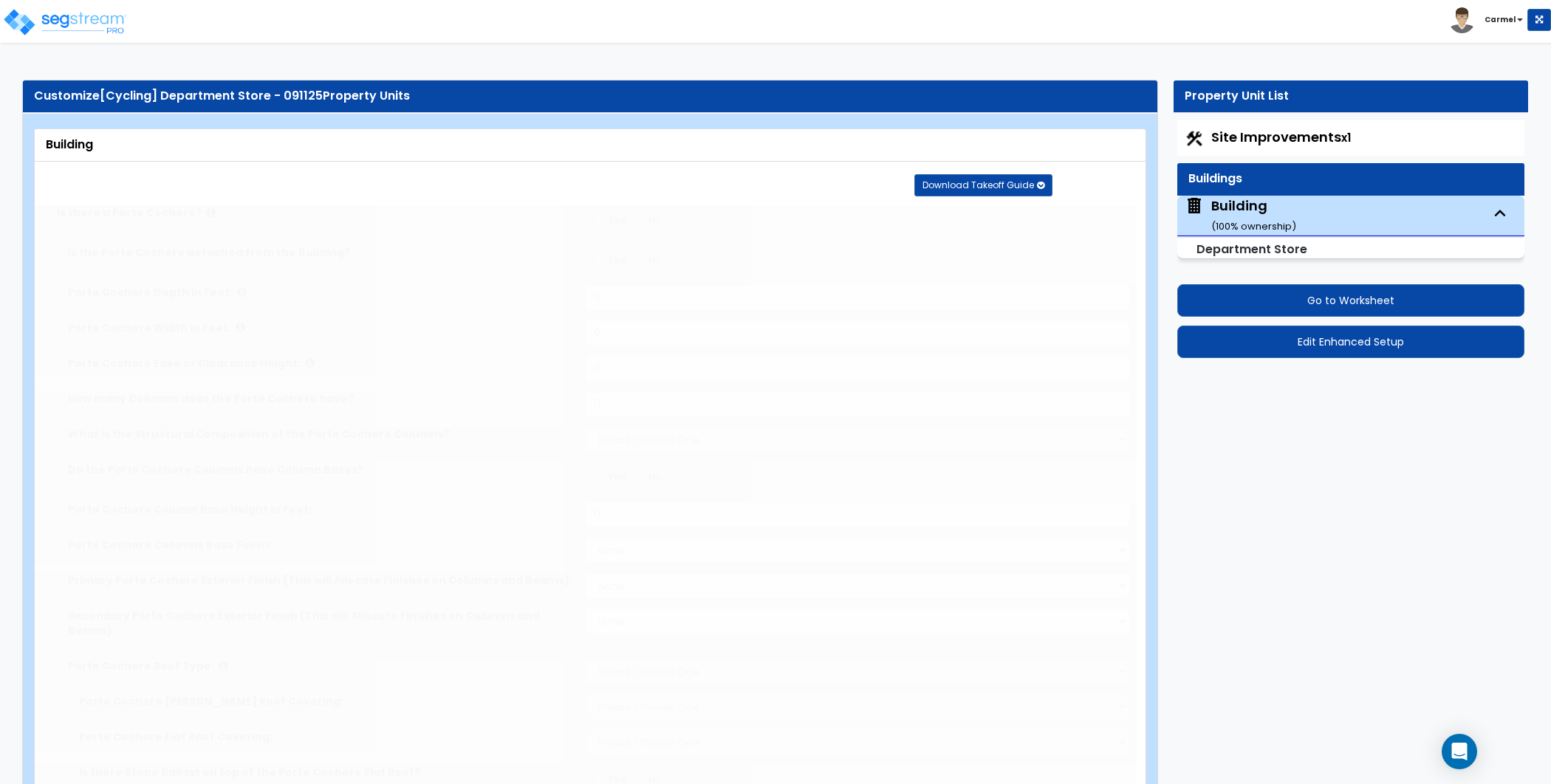
radio input "true"
select select "3"
type input "50"
radio input "true"
type input "50"
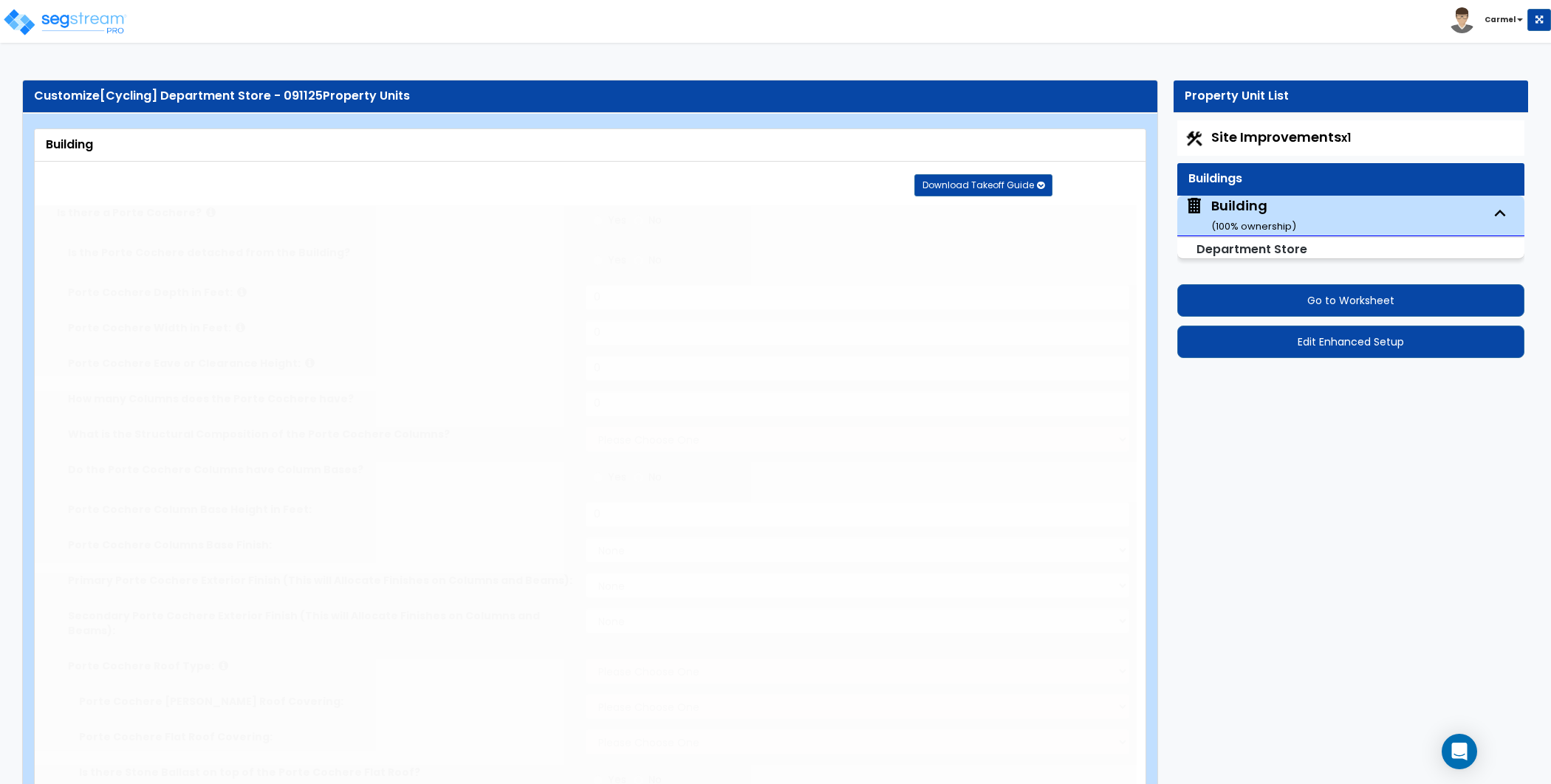
radio input "true"
select select "1"
type input "2"
radio input "true"
type input "3"
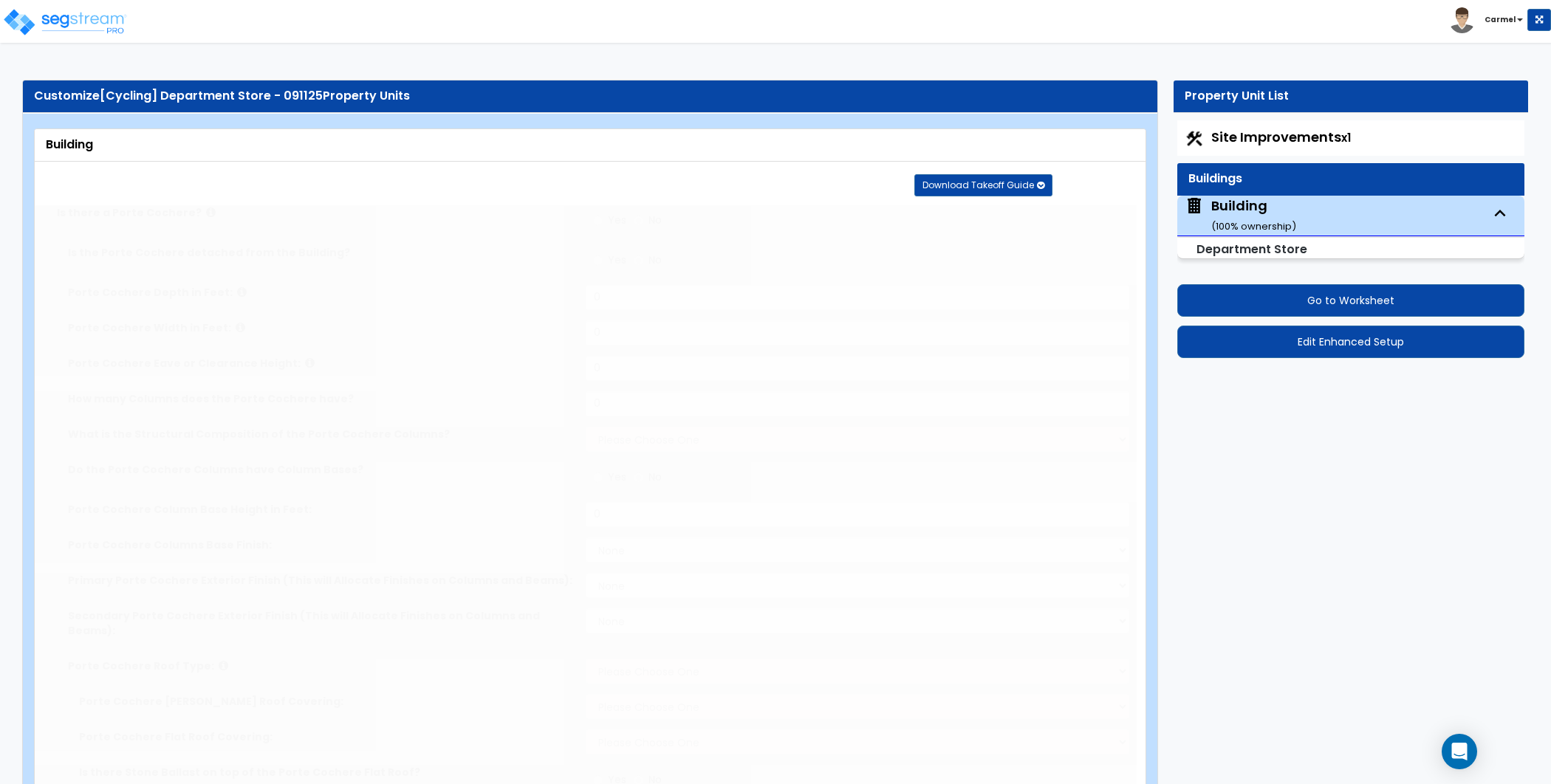
type input "3"
type input "4"
type input "3"
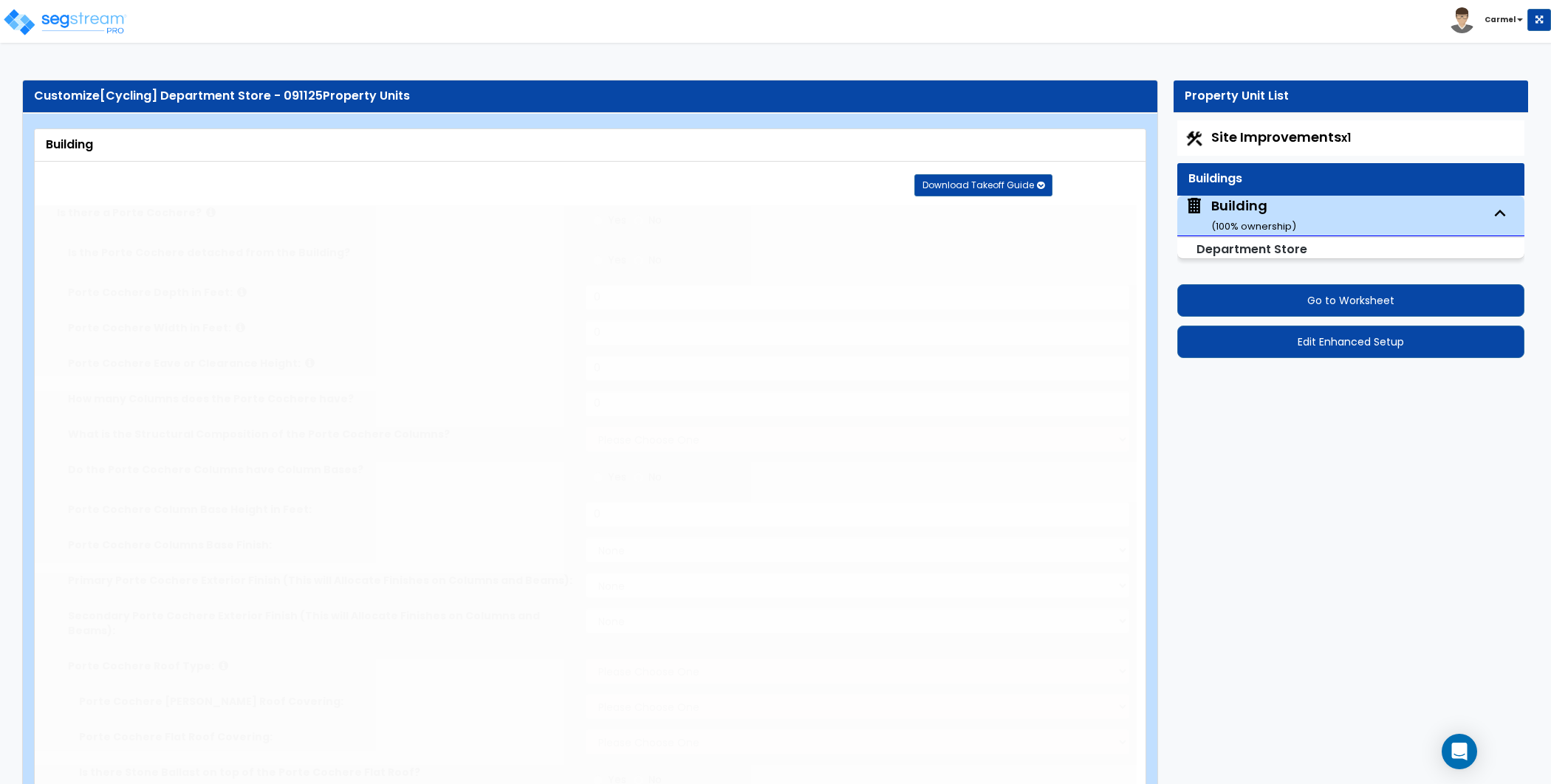
type input "4"
type input "3"
radio input "true"
select select "2"
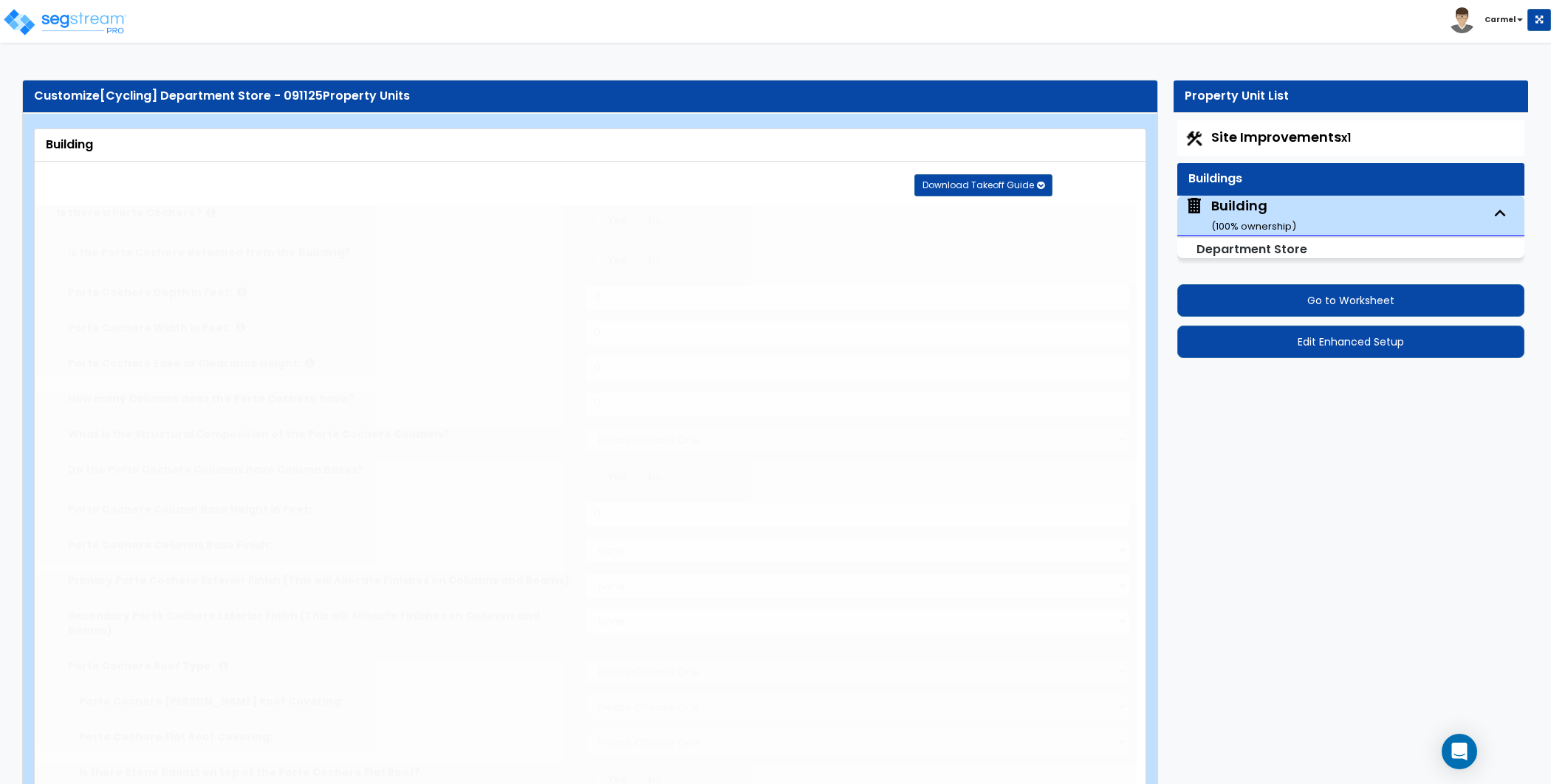
type input "3"
radio input "true"
type input "4"
radio input "true"
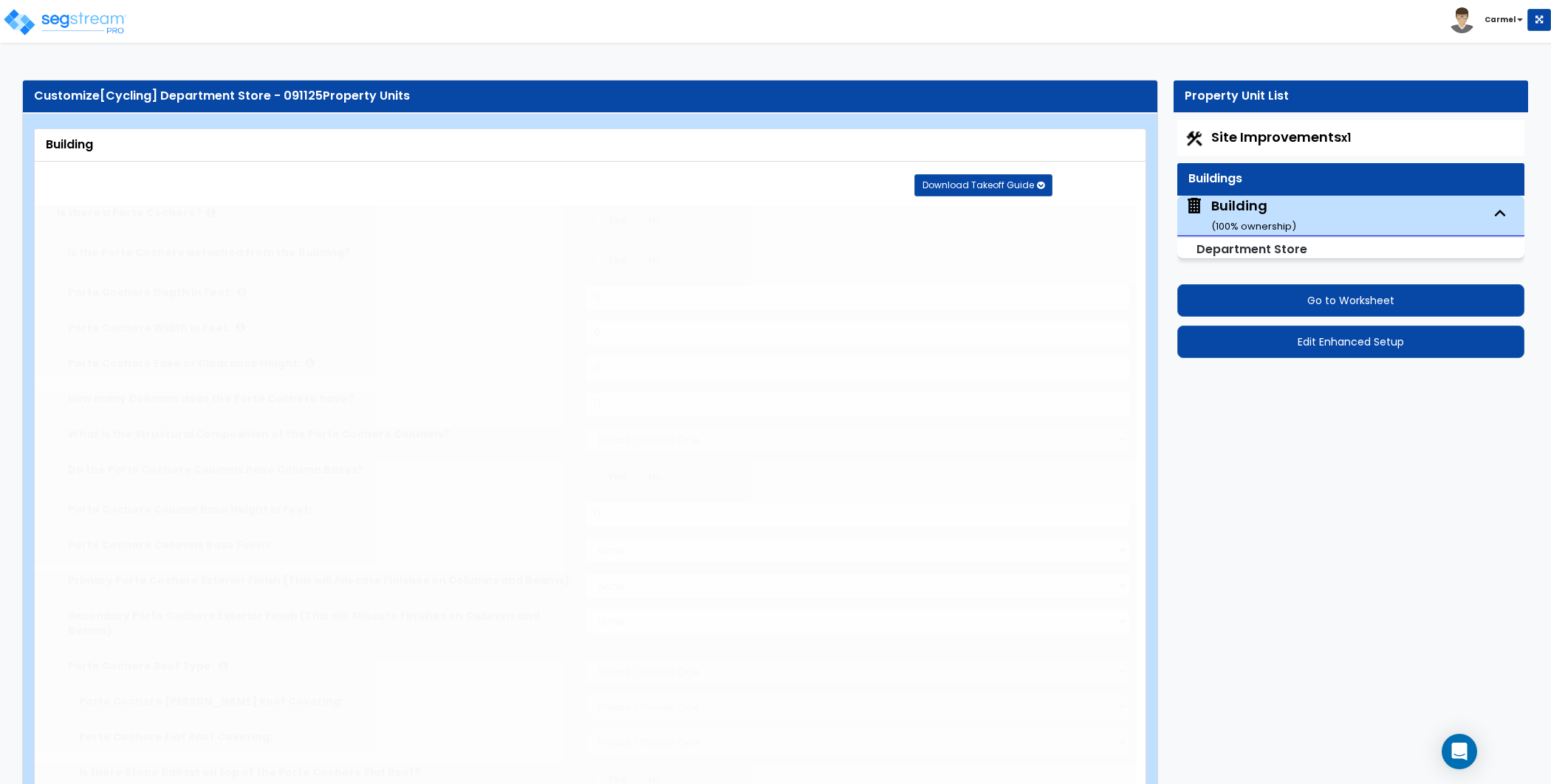
type input "3"
radio input "true"
type input "20"
radio input "true"
type input "250"
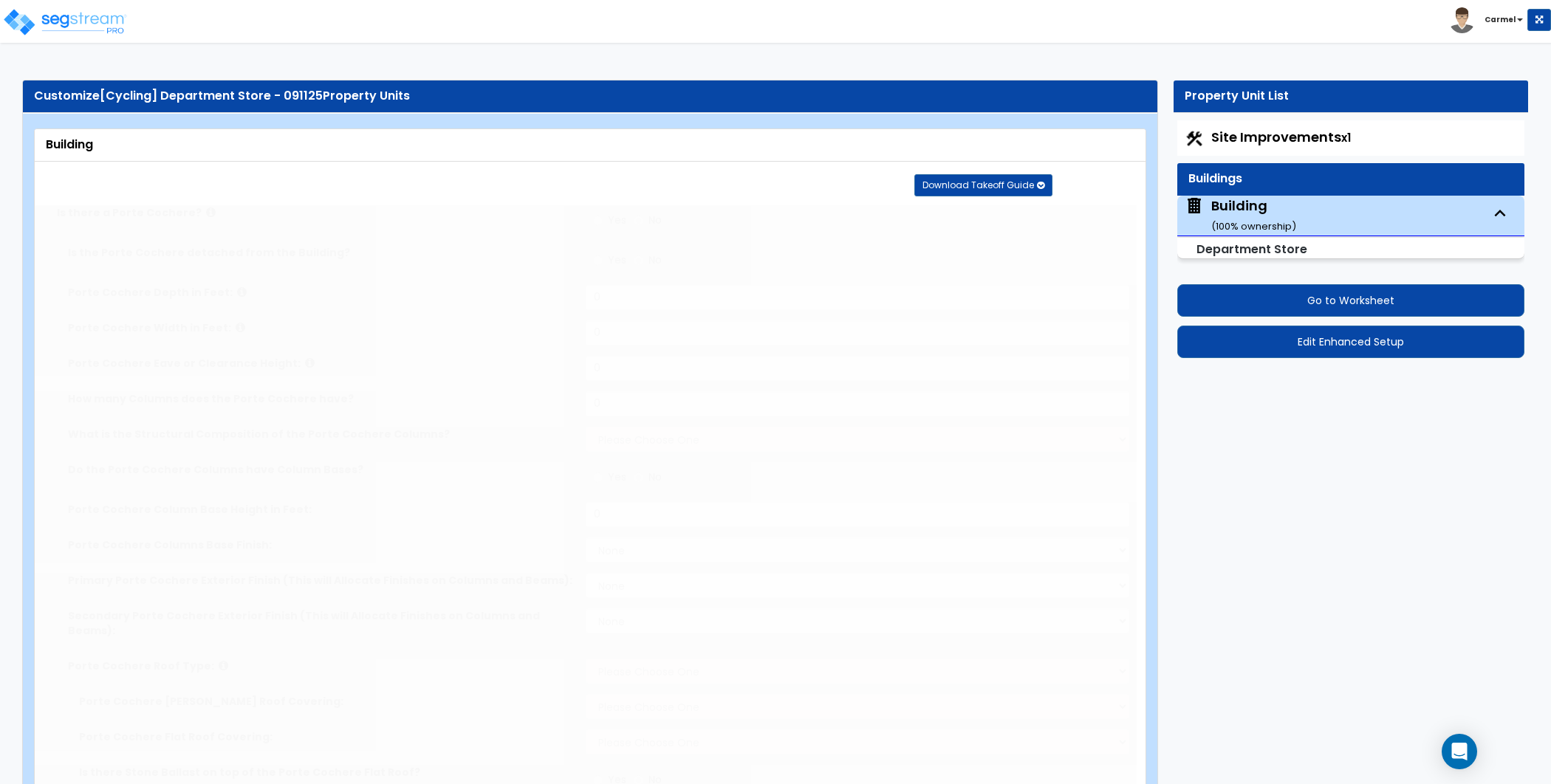
radio input "true"
select select "2"
type input "1"
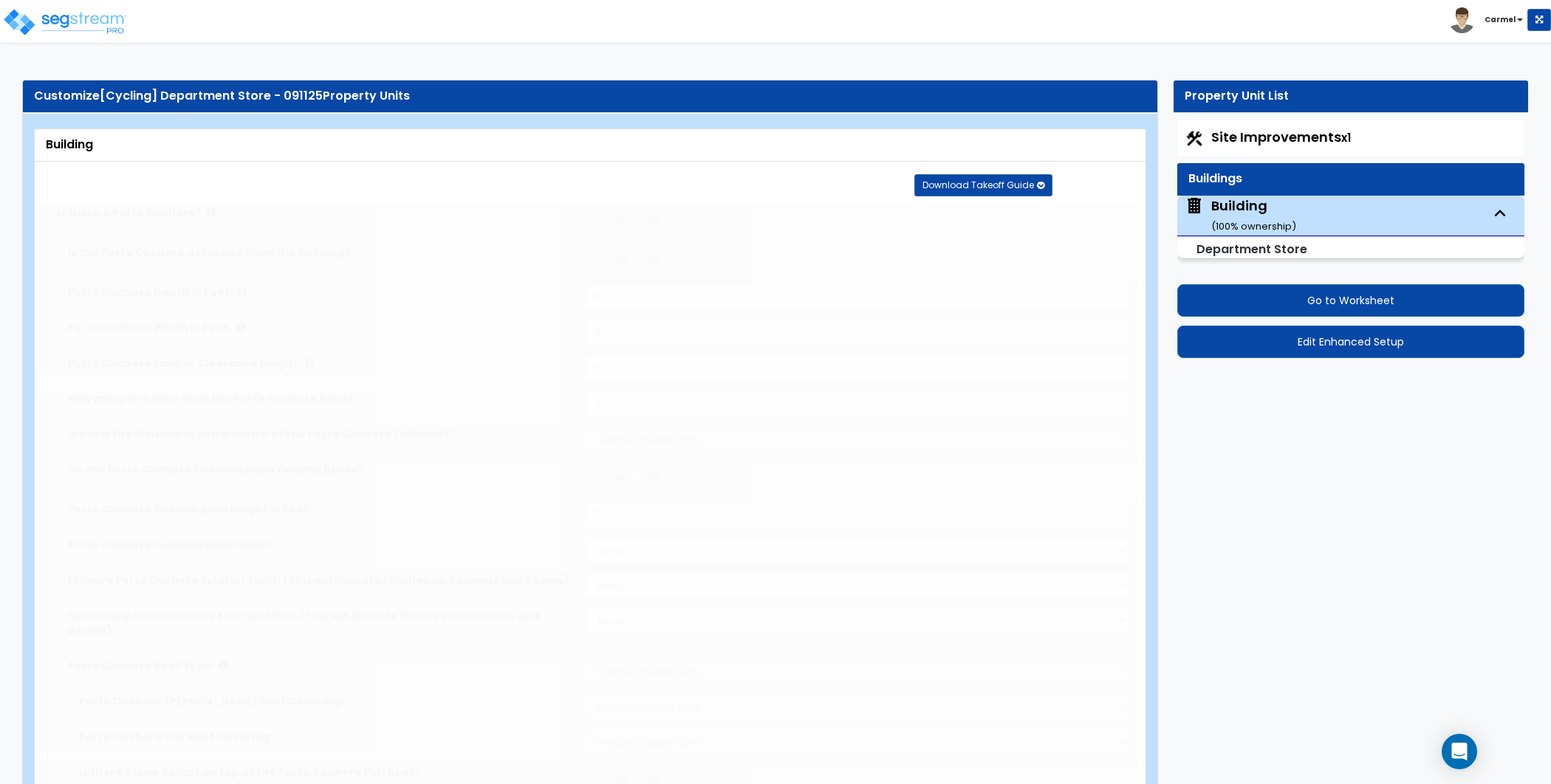
type input "1"
radio input "true"
type input "1"
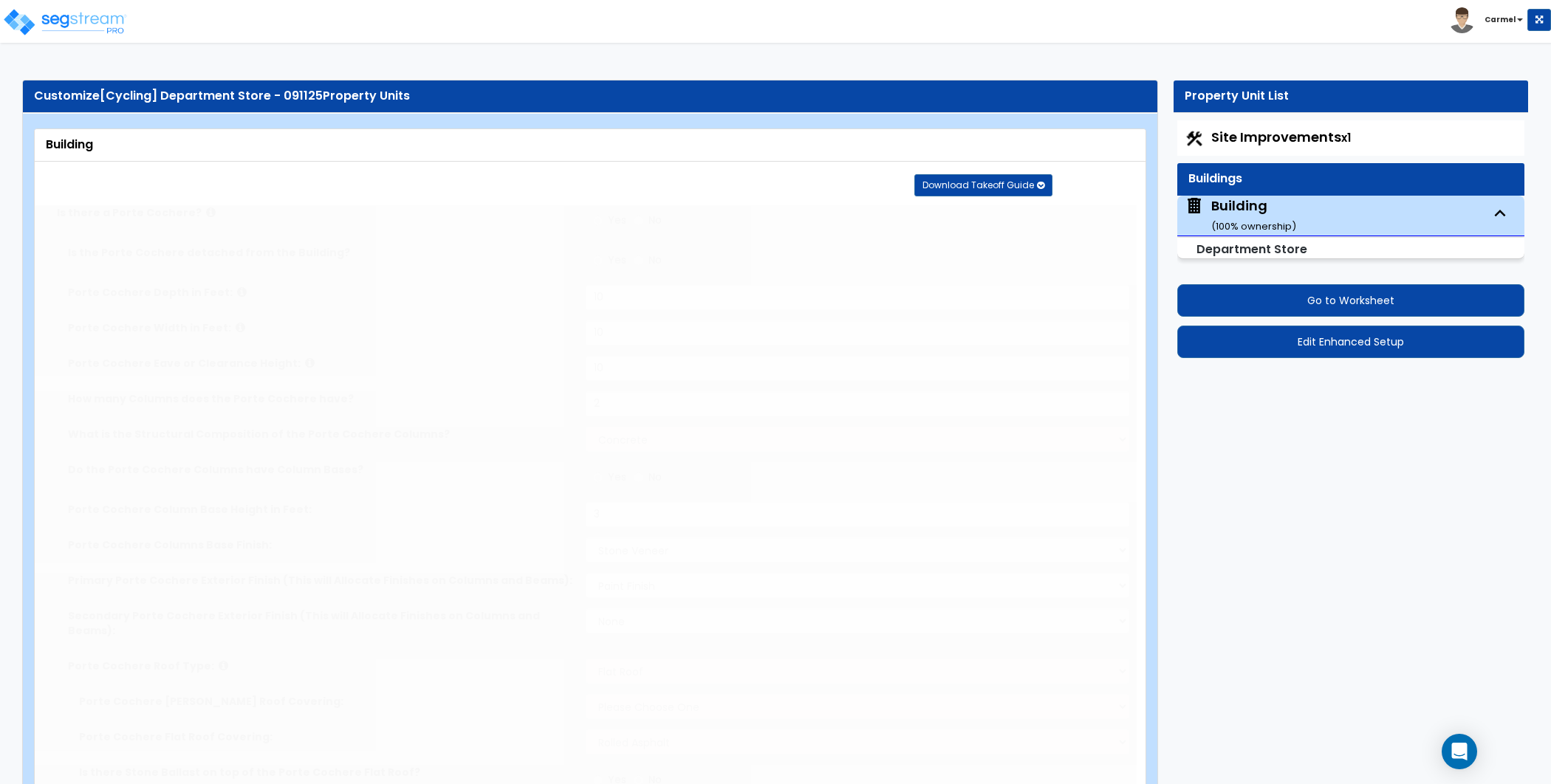
type input "2"
type input "1"
radio input "true"
type input "1"
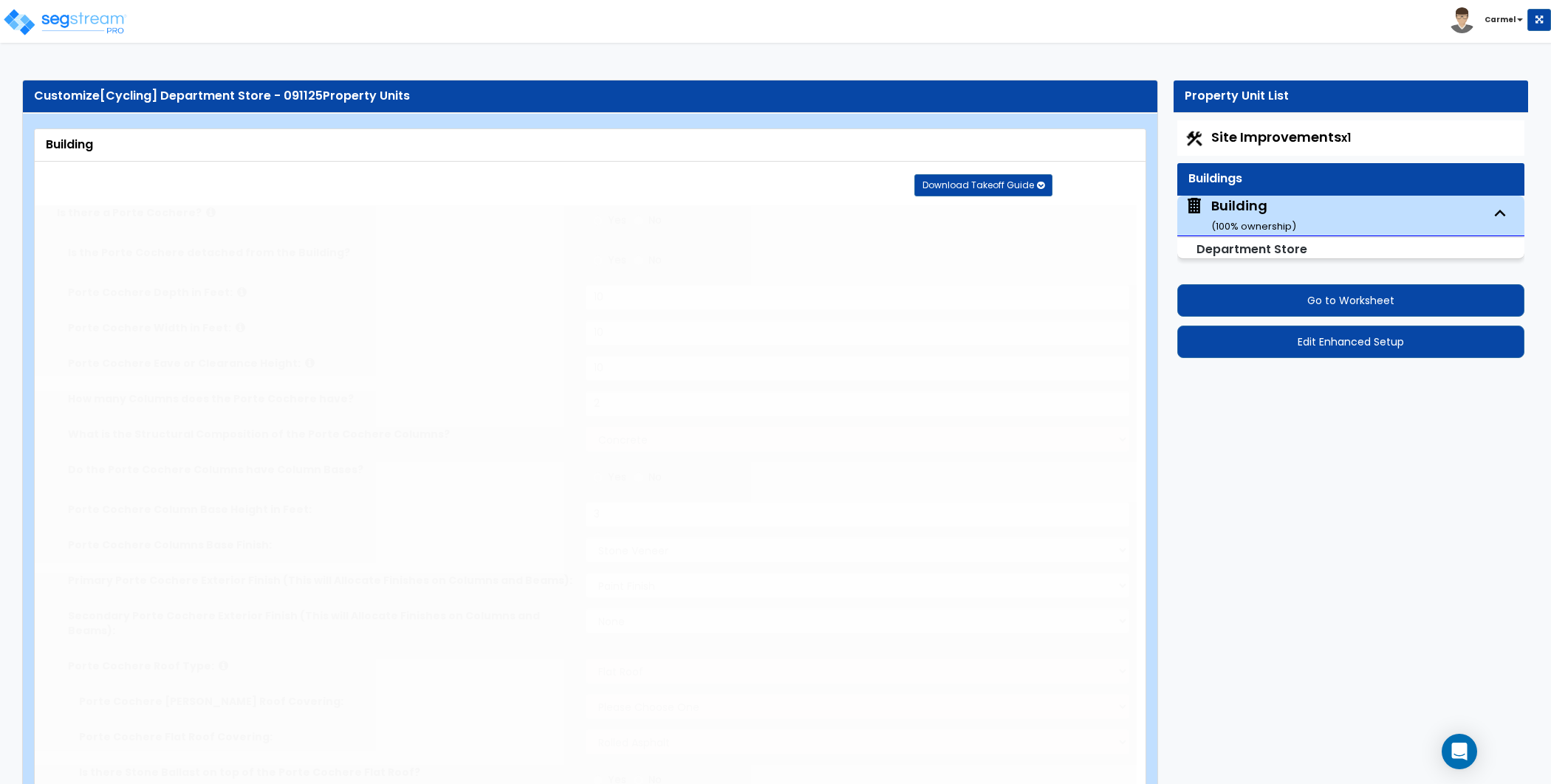
type input "1"
radio input "true"
type input "1"
radio input "true"
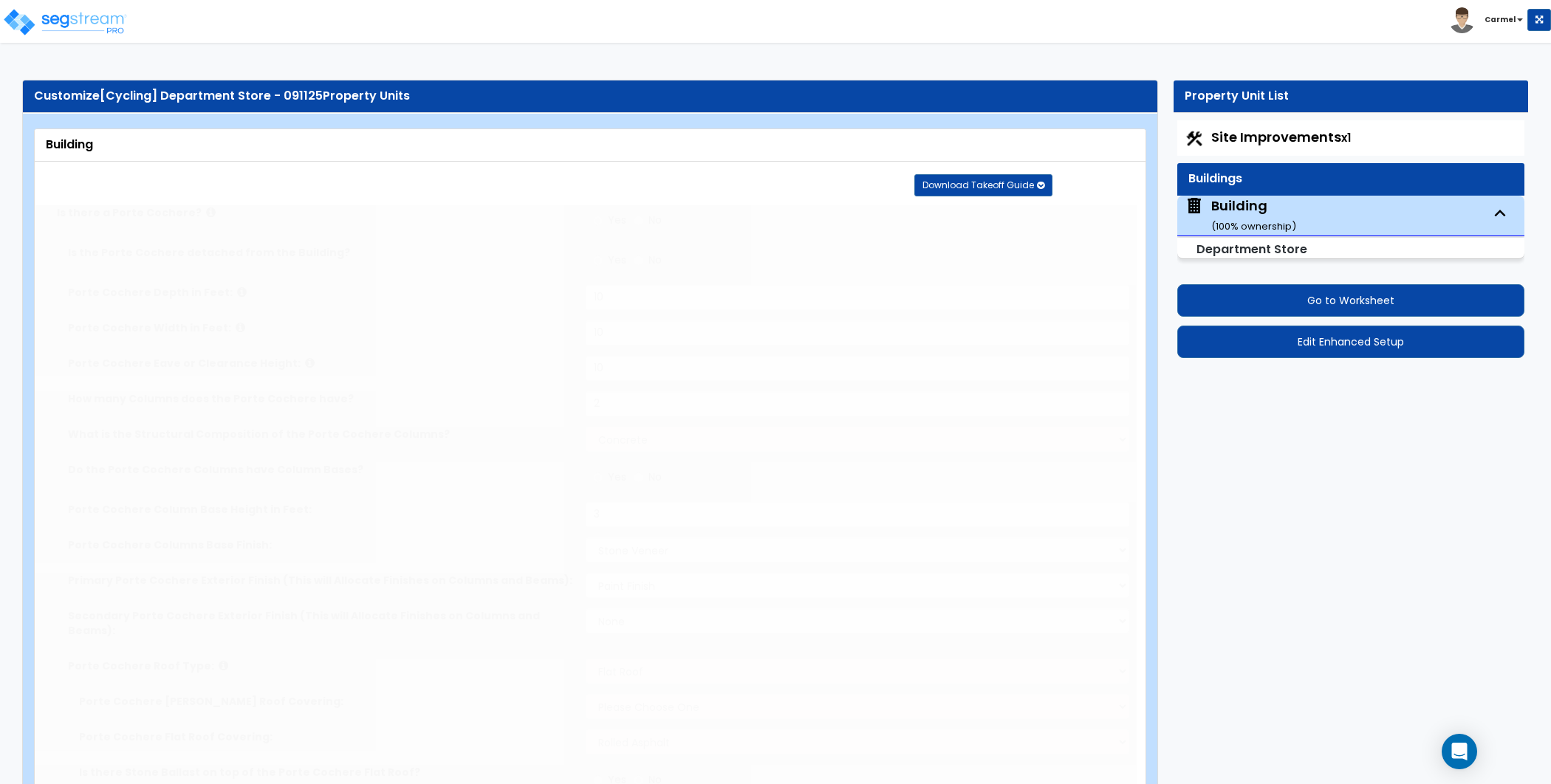
type input "1"
radio input "true"
select select "1"
select select "2"
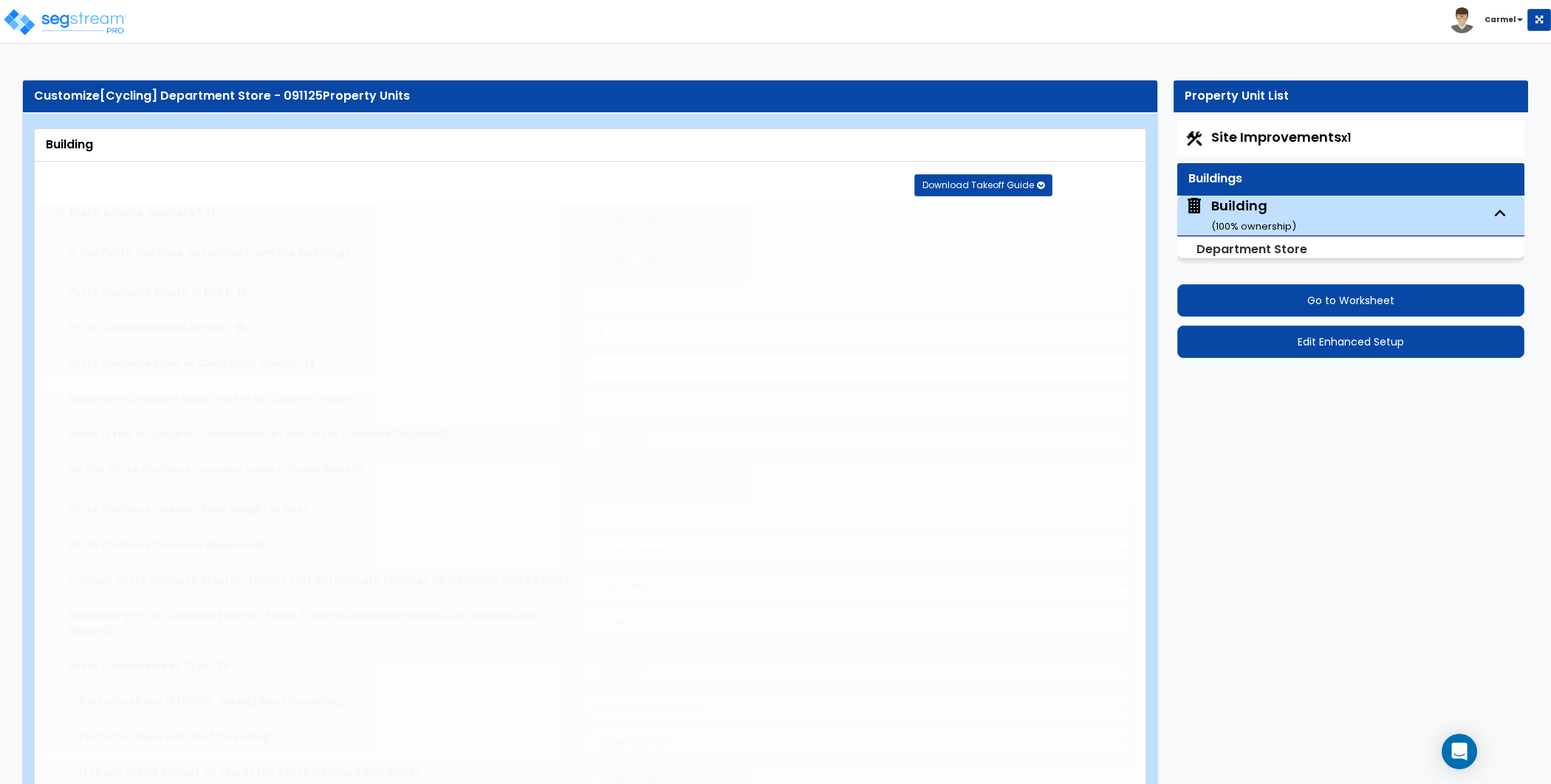
type input "1"
select select "2"
radio input "true"
select select "1"
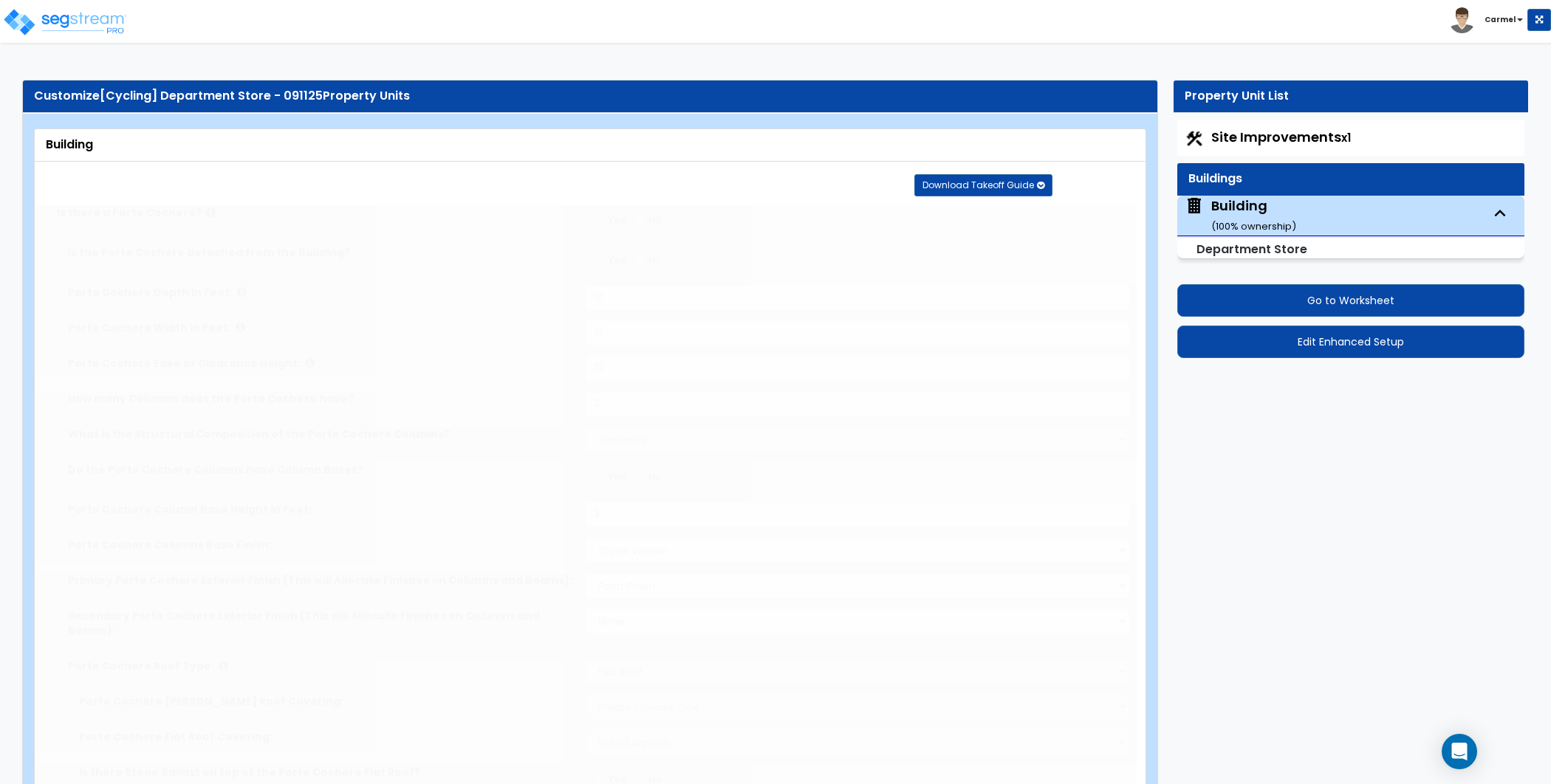
type input "1"
select select "2"
radio input "true"
select select "2"
type input "10"
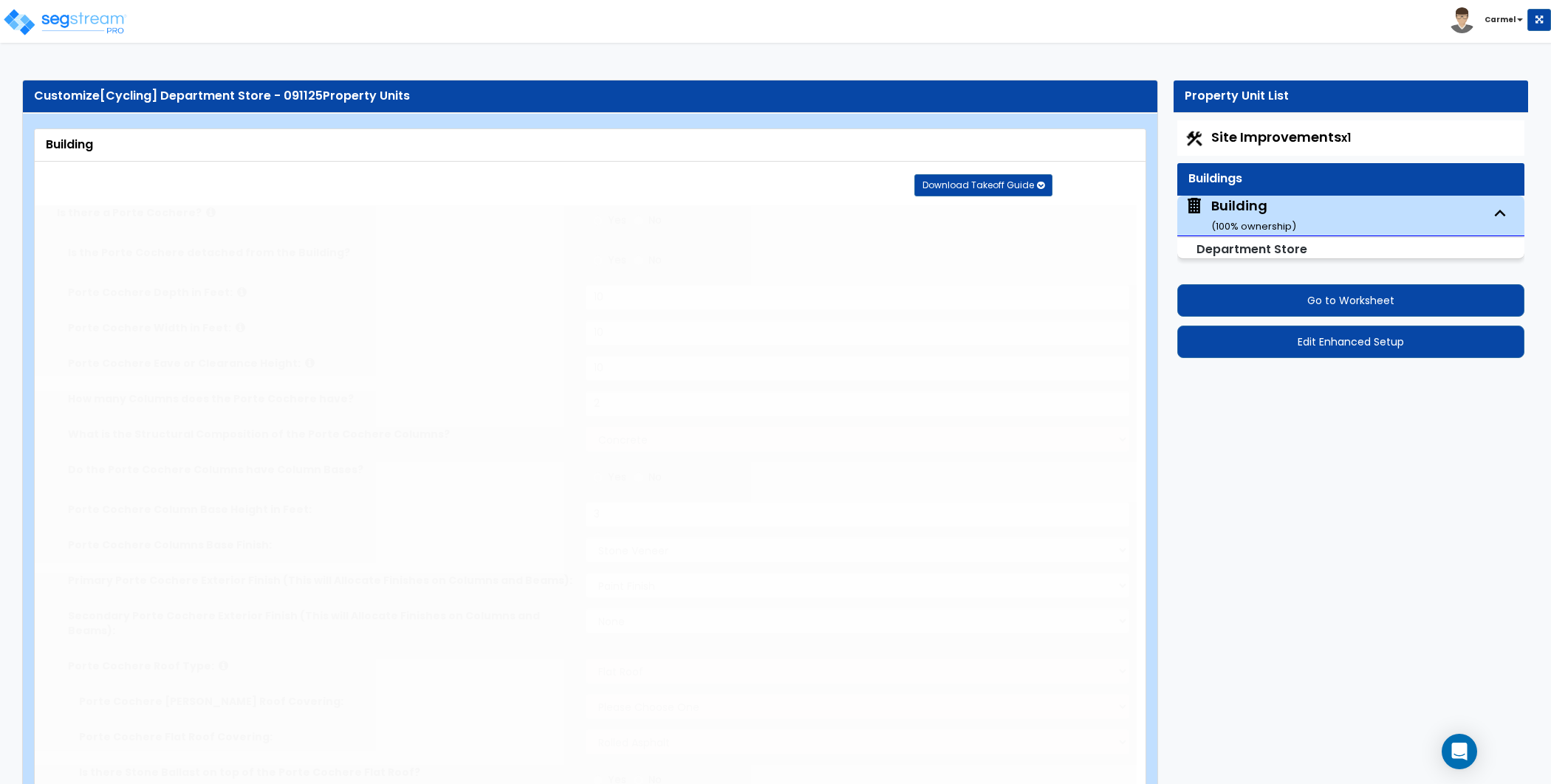
radio input "true"
select select "1"
radio input "true"
select select "4"
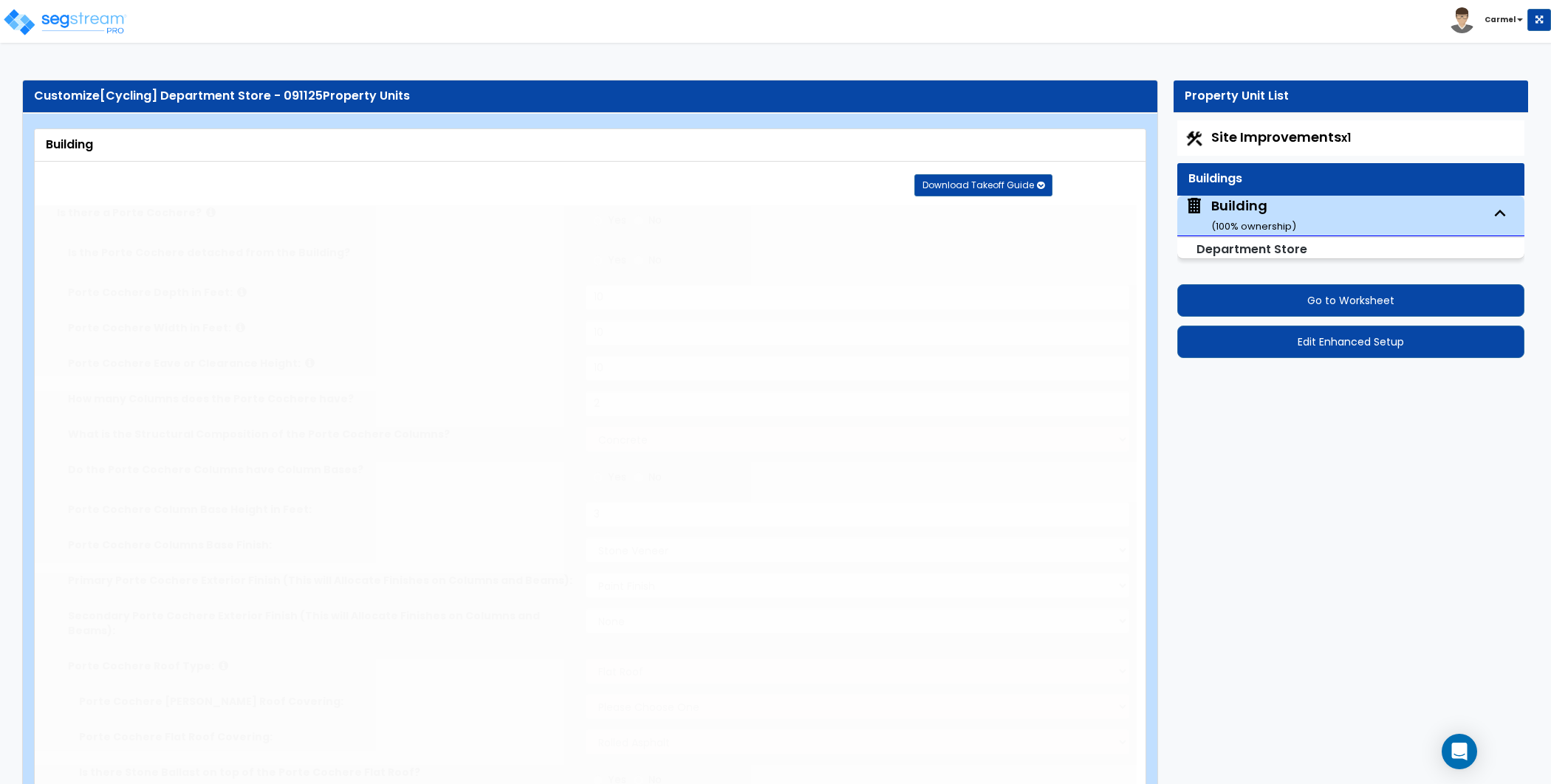
type input "12"
type input "4"
radio input "true"
type input "200"
select select "3"
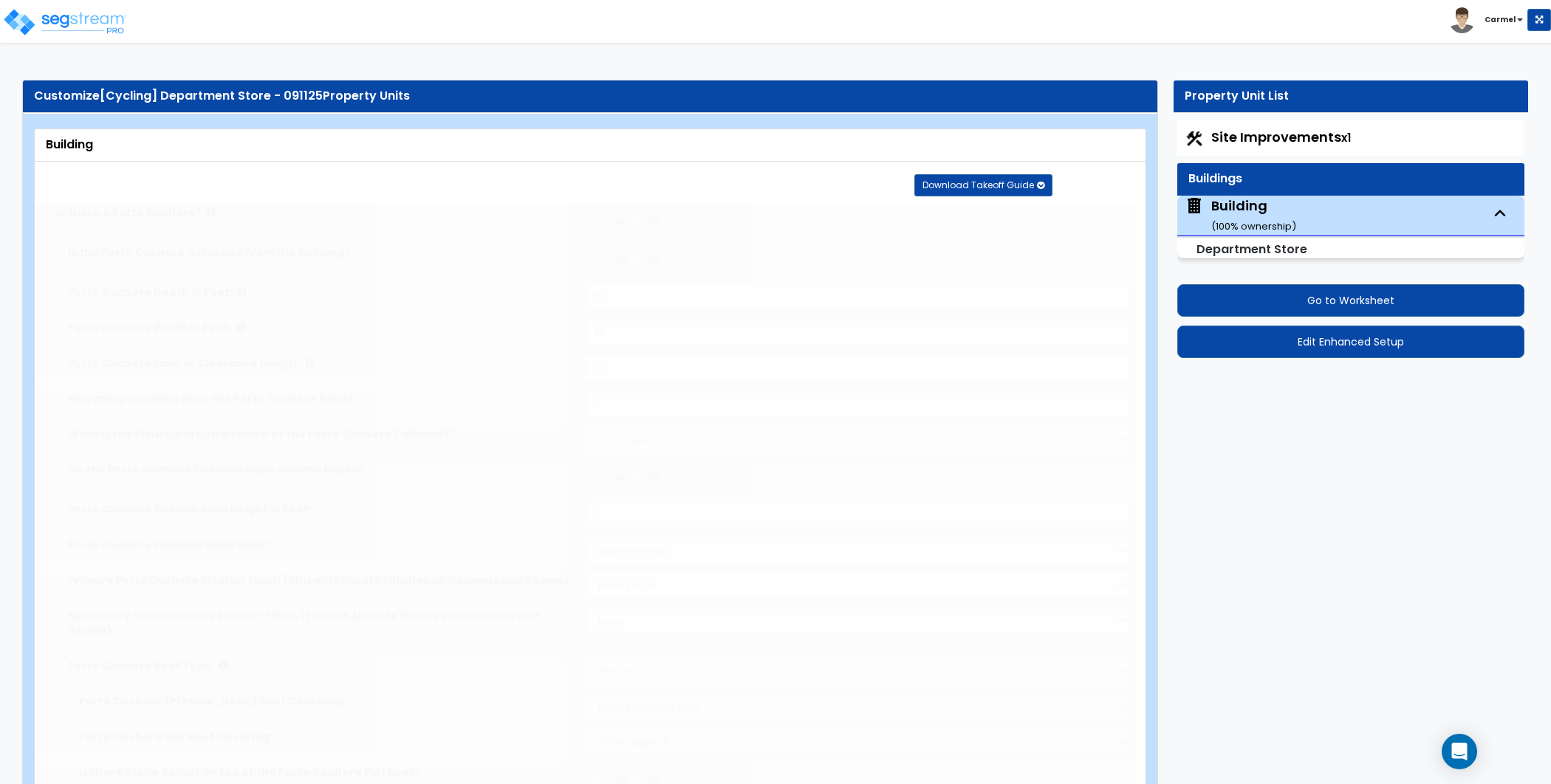
select select "4"
type input "6"
radio input "true"
type input "3"
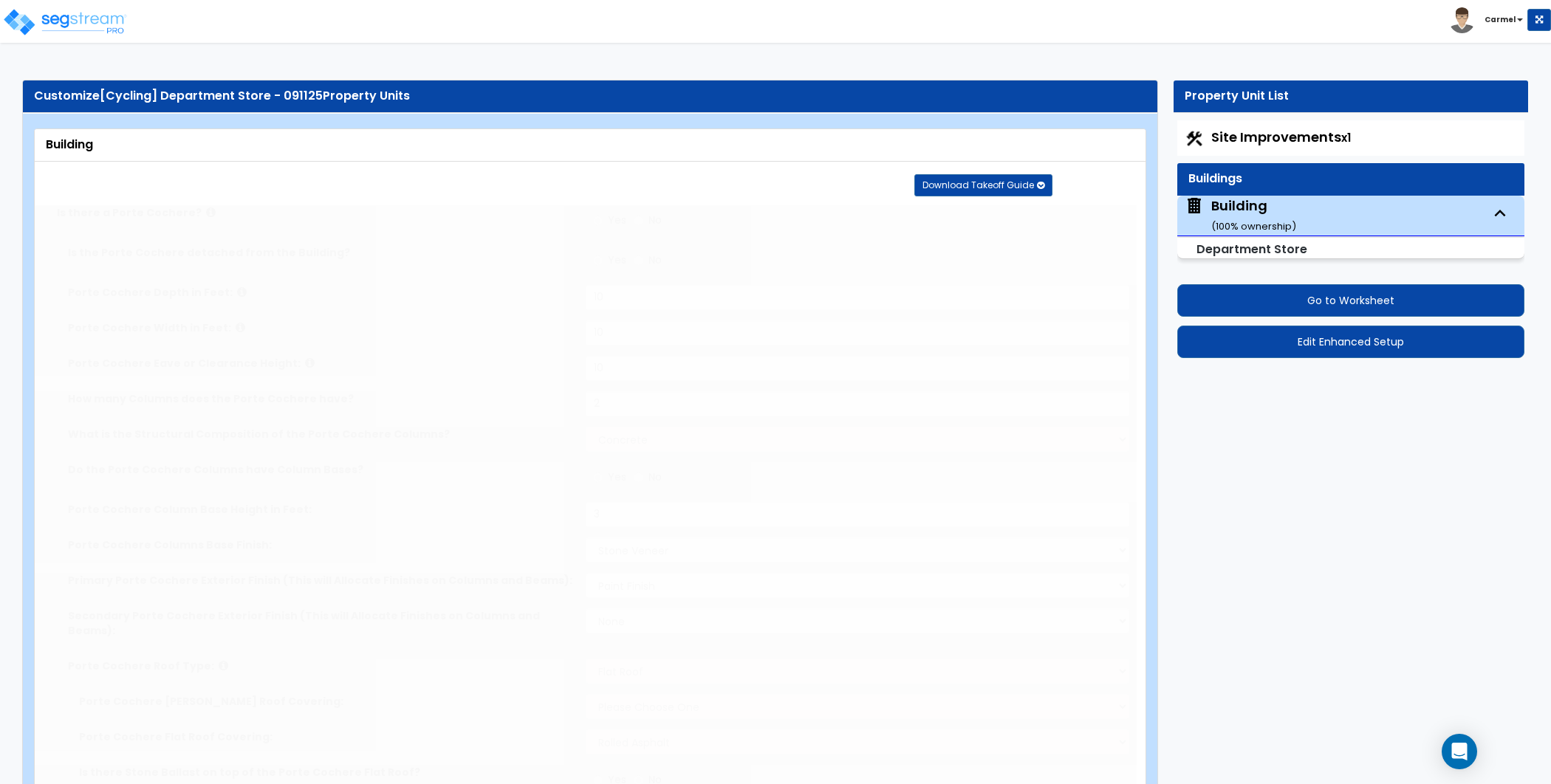
radio input "true"
select select "2"
type input "1"
select select "3"
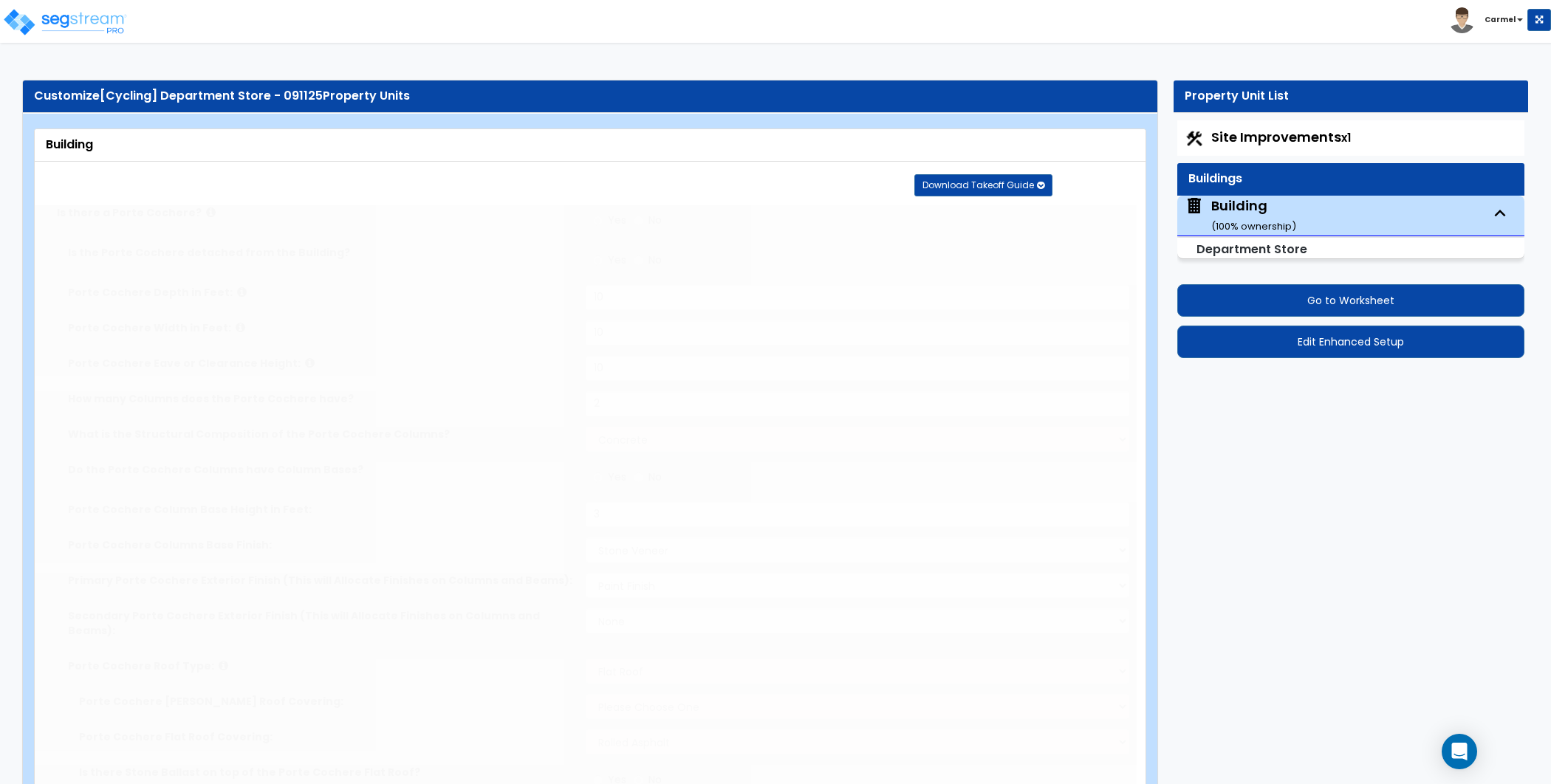
type input "1"
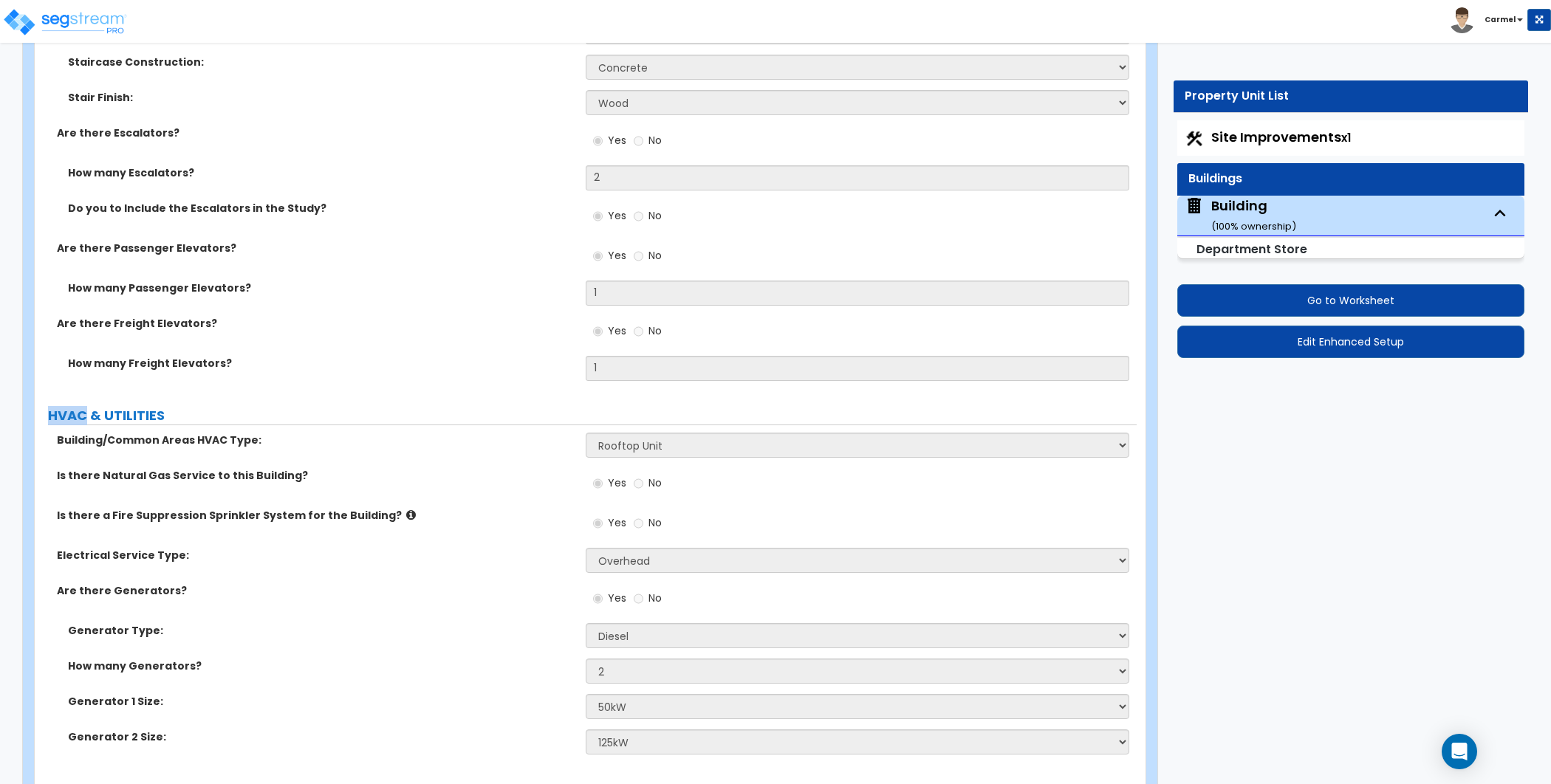
scroll to position [11540, 0]
